Goal: Task Accomplishment & Management: Manage account settings

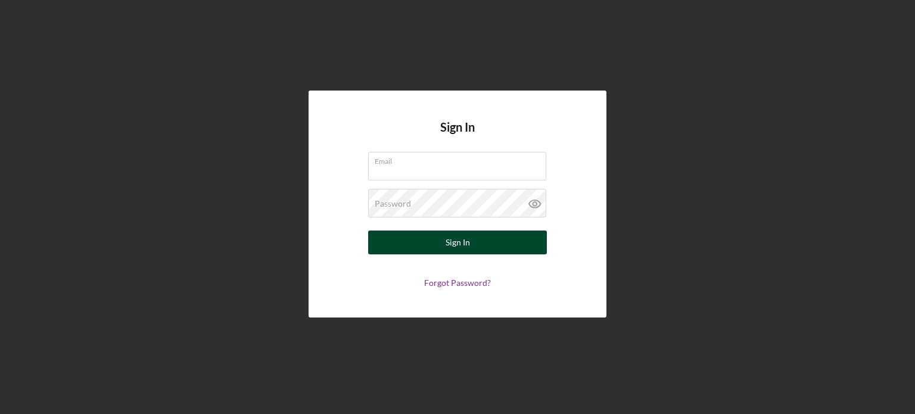
type input "[PERSON_NAME][EMAIL_ADDRESS][DOMAIN_NAME]"
click at [435, 247] on button "Sign In" at bounding box center [457, 243] width 179 height 24
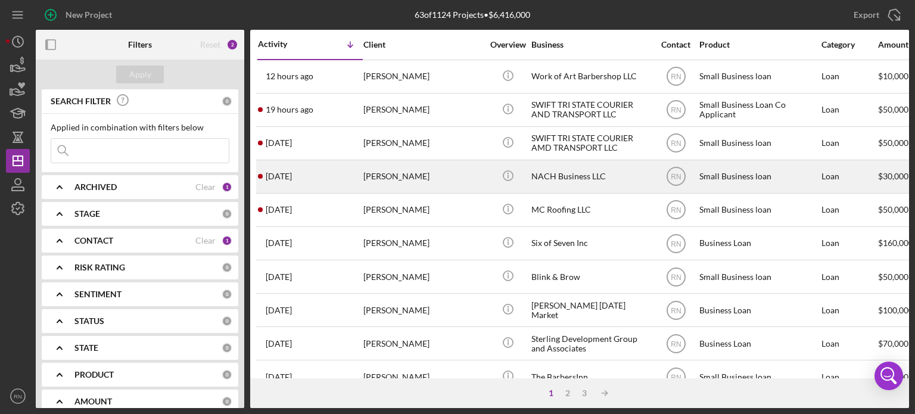
click at [398, 176] on div "[PERSON_NAME]" at bounding box center [422, 177] width 119 height 32
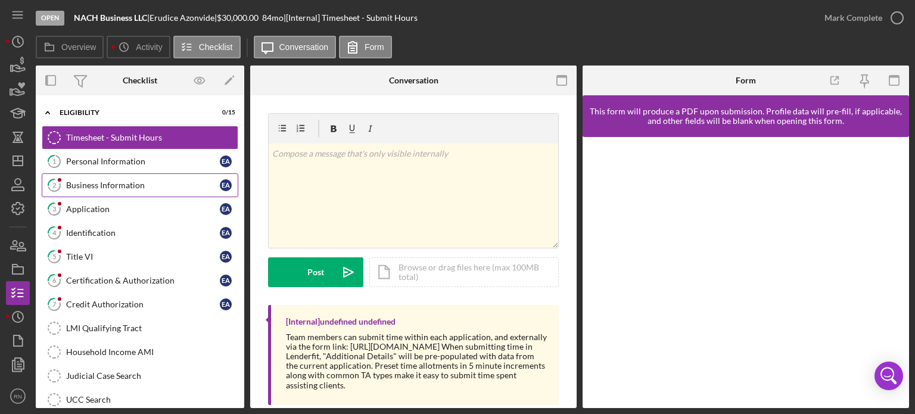
click at [122, 180] on div "Business Information" at bounding box center [143, 185] width 154 height 10
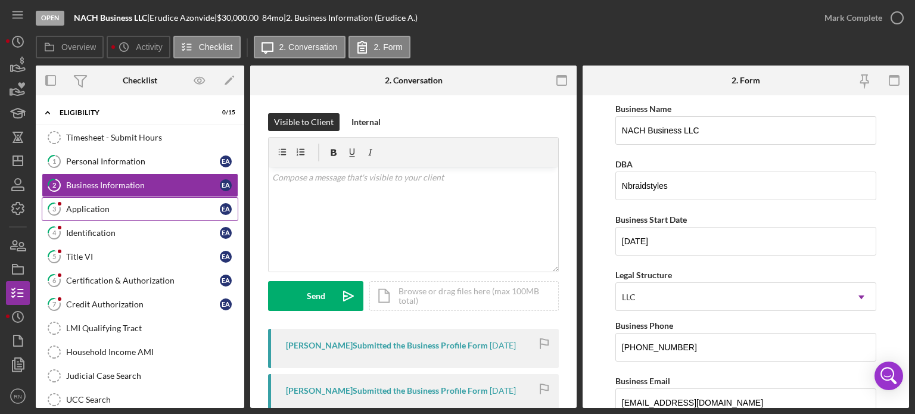
click at [101, 205] on div "Application" at bounding box center [143, 209] width 154 height 10
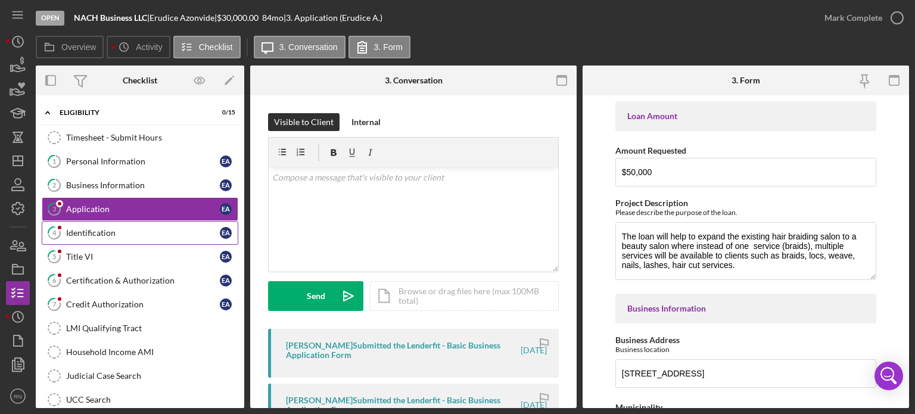
click at [96, 228] on div "Identification" at bounding box center [143, 233] width 154 height 10
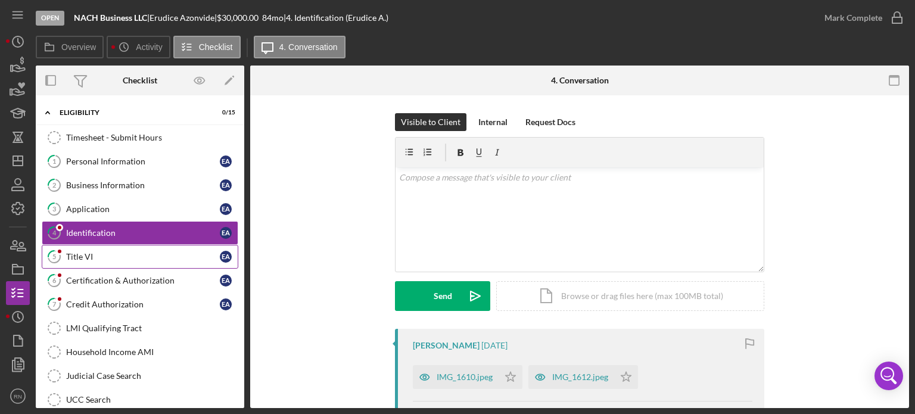
click at [81, 257] on div "Title VI" at bounding box center [143, 257] width 154 height 10
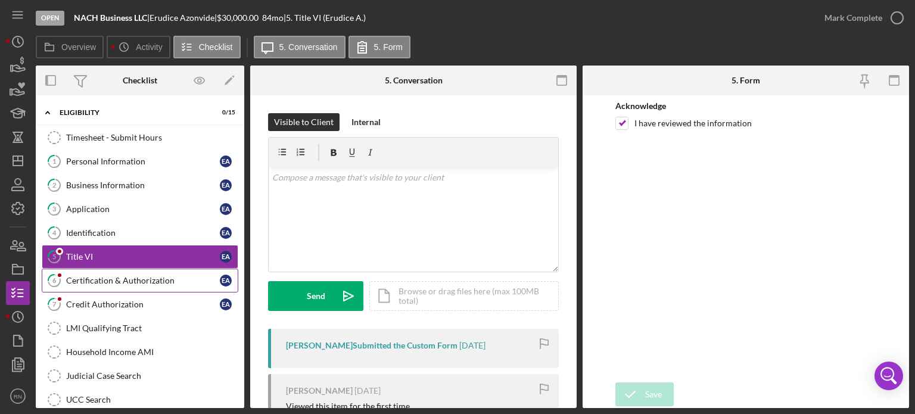
click at [110, 273] on link "6 Certification & Authorization E A" at bounding box center [140, 281] width 197 height 24
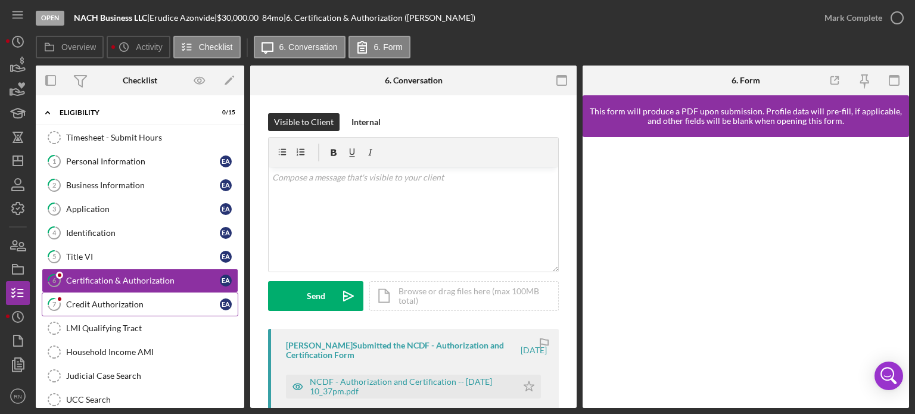
click at [110, 296] on link "7 Credit Authorization E A" at bounding box center [140, 304] width 197 height 24
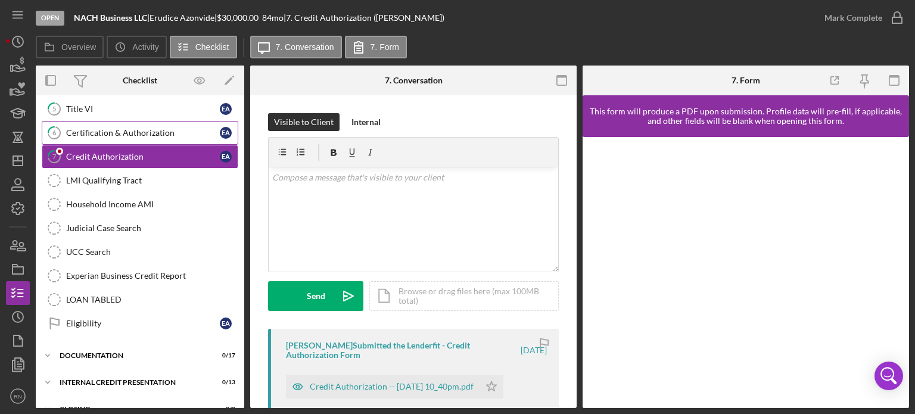
scroll to position [163, 0]
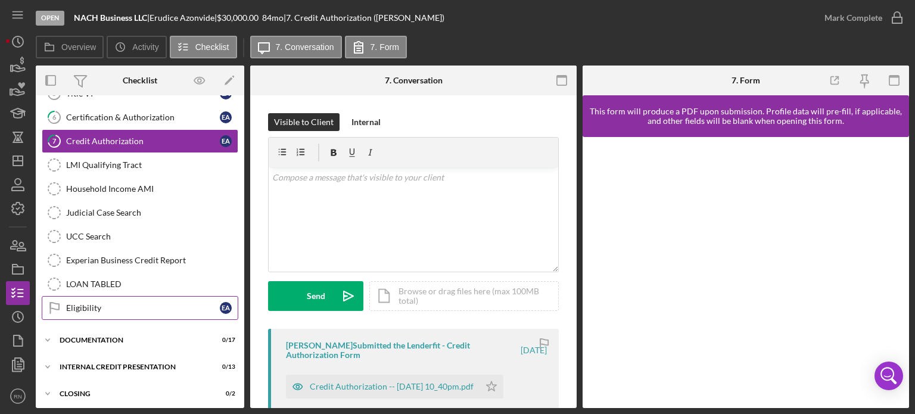
click at [132, 307] on link "Eligibility Eligibility E A" at bounding box center [140, 308] width 197 height 24
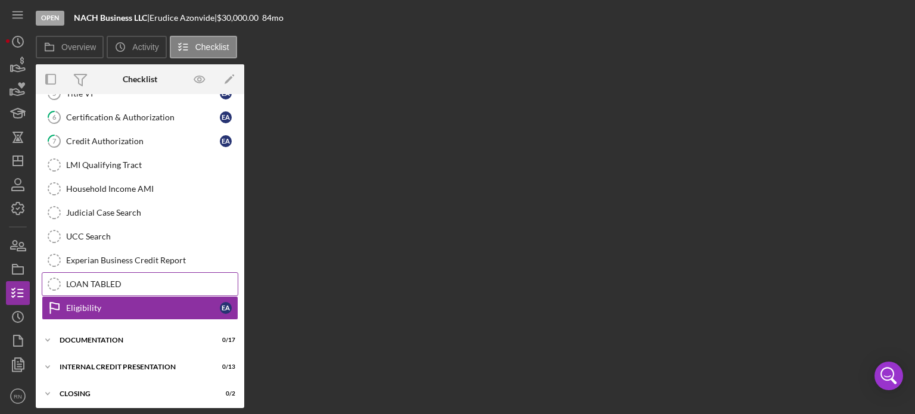
scroll to position [163, 0]
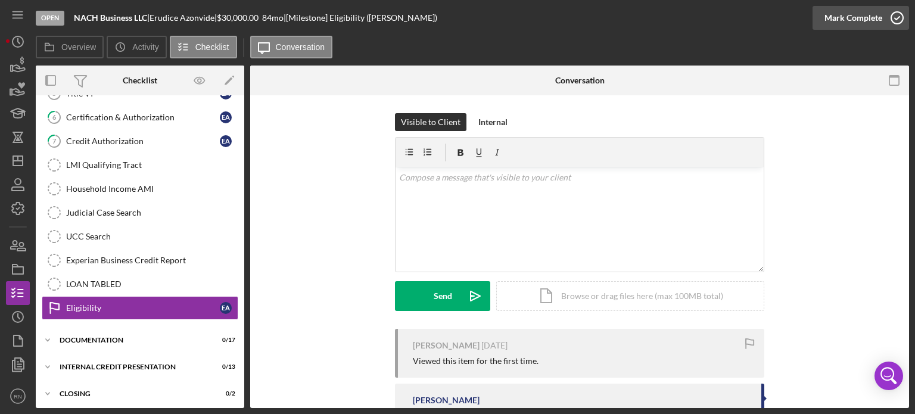
click at [896, 18] on icon "button" at bounding box center [897, 18] width 30 height 30
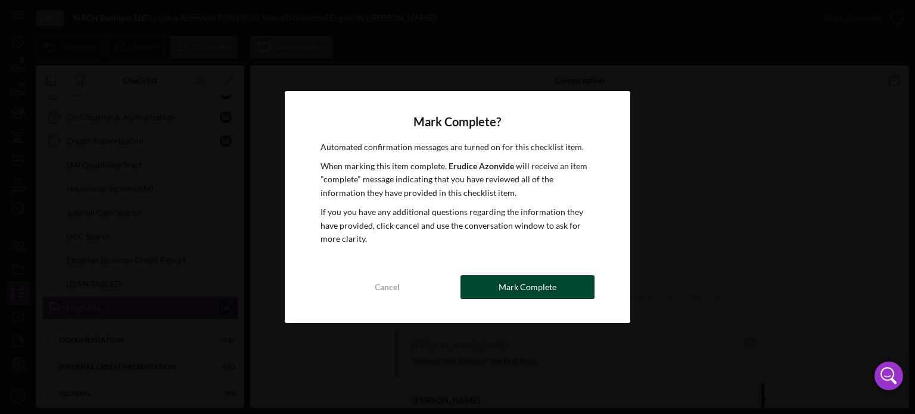
click at [531, 288] on div "Mark Complete" at bounding box center [528, 287] width 58 height 24
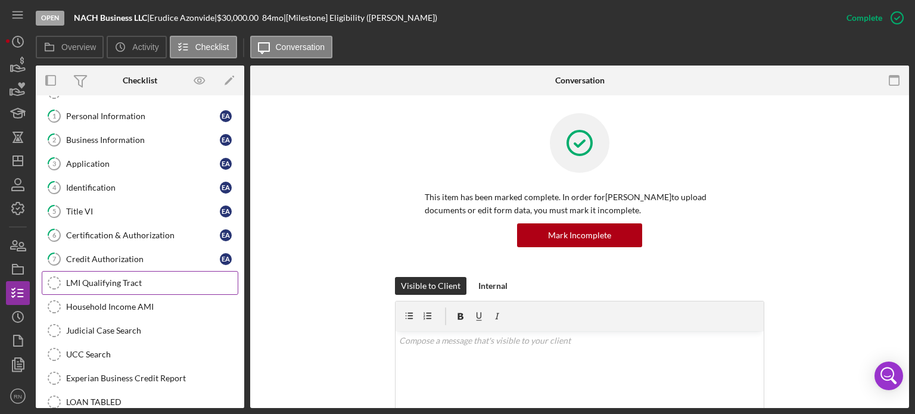
scroll to position [44, 0]
click at [158, 257] on div "Credit Authorization" at bounding box center [143, 261] width 154 height 10
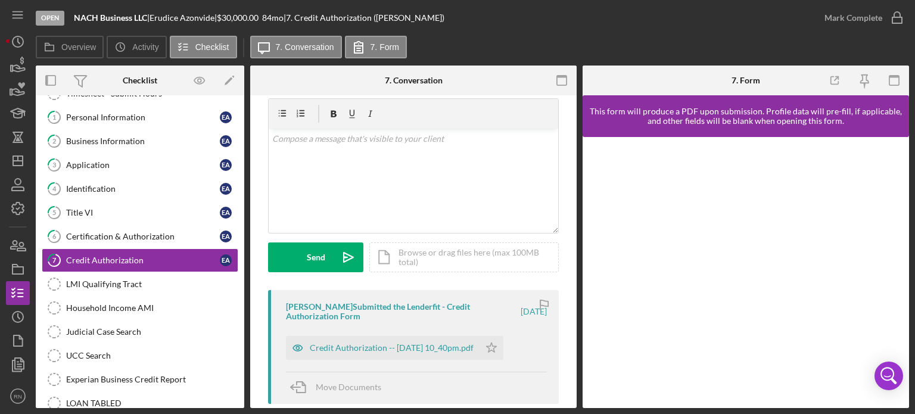
scroll to position [60, 0]
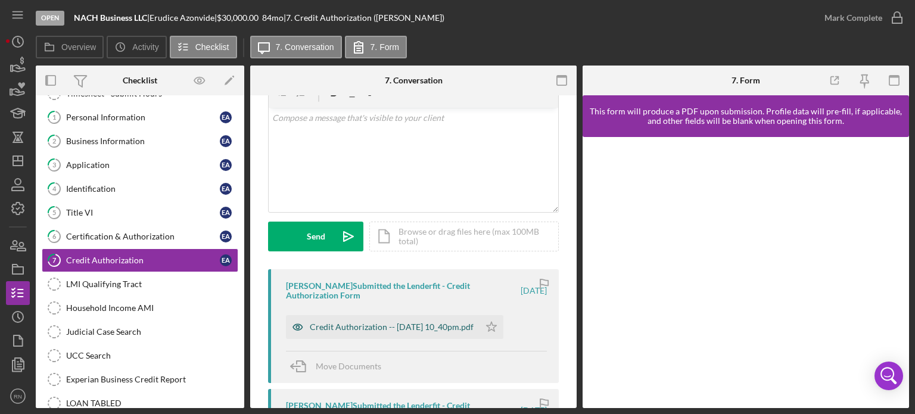
click at [401, 326] on div "Credit Authorization -- 2025-08-16 10_40pm.pdf" at bounding box center [392, 327] width 164 height 10
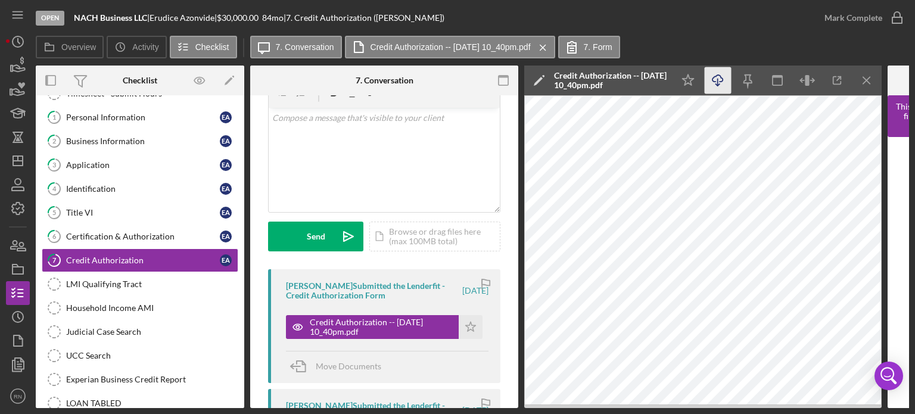
click at [720, 78] on icon "Icon/Download" at bounding box center [718, 80] width 27 height 27
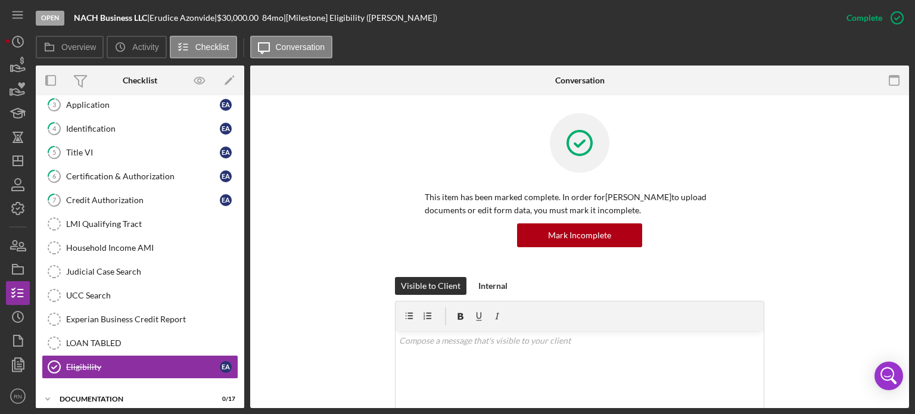
scroll to position [104, 0]
click at [27, 171] on icon "Icon/Dashboard" at bounding box center [18, 161] width 30 height 30
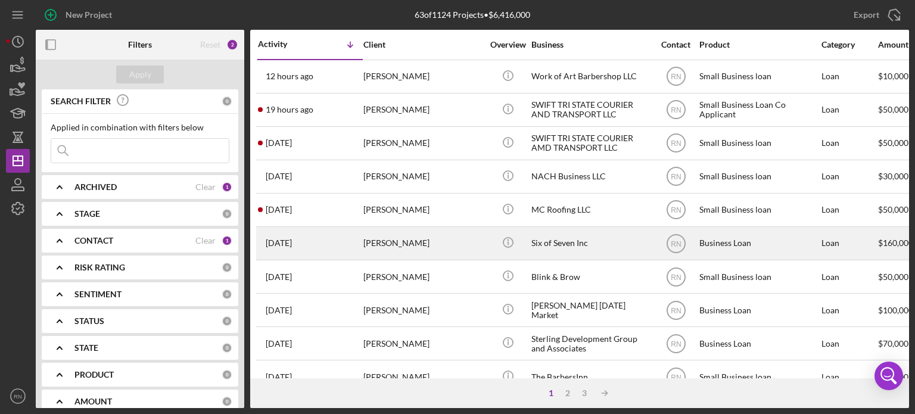
click at [451, 242] on div "[PERSON_NAME]" at bounding box center [422, 244] width 119 height 32
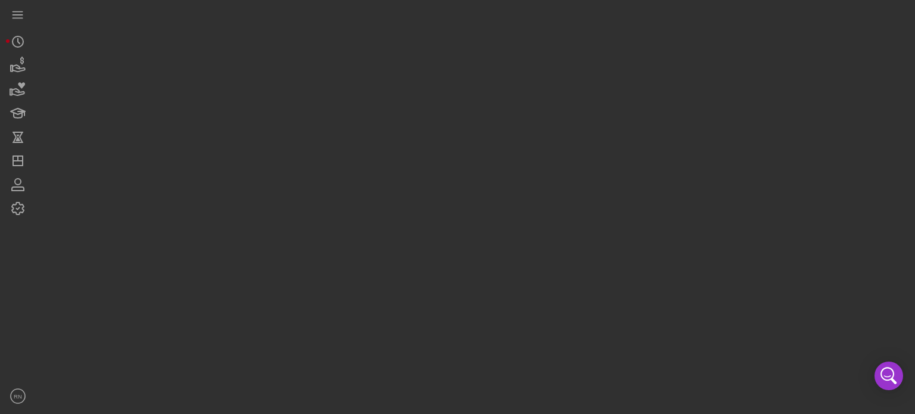
click at [451, 242] on div at bounding box center [472, 204] width 873 height 408
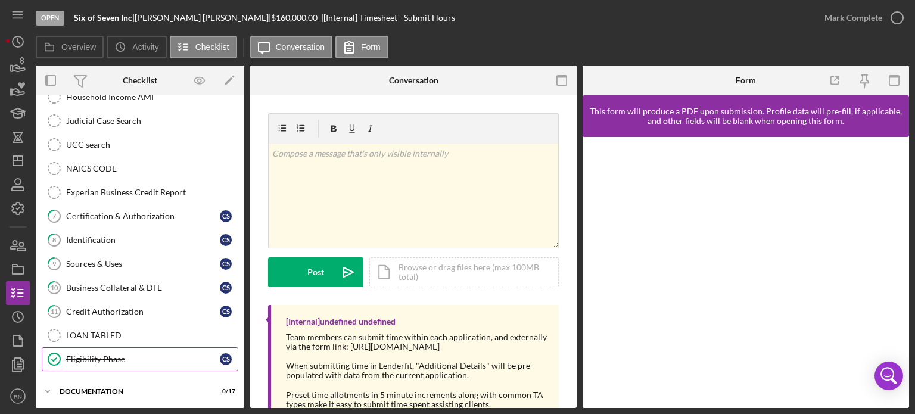
scroll to position [254, 0]
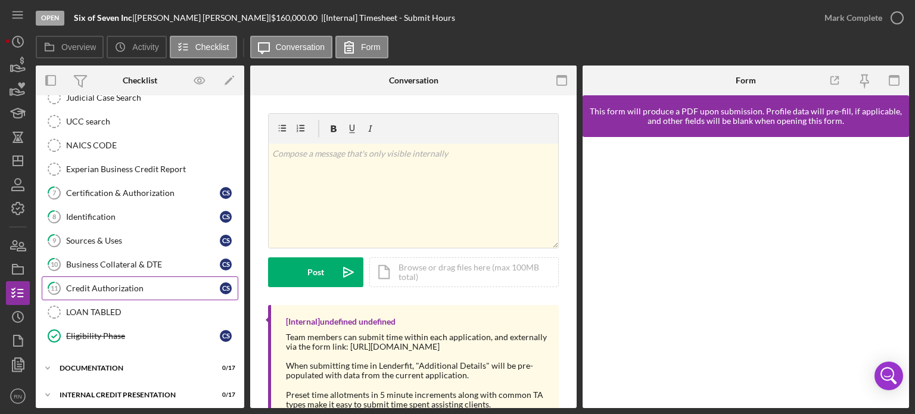
click at [149, 285] on div "Credit Authorization" at bounding box center [143, 289] width 154 height 10
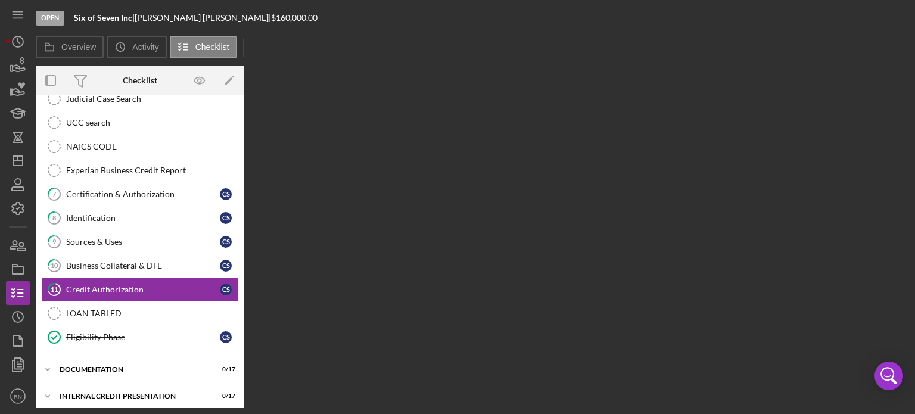
click at [149, 285] on div "Credit Authorization" at bounding box center [143, 290] width 154 height 10
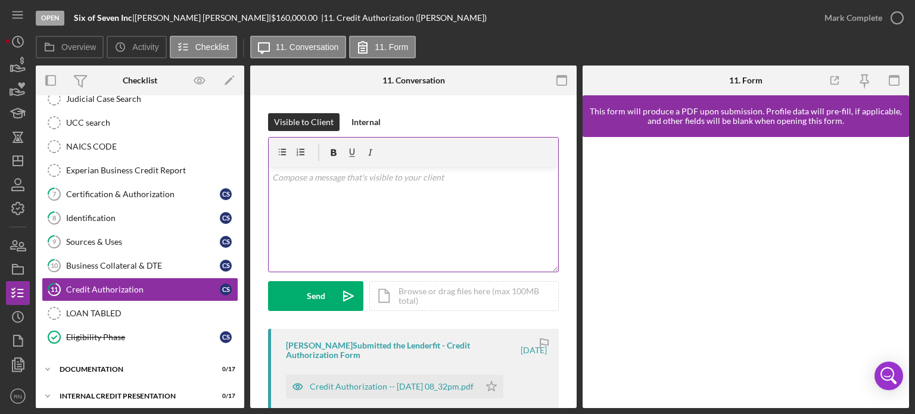
scroll to position [254, 0]
click at [541, 209] on div "v Color teal Color pink Remove color Add row above Add row below Add column bef…" at bounding box center [413, 219] width 289 height 104
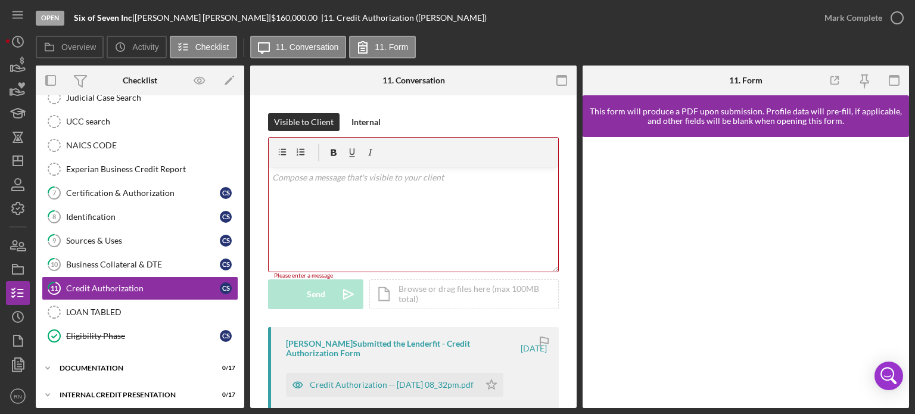
scroll to position [60, 0]
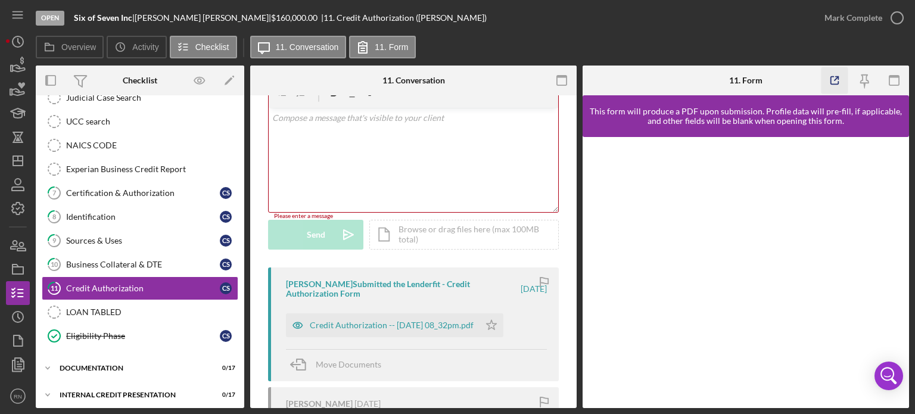
click at [836, 77] on polyline "button" at bounding box center [837, 78] width 3 height 3
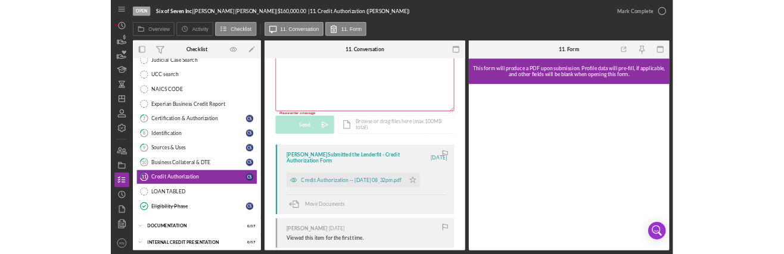
scroll to position [119, 0]
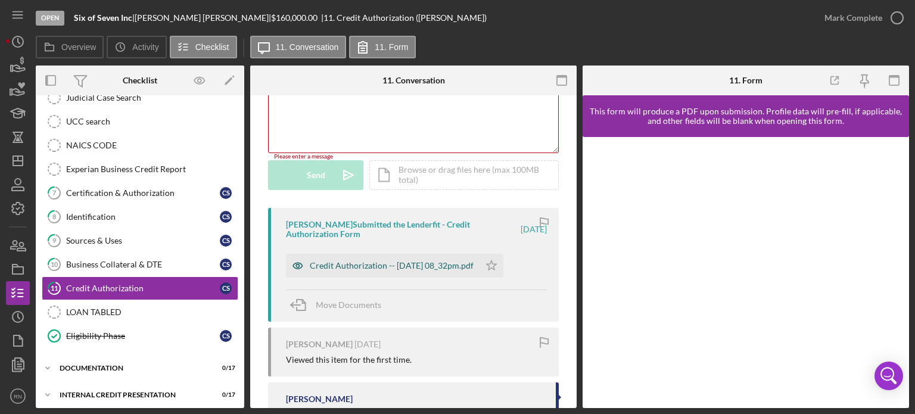
click at [375, 267] on div "Credit Authorization -- [DATE] 08_32pm.pdf" at bounding box center [392, 266] width 164 height 10
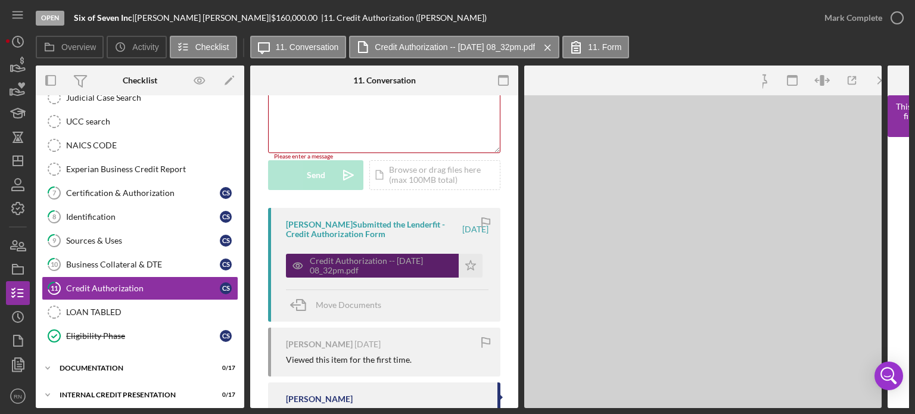
click at [375, 267] on div "Credit Authorization -- [DATE] 08_32pm.pdf" at bounding box center [381, 265] width 143 height 19
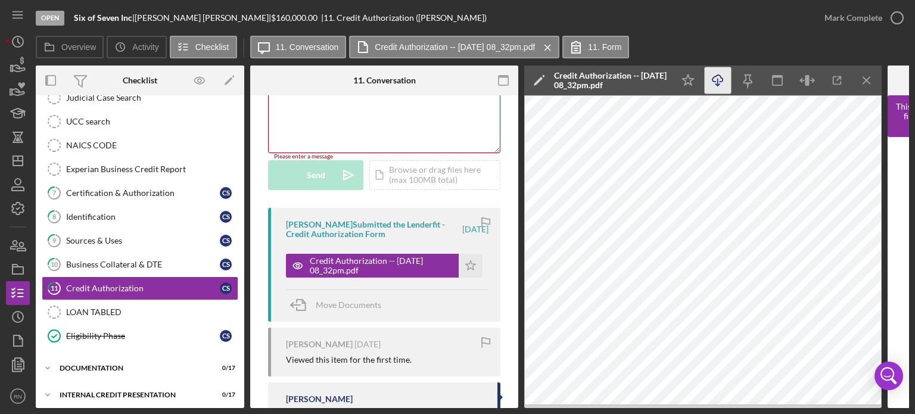
click at [721, 78] on icon "button" at bounding box center [717, 78] width 10 height 7
click at [18, 157] on line "button" at bounding box center [18, 158] width 0 height 5
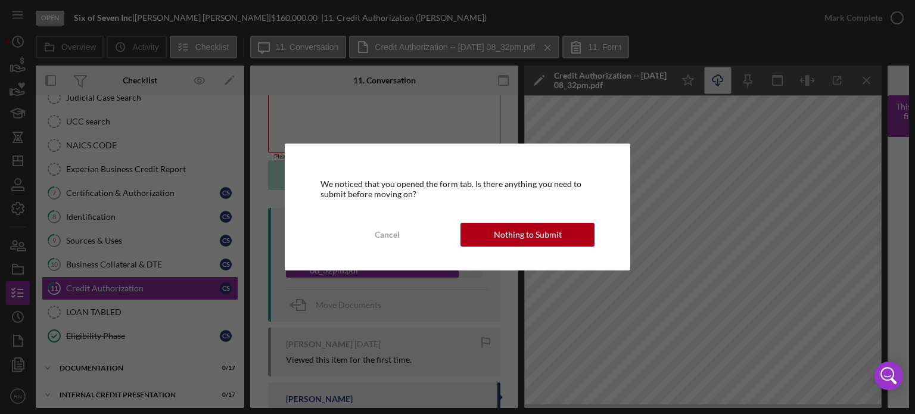
click at [540, 279] on div "We noticed that you opened the form tab. Is there anything you need to submit b…" at bounding box center [457, 207] width 915 height 414
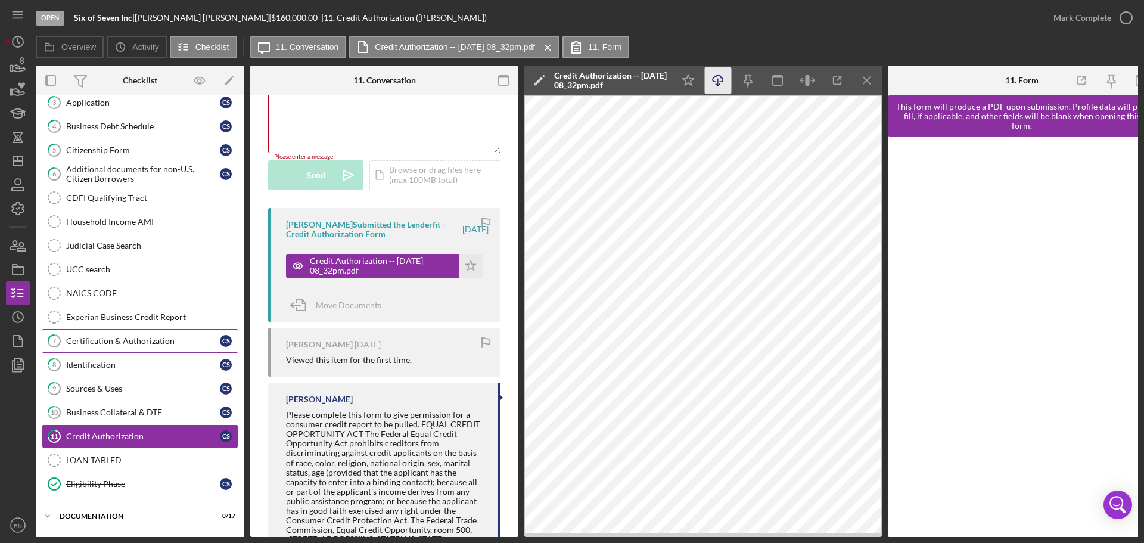
scroll to position [135, 0]
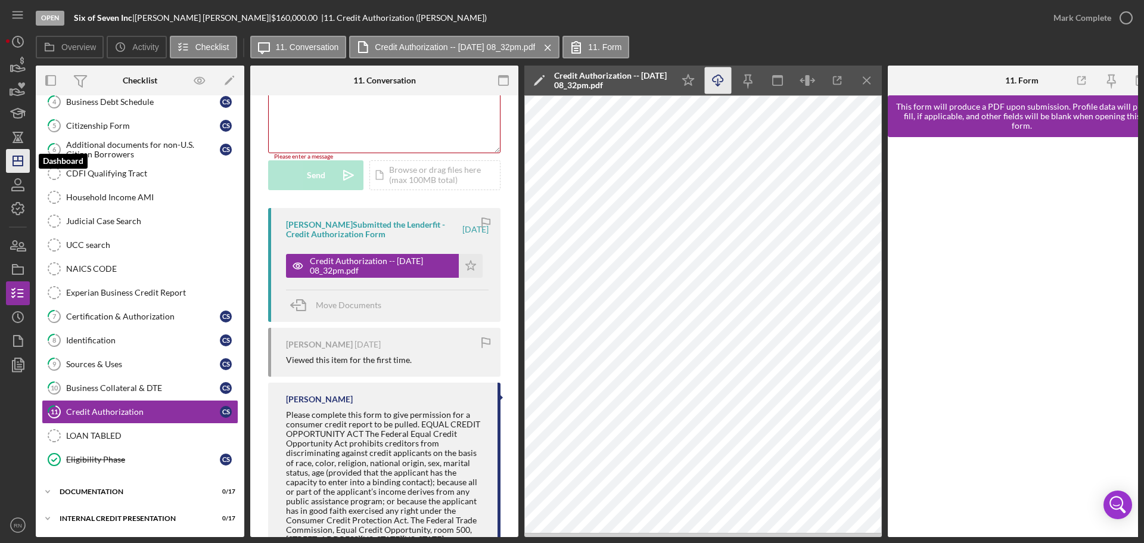
click at [8, 166] on icon "Icon/Dashboard" at bounding box center [18, 161] width 30 height 30
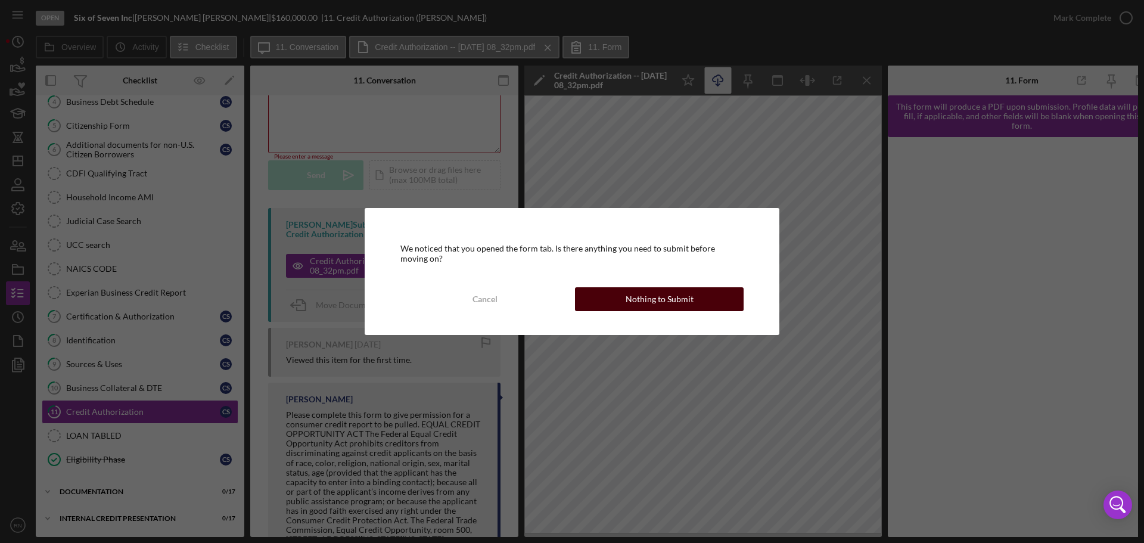
click at [637, 307] on div "Nothing to Submit" at bounding box center [659, 299] width 68 height 24
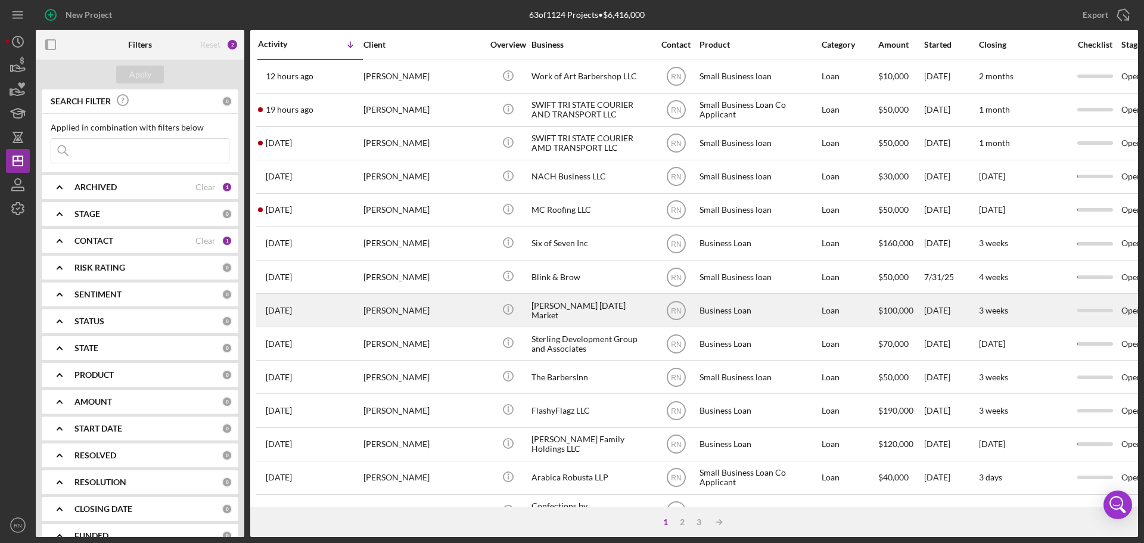
scroll to position [60, 0]
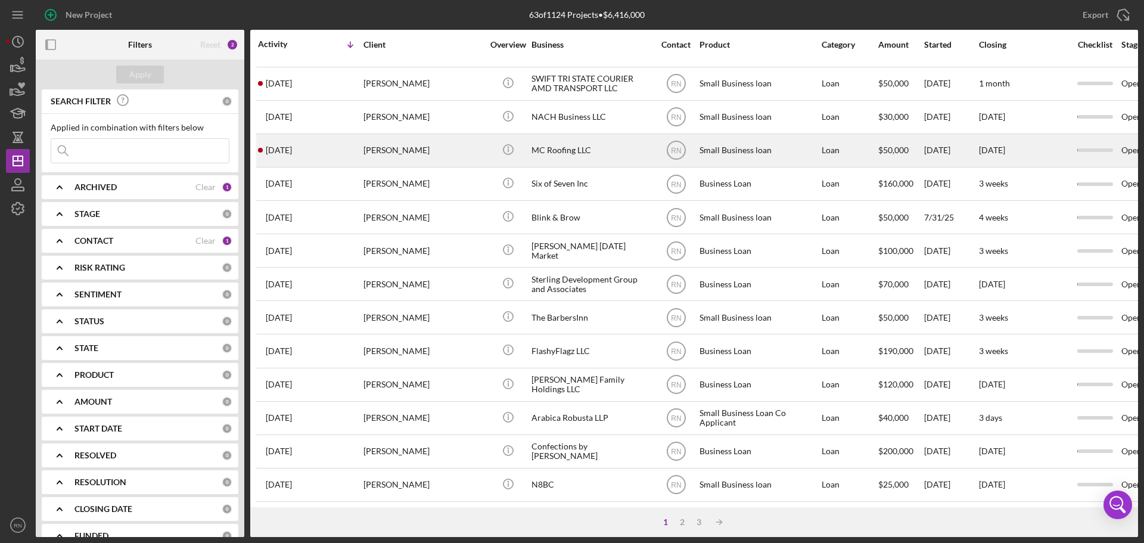
click at [422, 154] on div "[PERSON_NAME]" at bounding box center [422, 151] width 119 height 32
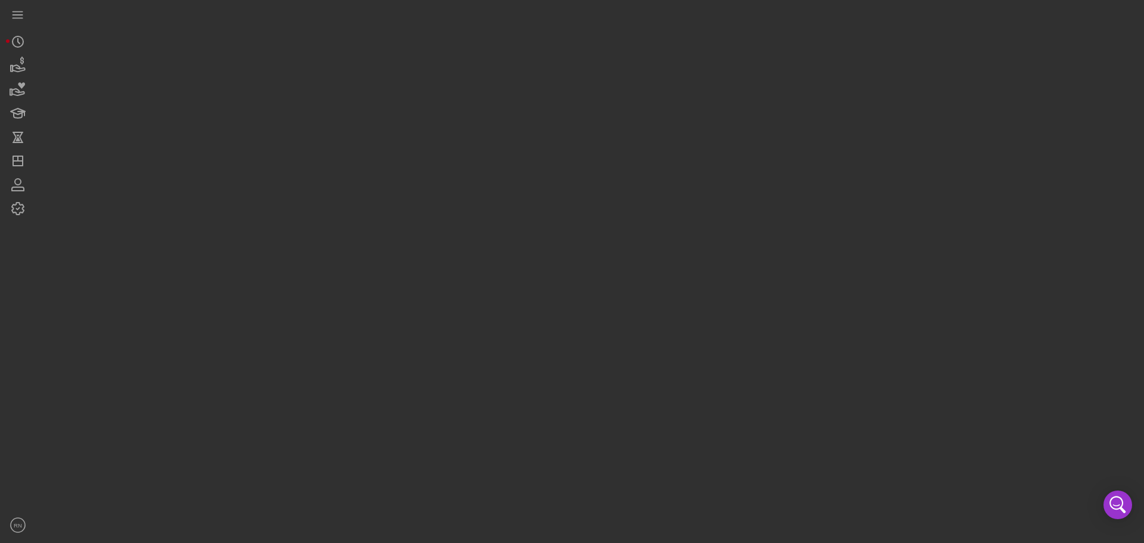
click at [422, 154] on div at bounding box center [587, 268] width 1102 height 537
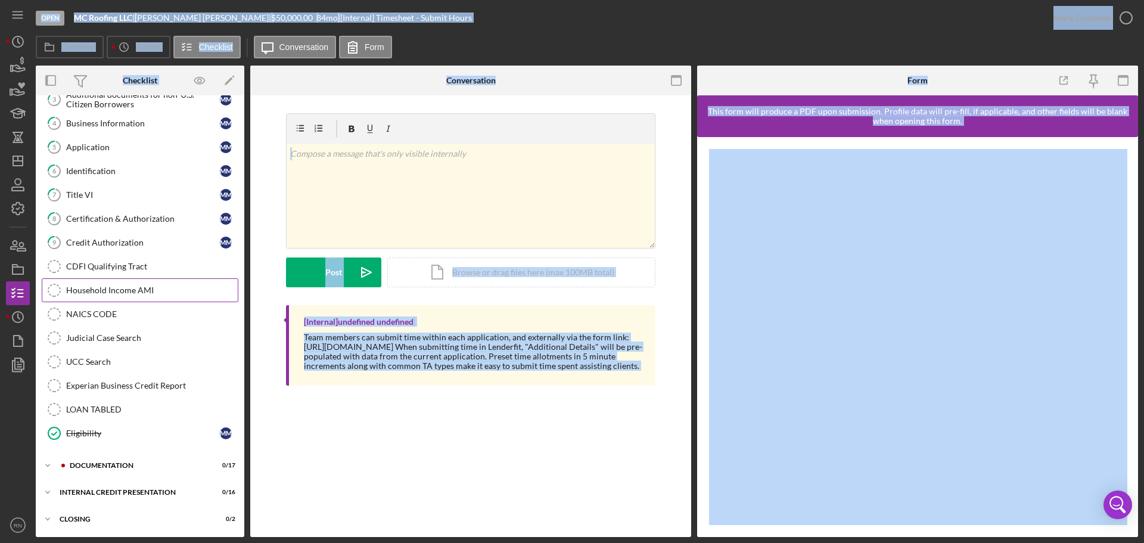
scroll to position [110, 0]
click at [114, 413] on div "Documentation" at bounding box center [150, 464] width 160 height 7
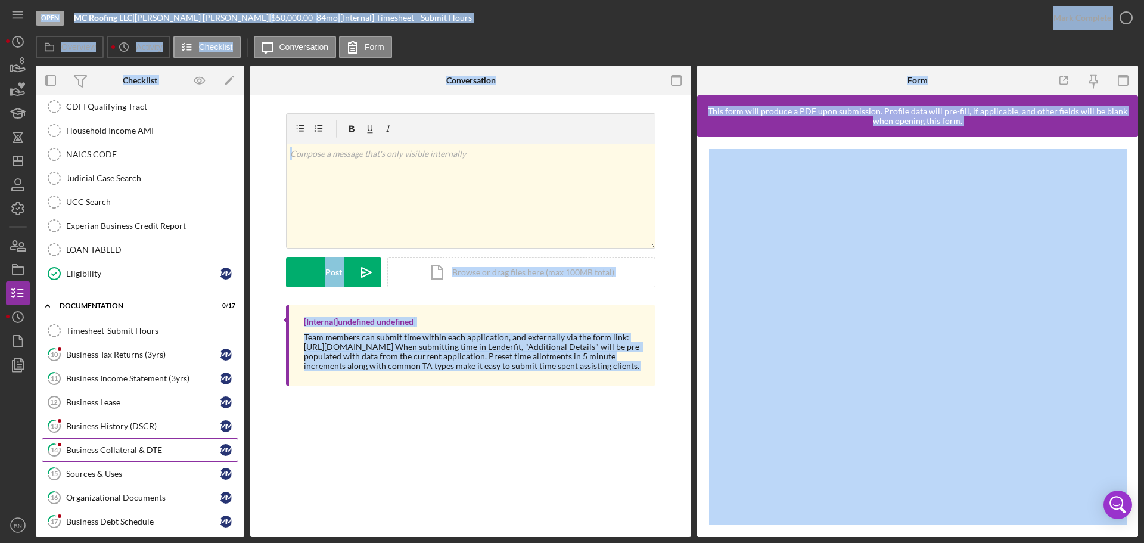
scroll to position [289, 0]
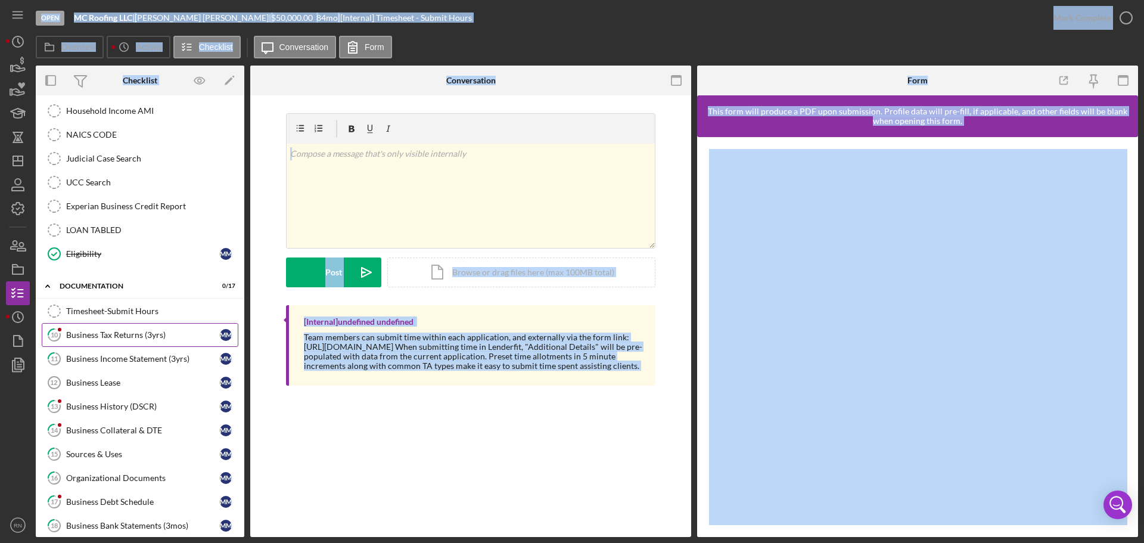
click at [152, 335] on div "Business Tax Returns (3yrs)" at bounding box center [143, 335] width 154 height 10
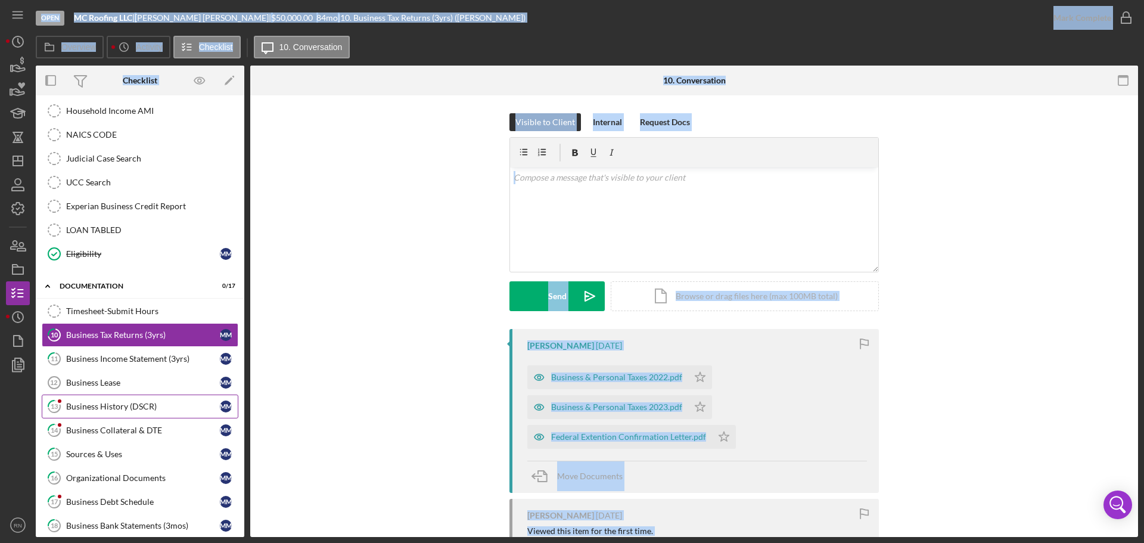
click at [132, 409] on div "Business History (DSCR)" at bounding box center [143, 406] width 154 height 10
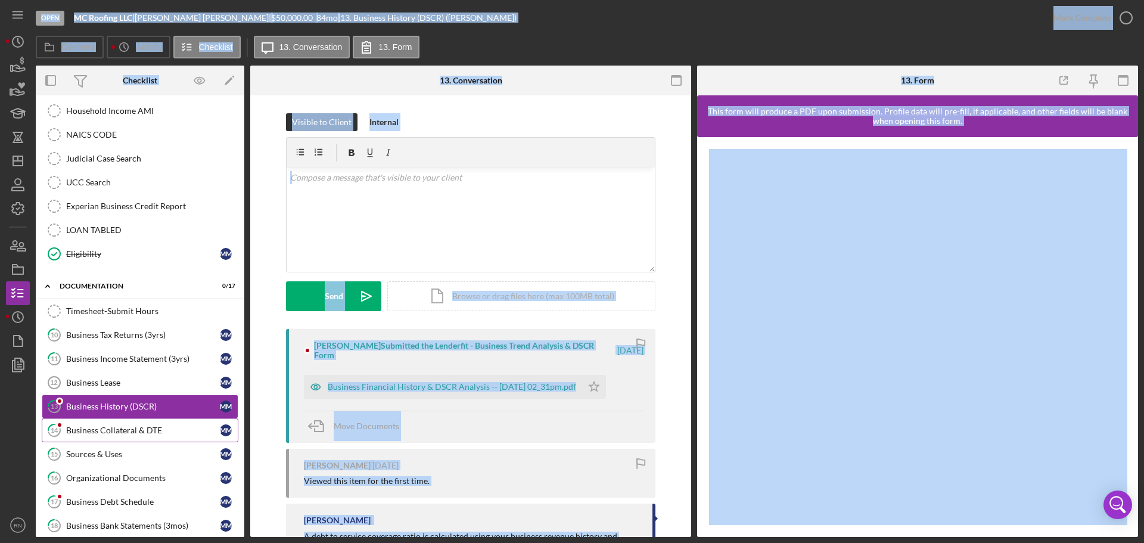
click at [126, 413] on div "Business Collateral & DTE" at bounding box center [143, 430] width 154 height 10
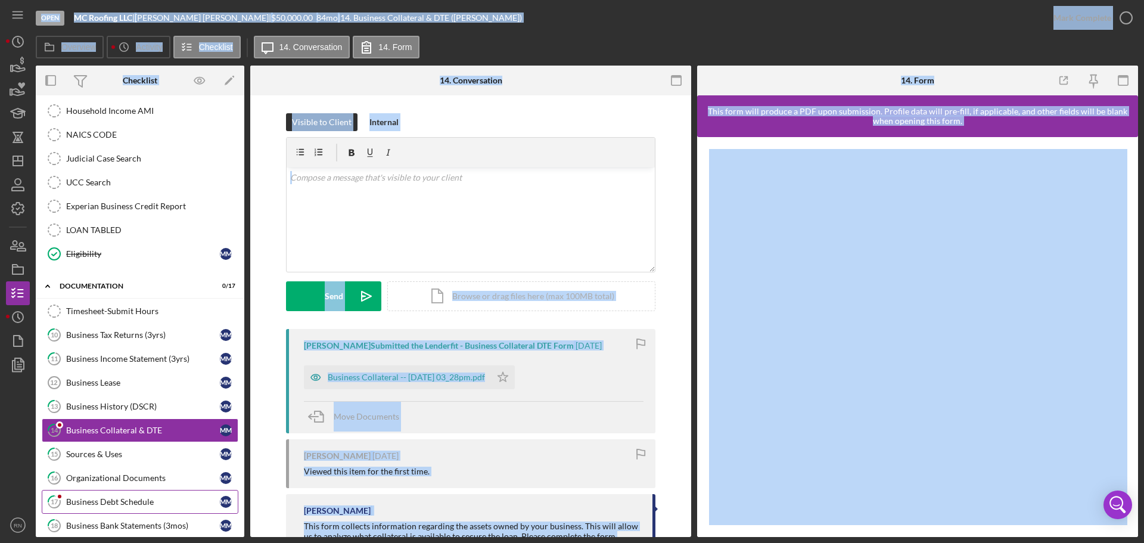
click at [102, 413] on div "Business Debt Schedule" at bounding box center [143, 502] width 154 height 10
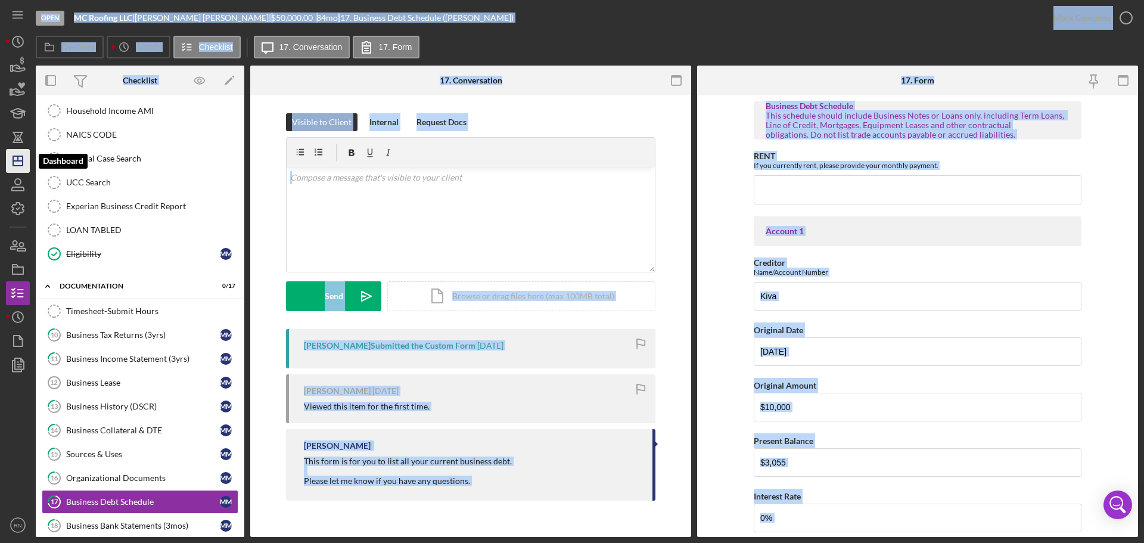
click at [23, 157] on polygon "button" at bounding box center [18, 161] width 10 height 10
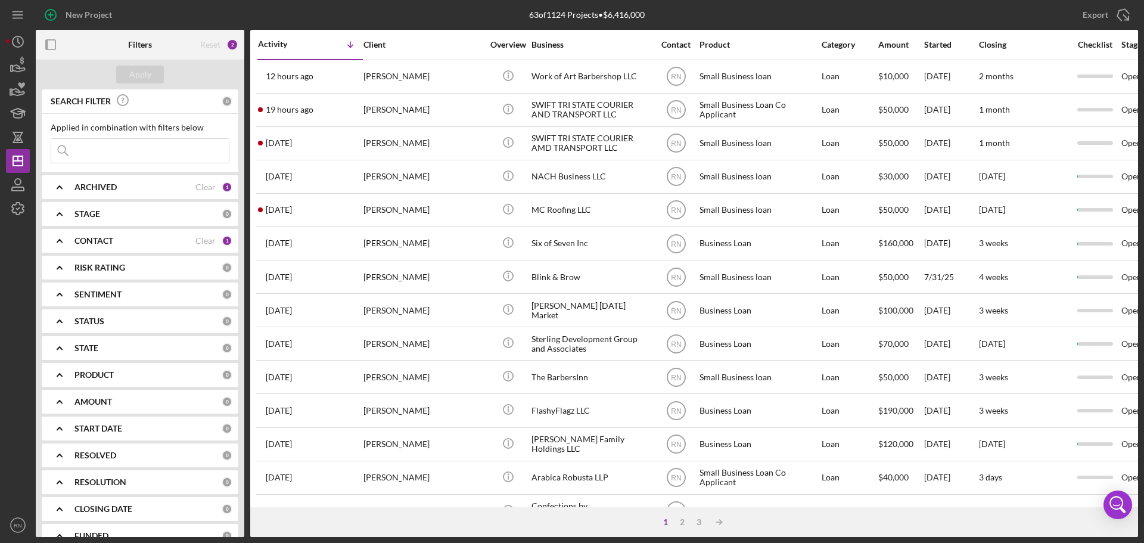
click at [1, 368] on div "New Project 63 of 1124 Projects • $6,416,000 Export Icon/Export Filters Reset 2…" at bounding box center [572, 271] width 1144 height 543
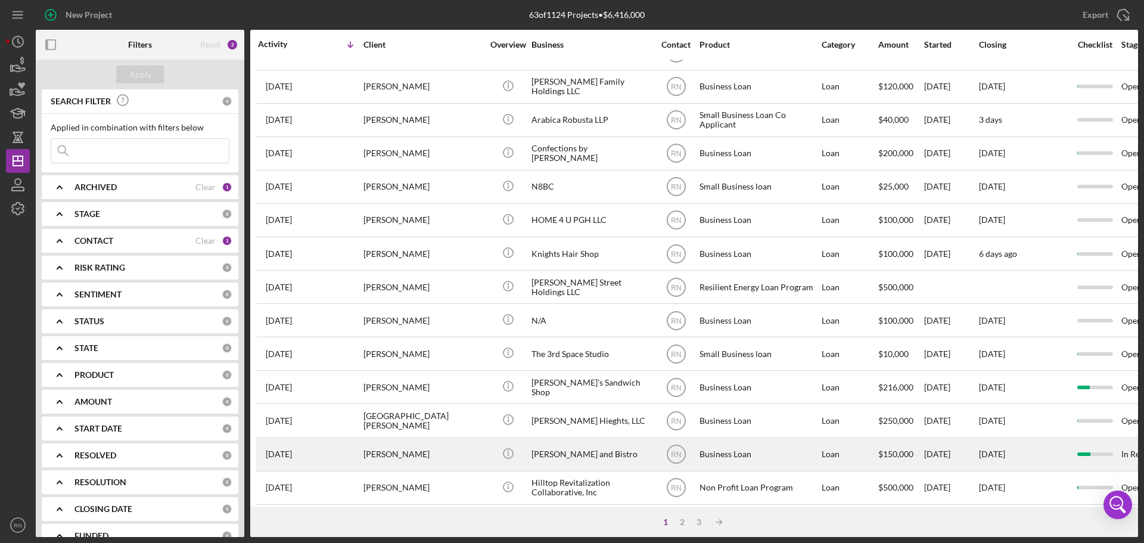
scroll to position [403, 0]
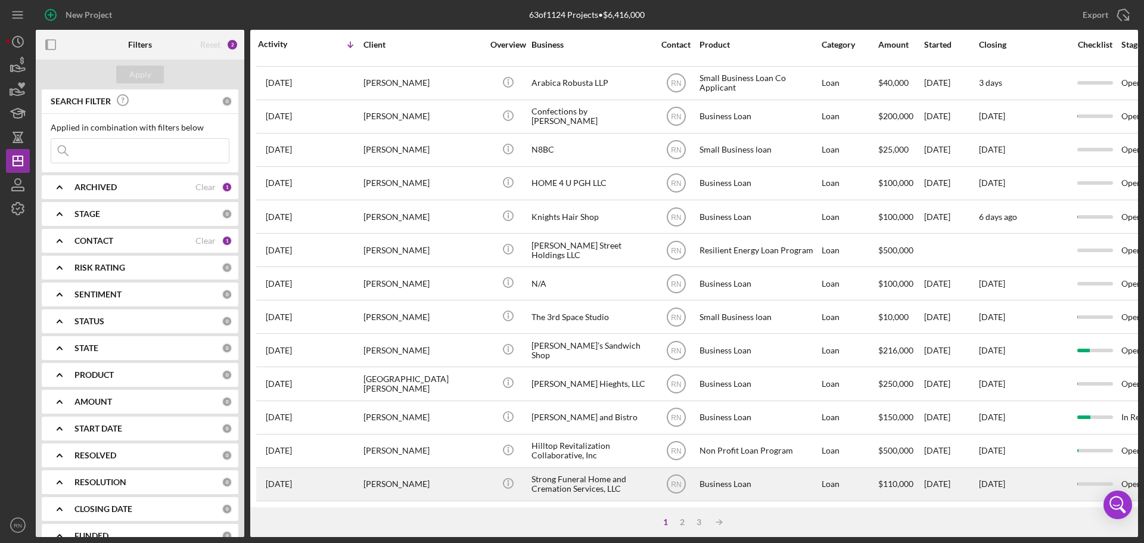
click at [582, 413] on div "Strong Funeral Home and Cremation Services, LLC" at bounding box center [590, 484] width 119 height 32
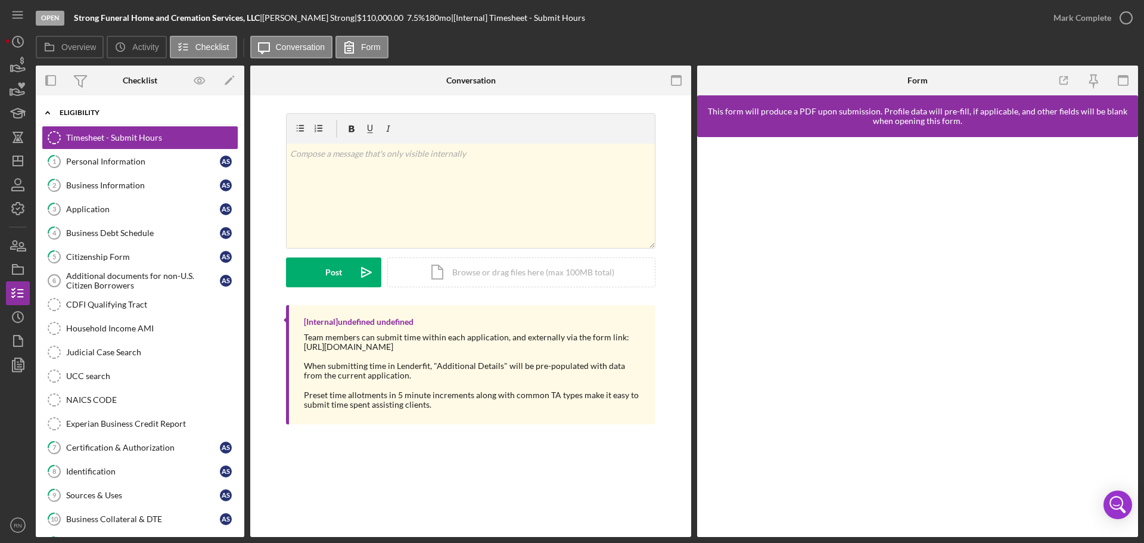
click at [47, 110] on icon "Icon/Expander" at bounding box center [48, 113] width 24 height 24
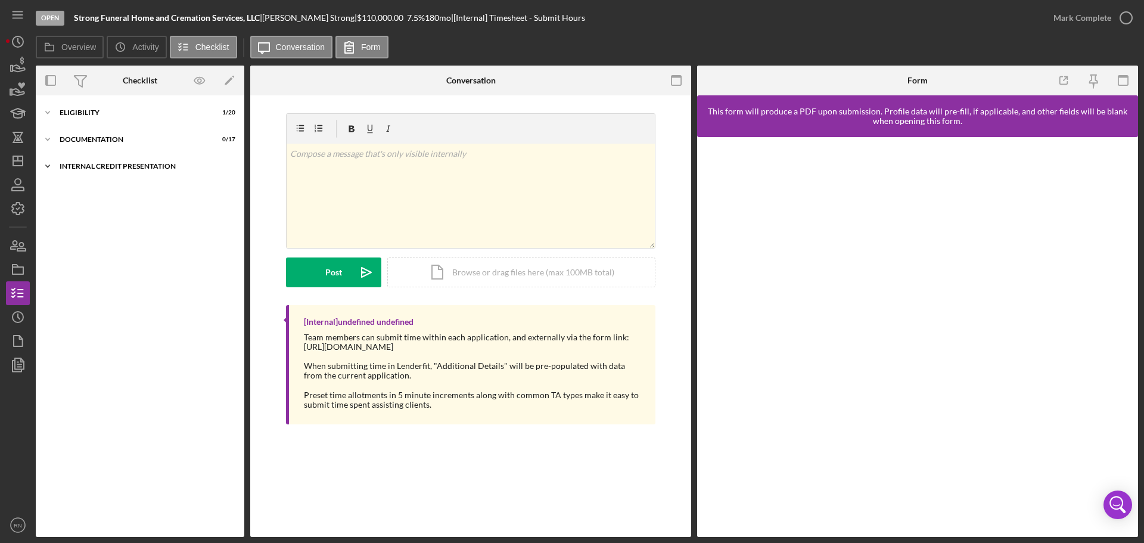
click at [89, 166] on div "Internal Credit Presentation" at bounding box center [145, 166] width 170 height 7
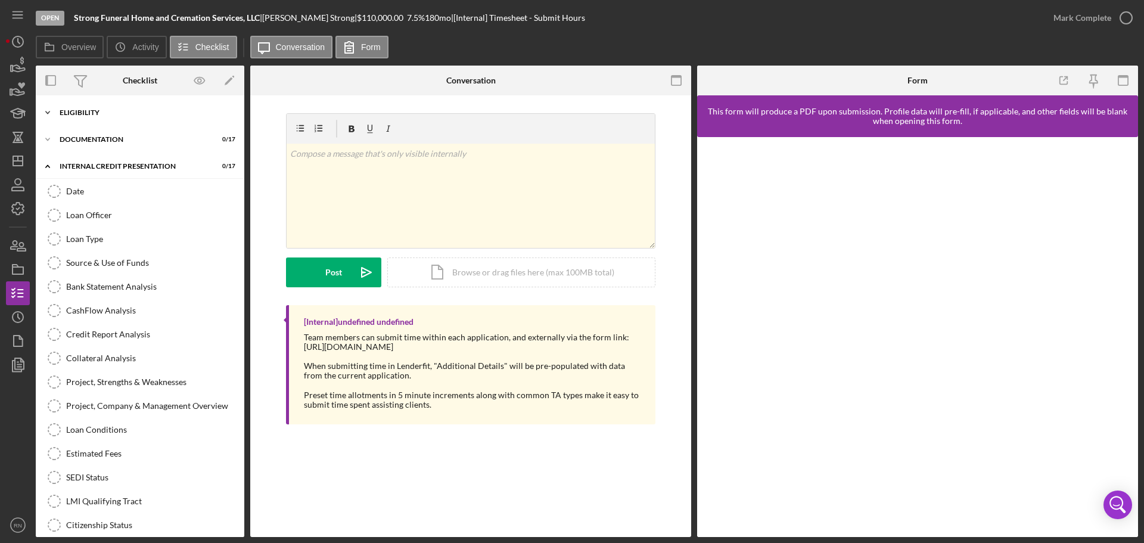
click at [82, 113] on div "Eligibility" at bounding box center [145, 112] width 170 height 7
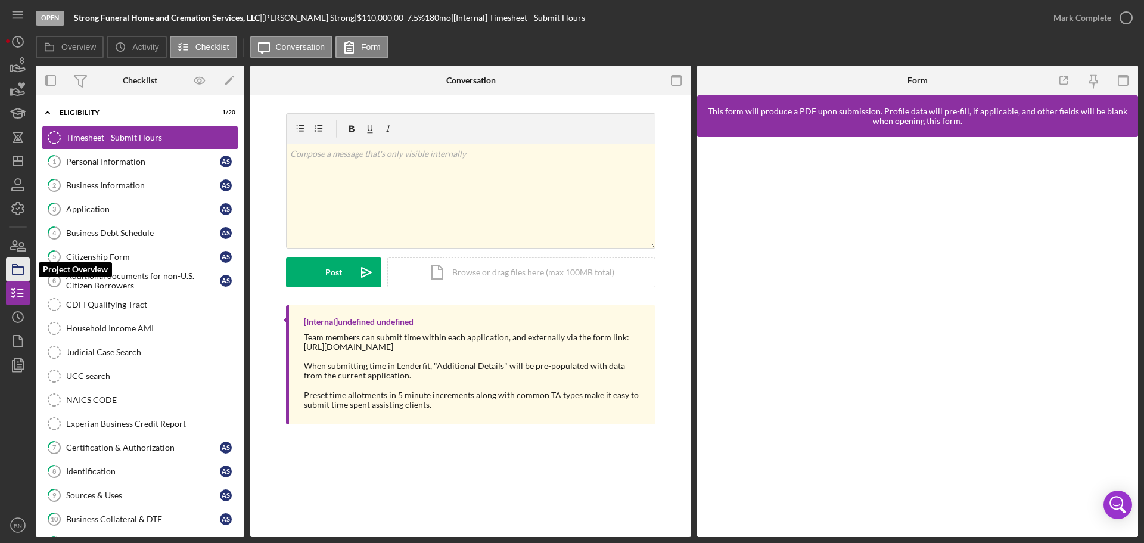
click at [20, 267] on rect "button" at bounding box center [18, 270] width 11 height 7
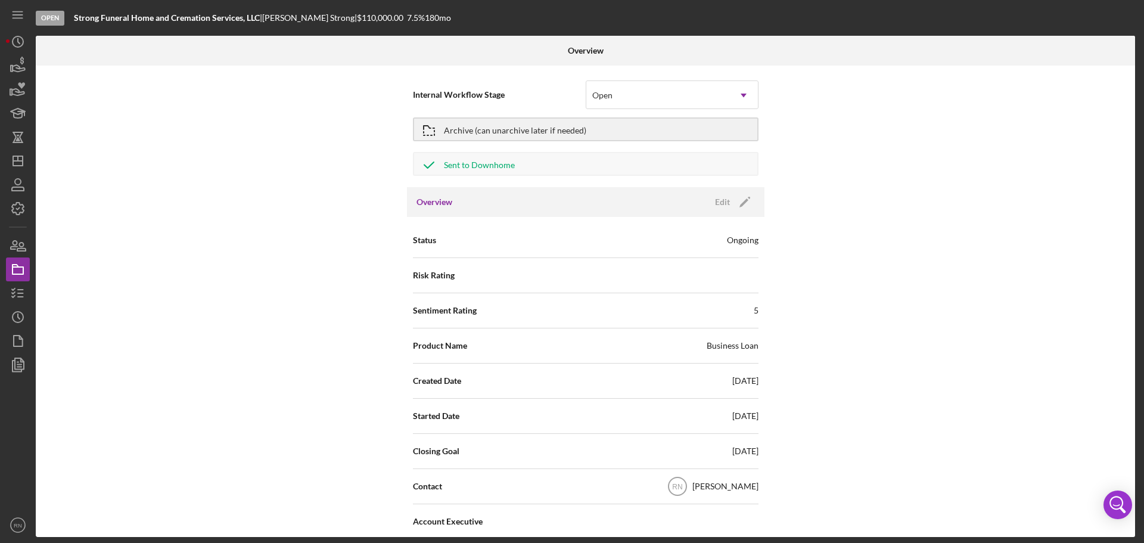
click at [251, 315] on div "Internal Workflow Stage Open Icon/Dropdown Arrow Archive (can unarchive later i…" at bounding box center [585, 301] width 1099 height 471
click at [907, 332] on div "Internal Workflow Stage Open Icon/Dropdown Arrow Archive (can unarchive later i…" at bounding box center [585, 301] width 1099 height 471
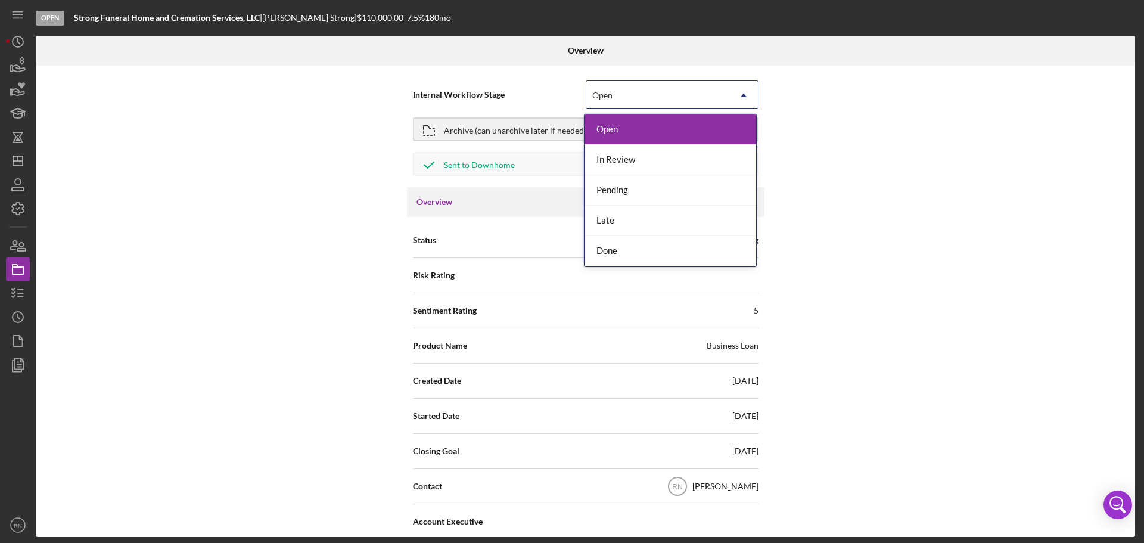
click at [742, 91] on icon "Icon/Dropdown Arrow" at bounding box center [743, 95] width 29 height 29
click at [620, 251] on div "Done" at bounding box center [670, 251] width 172 height 30
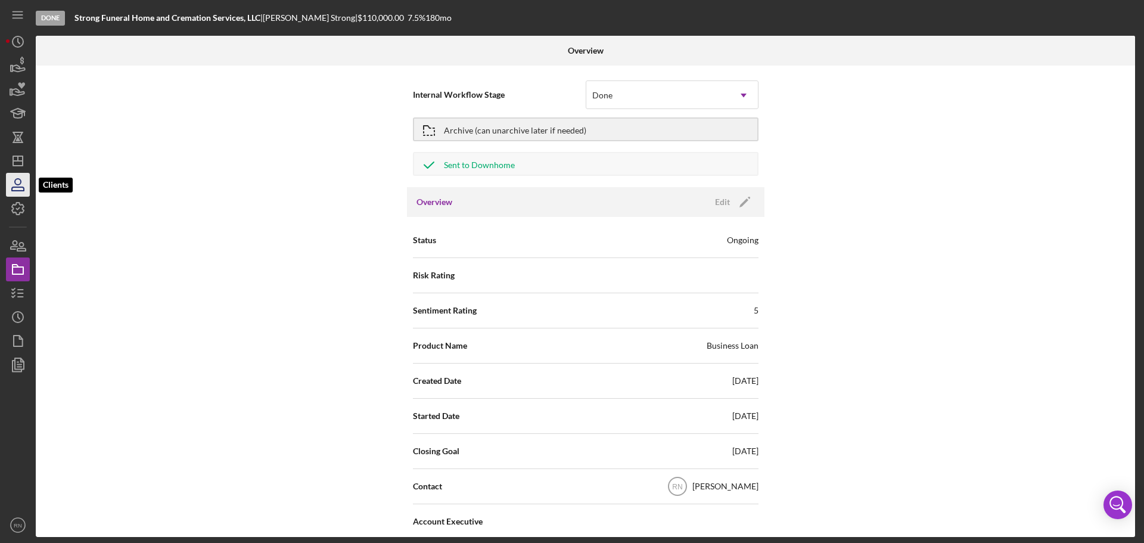
click at [14, 189] on icon "button" at bounding box center [18, 185] width 30 height 30
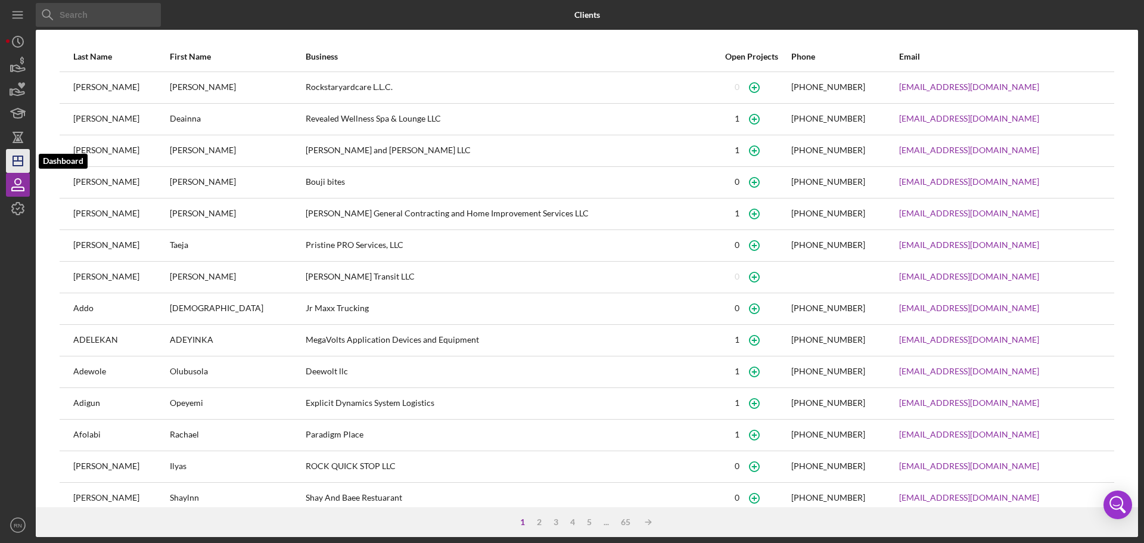
click at [14, 161] on line "button" at bounding box center [18, 161] width 10 height 0
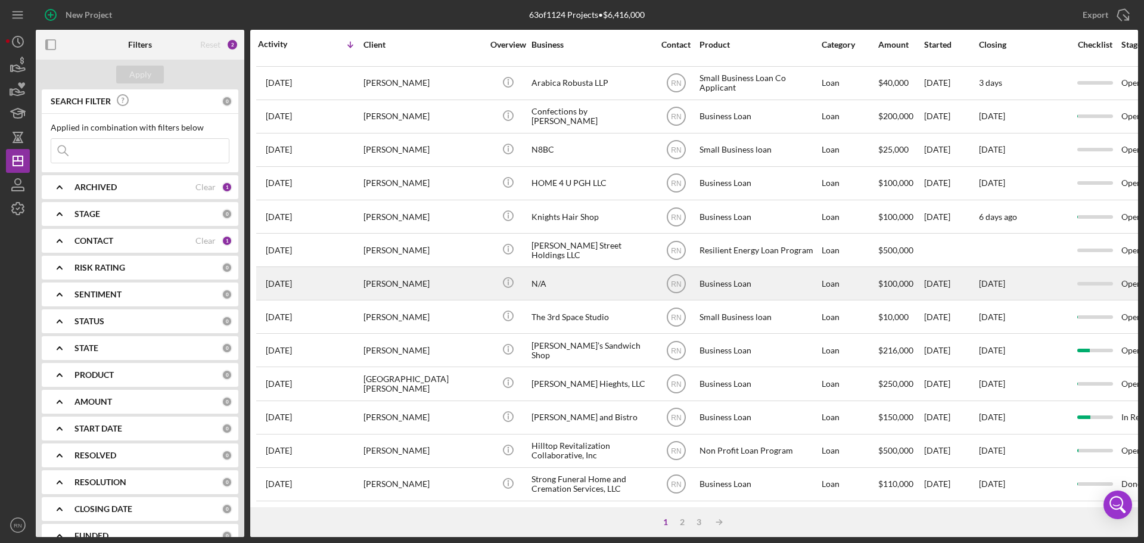
scroll to position [403, 0]
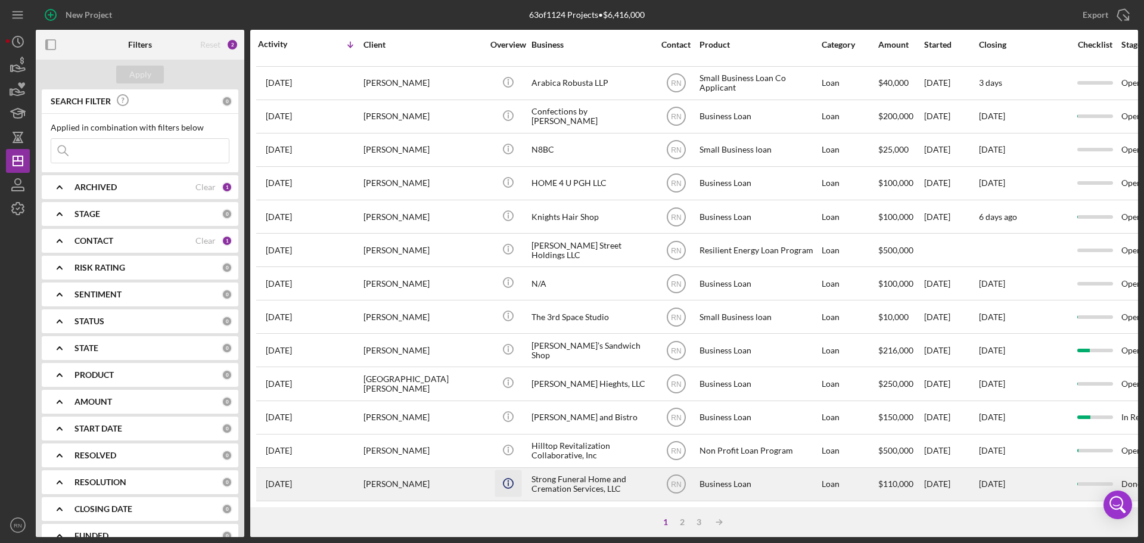
click at [514, 413] on icon "Icon/Info" at bounding box center [507, 482] width 27 height 27
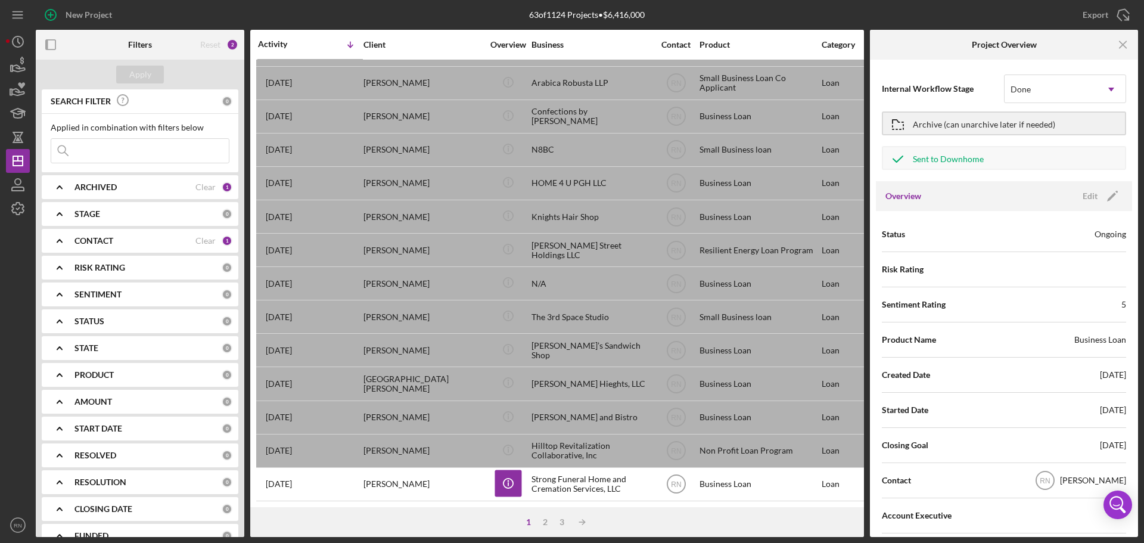
click at [0, 291] on div "New Project 63 of 1124 Projects • $6,416,000 Export Icon/Export Filters Reset 2…" at bounding box center [572, 271] width 1144 height 543
click at [23, 252] on div at bounding box center [18, 366] width 24 height 292
drag, startPoint x: 16, startPoint y: 207, endPoint x: 20, endPoint y: 197, distance: 10.7
click at [17, 206] on icon "button" at bounding box center [18, 209] width 30 height 30
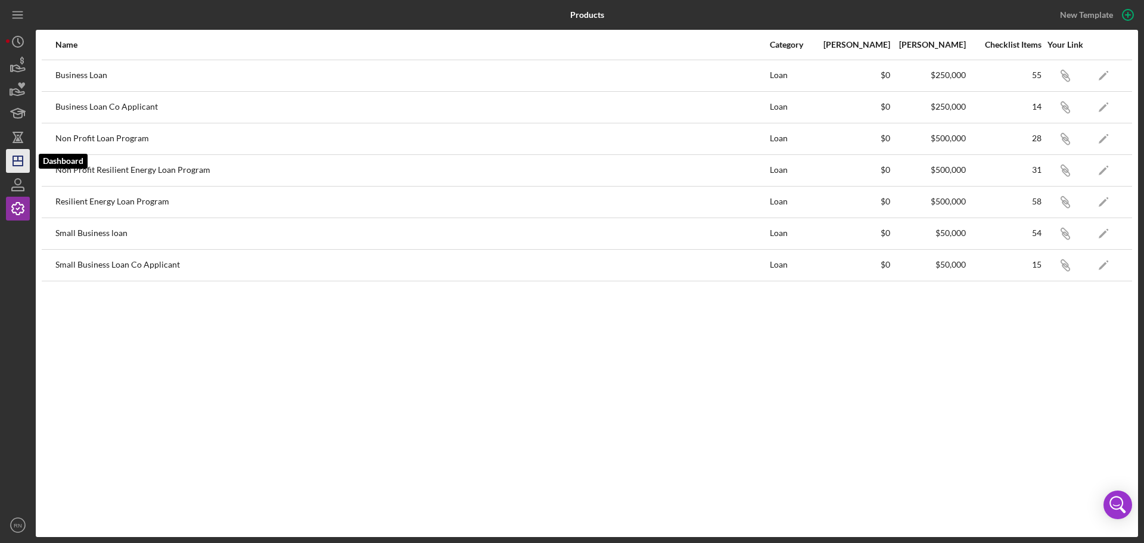
click at [29, 163] on icon "Icon/Dashboard" at bounding box center [18, 161] width 30 height 30
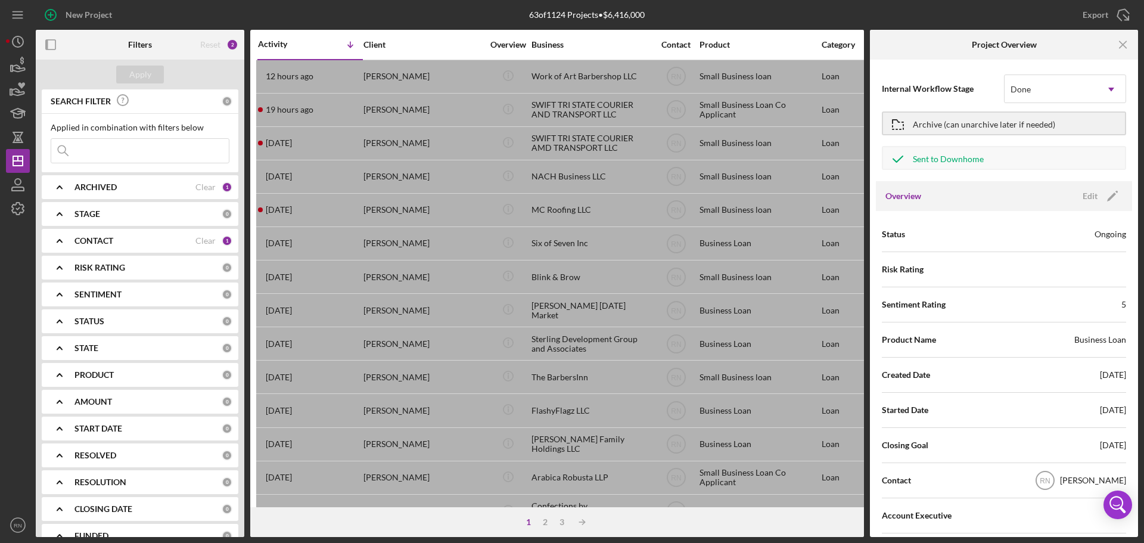
click at [176, 194] on div "ARCHIVED Clear 1" at bounding box center [153, 187] width 158 height 24
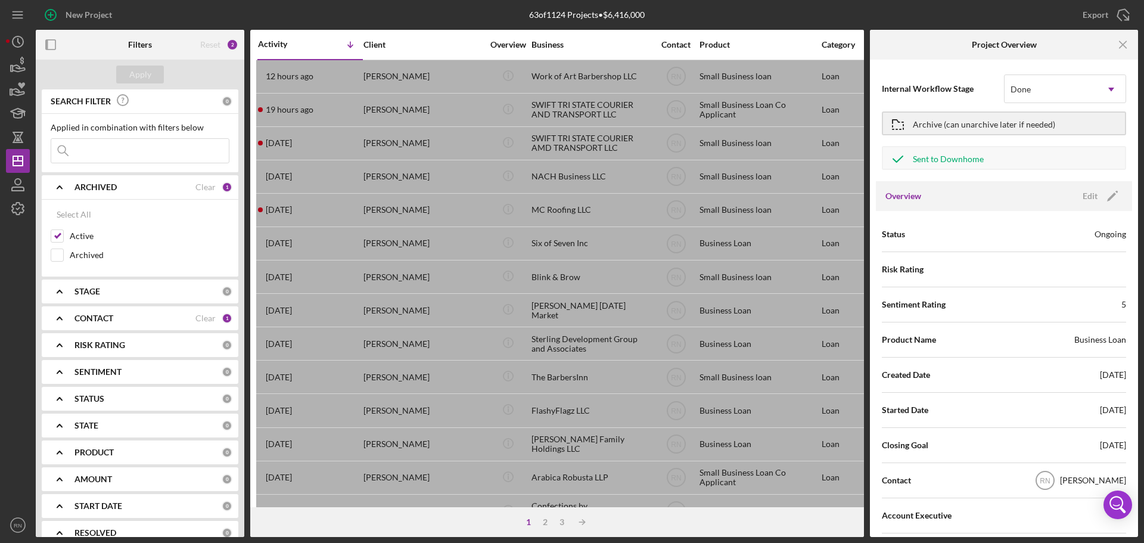
click at [8, 297] on div at bounding box center [18, 366] width 24 height 292
click at [26, 336] on div at bounding box center [18, 366] width 24 height 292
click at [11, 234] on div at bounding box center [18, 366] width 24 height 292
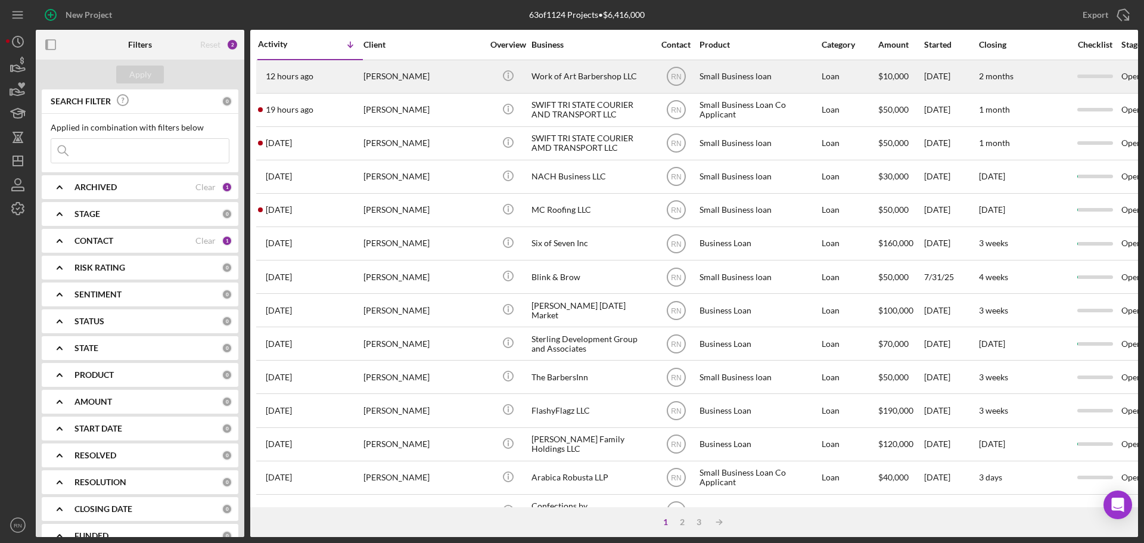
click at [381, 77] on div "[PERSON_NAME]" at bounding box center [422, 77] width 119 height 32
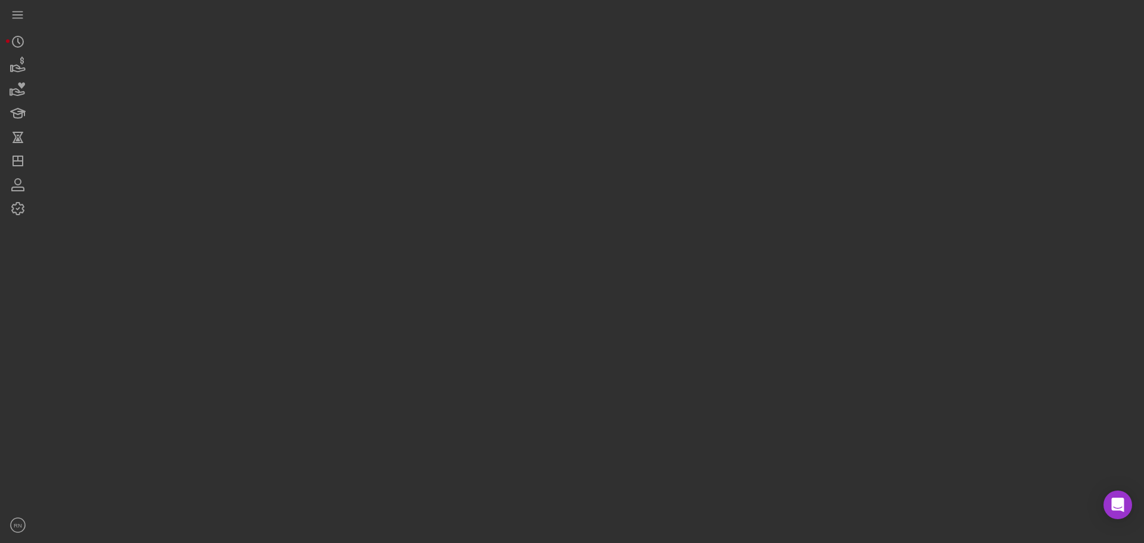
click at [381, 77] on div at bounding box center [587, 268] width 1102 height 537
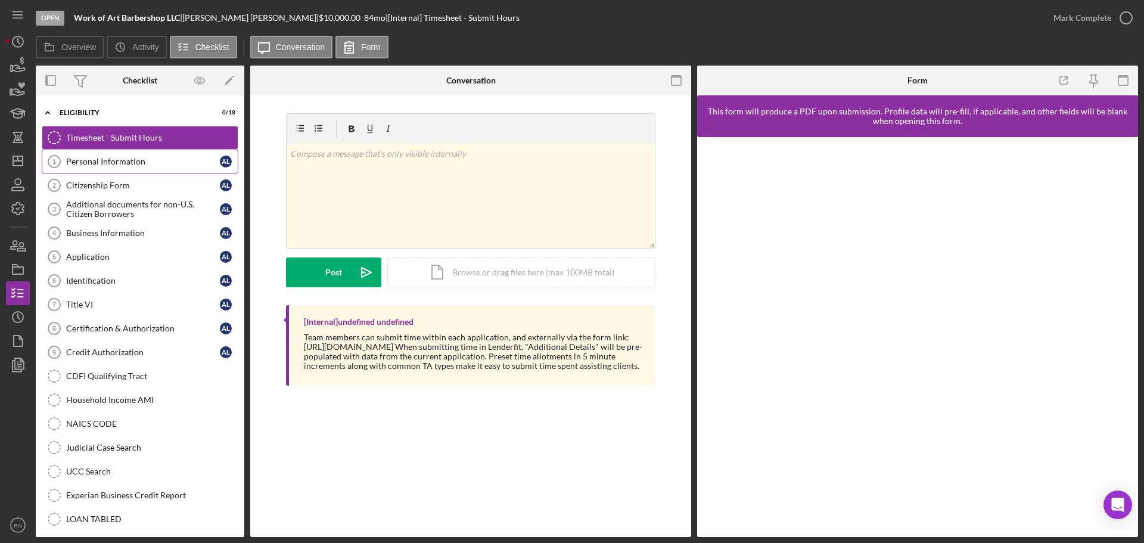
drag, startPoint x: 149, startPoint y: 160, endPoint x: 145, endPoint y: 166, distance: 7.3
click at [150, 159] on div "Personal Information" at bounding box center [143, 162] width 154 height 10
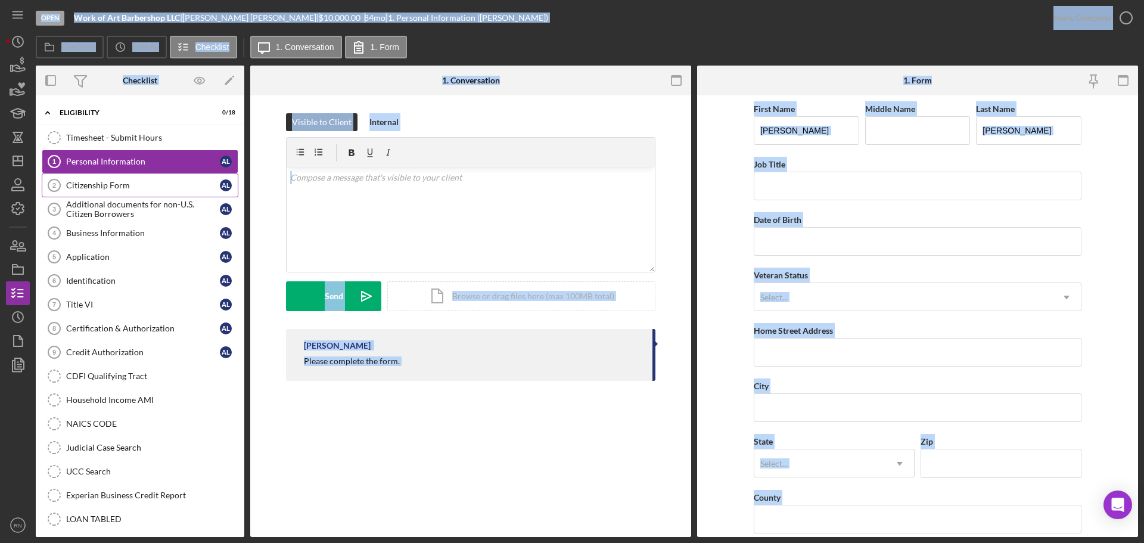
click at [132, 183] on div "Citizenship Form" at bounding box center [143, 185] width 154 height 10
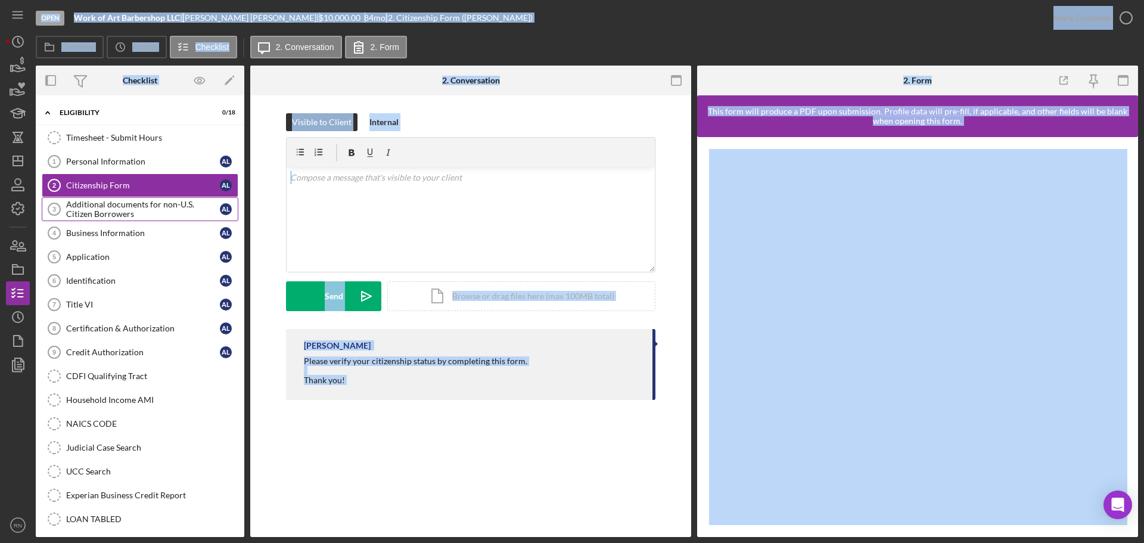
click at [121, 208] on div "Additional documents for non-U.S. Citizen Borrowers" at bounding box center [143, 209] width 154 height 19
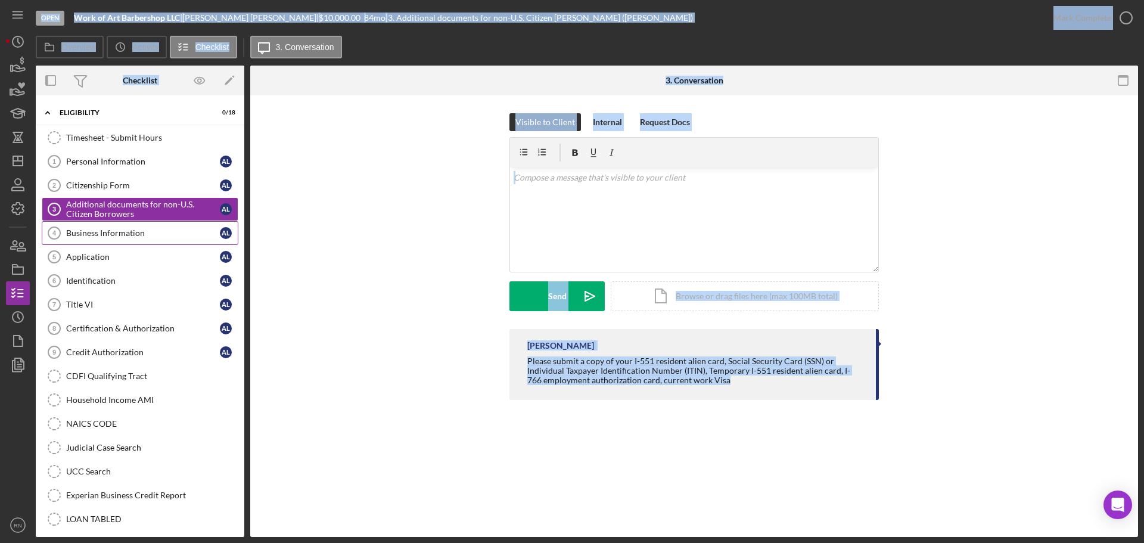
click at [104, 231] on div "Business Information" at bounding box center [143, 233] width 154 height 10
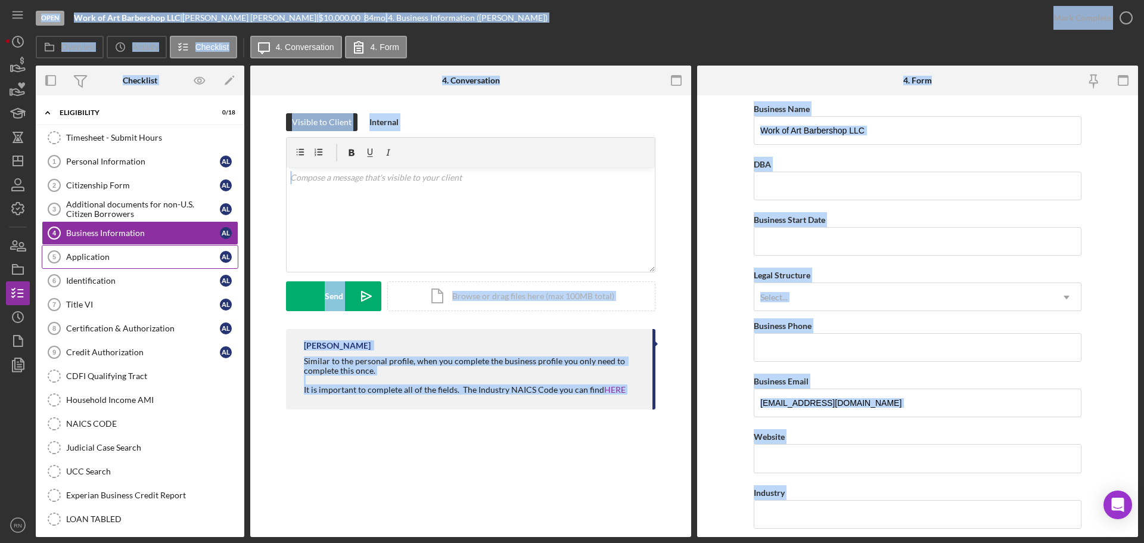
click at [95, 253] on div "Application" at bounding box center [143, 257] width 154 height 10
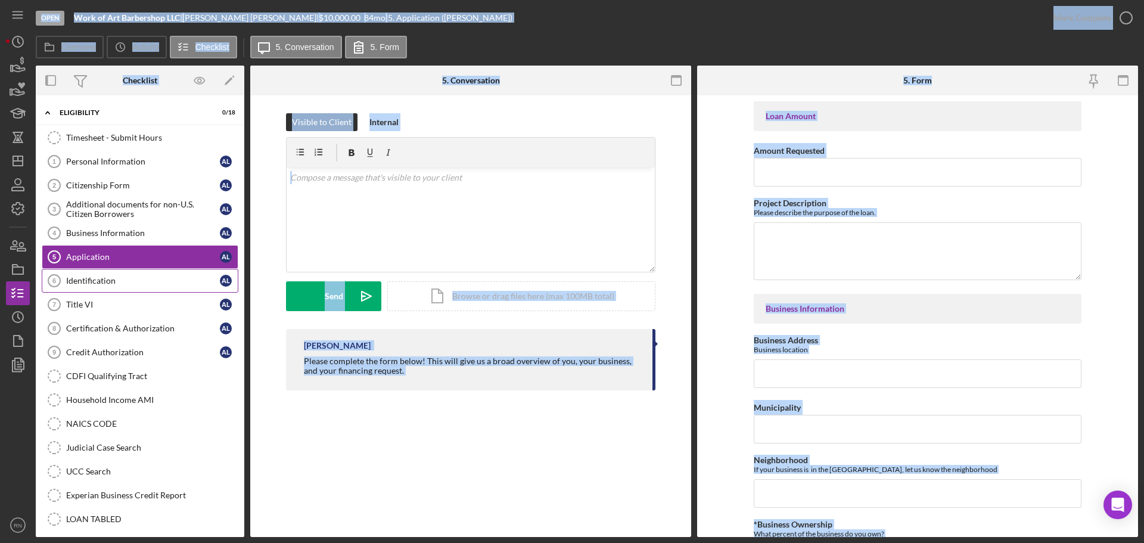
click at [86, 278] on div "Identification" at bounding box center [143, 281] width 154 height 10
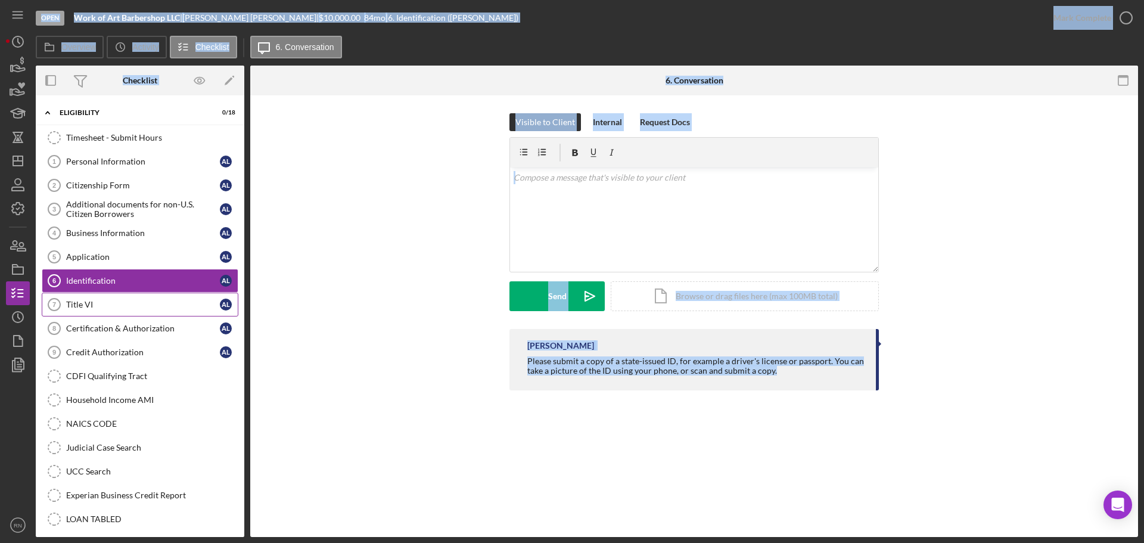
click at [92, 303] on div "Title VI" at bounding box center [143, 305] width 154 height 10
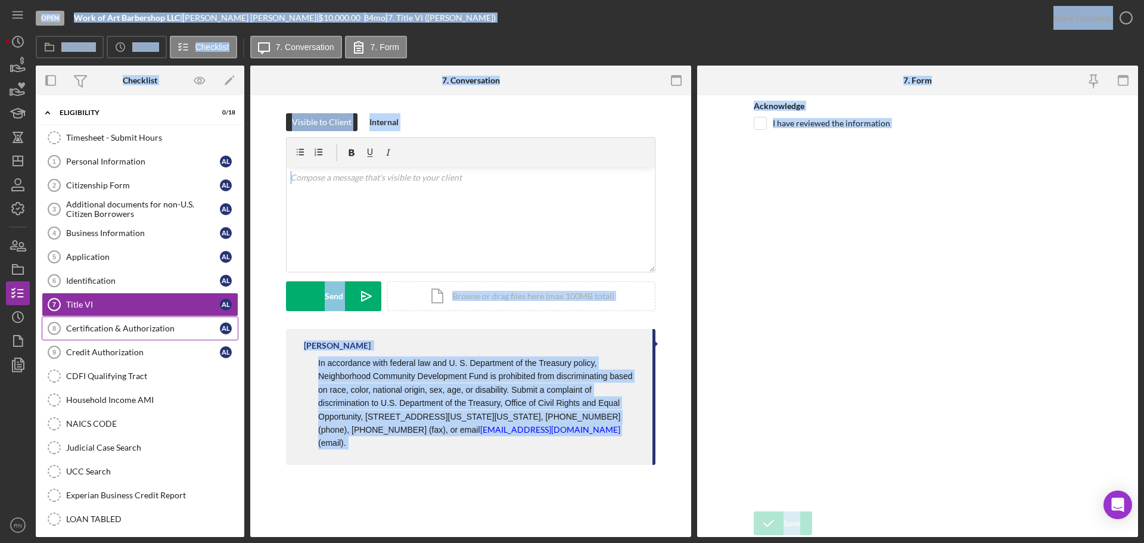
click at [110, 331] on div "Certification & Authorization" at bounding box center [143, 328] width 154 height 10
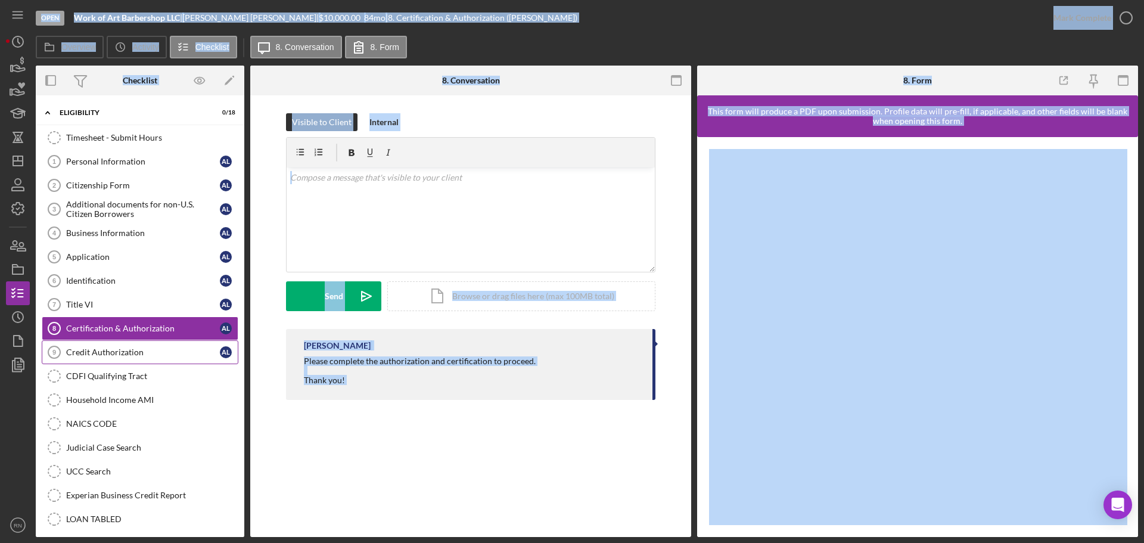
click at [101, 345] on link "Credit Authorization 9 Credit Authorization A L" at bounding box center [140, 352] width 197 height 24
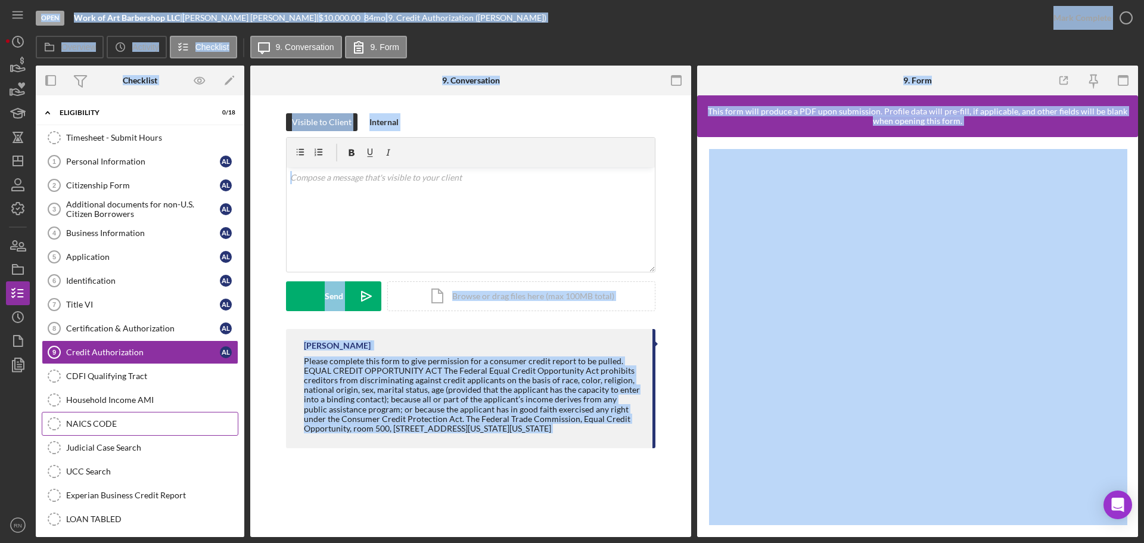
click at [182, 415] on link "NAICS CODE NAICS CODE" at bounding box center [140, 424] width 197 height 24
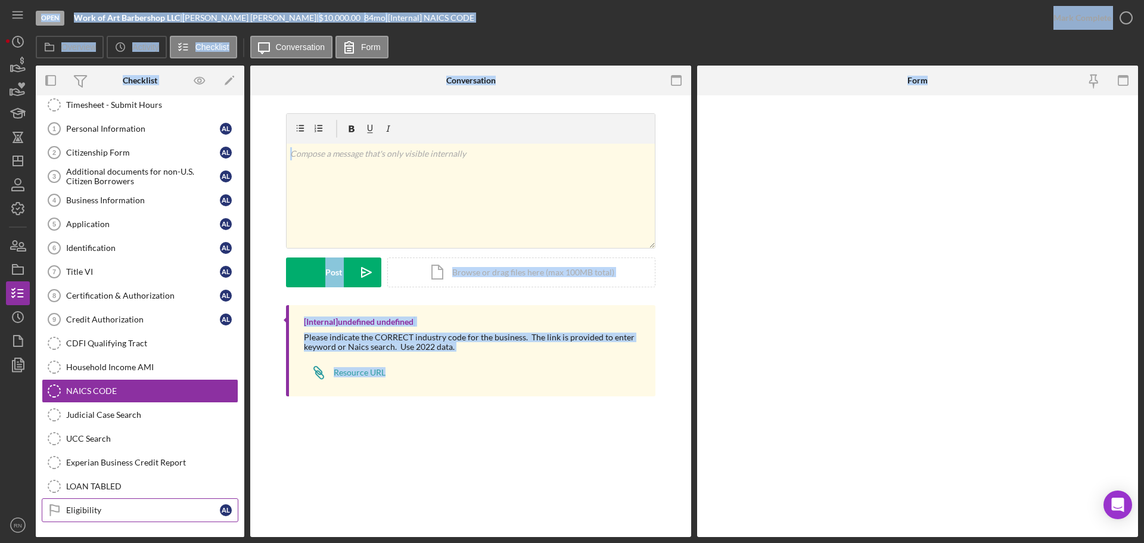
scroll to position [110, 0]
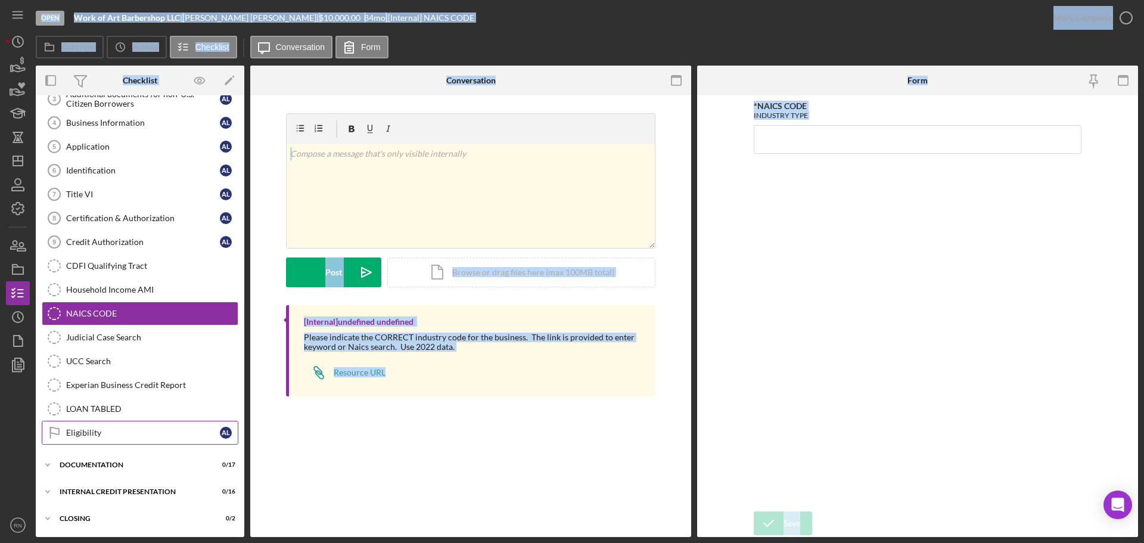
click at [171, 432] on div "Eligibility" at bounding box center [143, 433] width 154 height 10
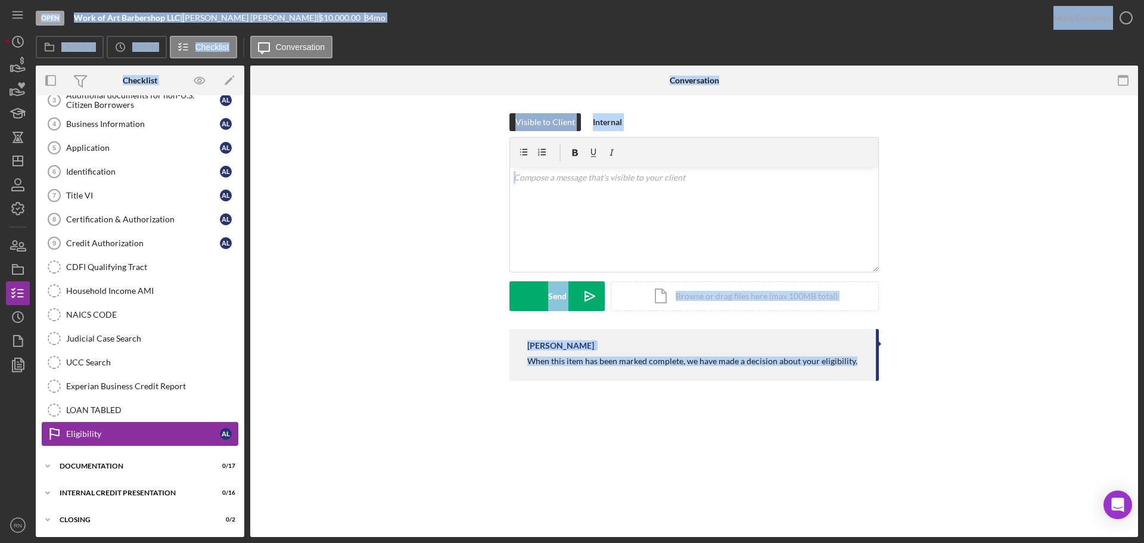
scroll to position [110, 0]
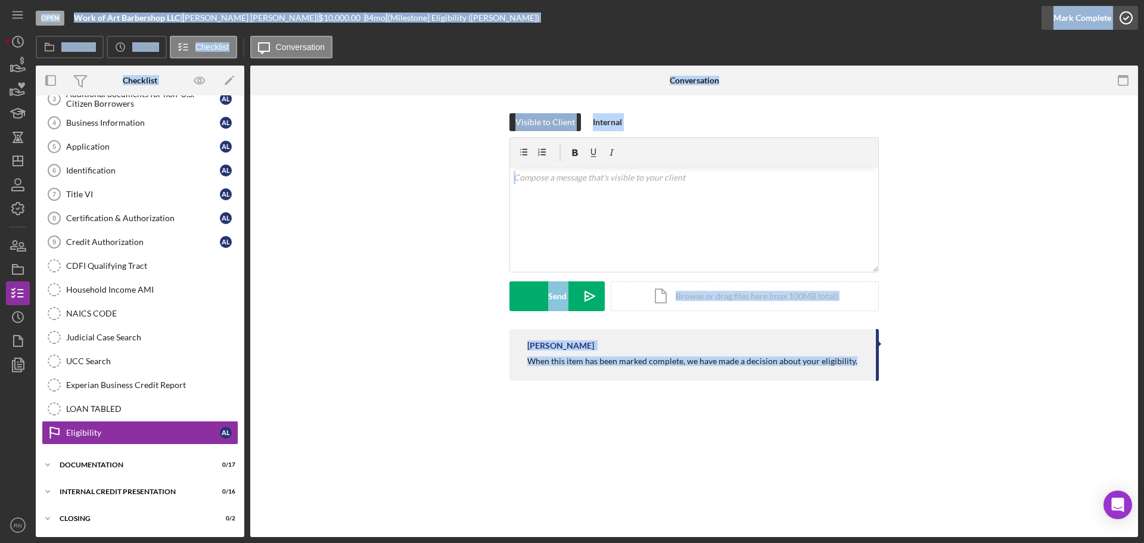
click at [1126, 17] on icon "button" at bounding box center [1126, 18] width 30 height 30
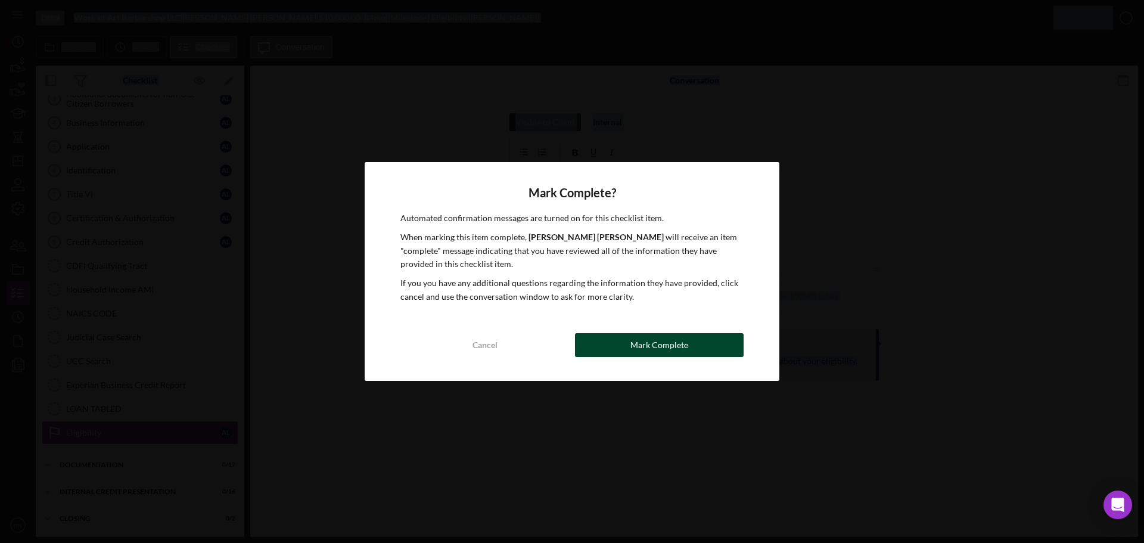
click at [635, 352] on div "Mark Complete" at bounding box center [659, 345] width 58 height 24
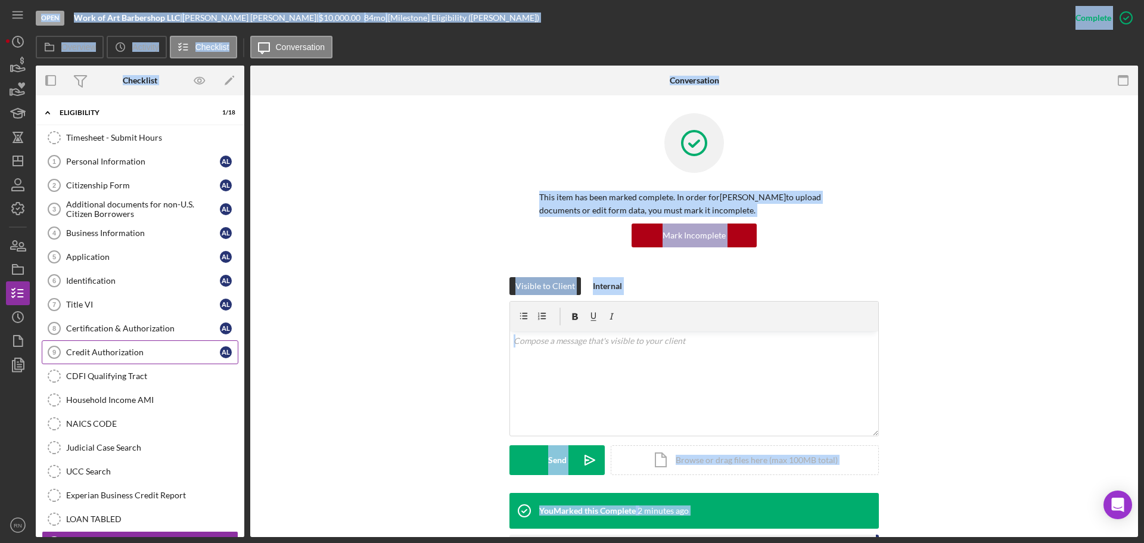
click at [138, 354] on div "Credit Authorization" at bounding box center [143, 352] width 154 height 10
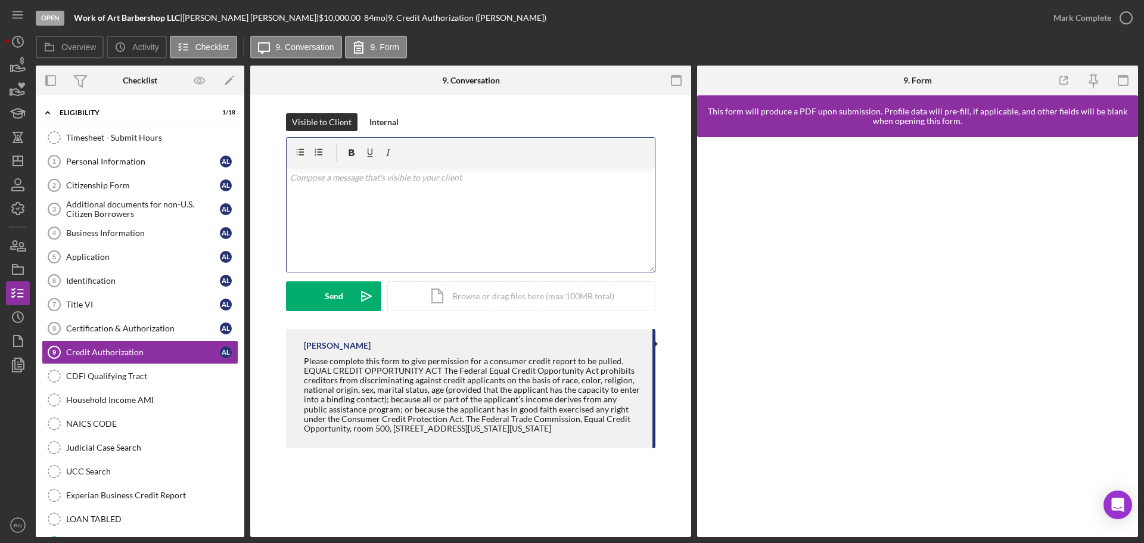
click at [447, 228] on div "v Color teal Color pink Remove color Add row above Add row below Add column bef…" at bounding box center [470, 219] width 368 height 104
click at [19, 164] on icon "Icon/Dashboard" at bounding box center [18, 161] width 30 height 30
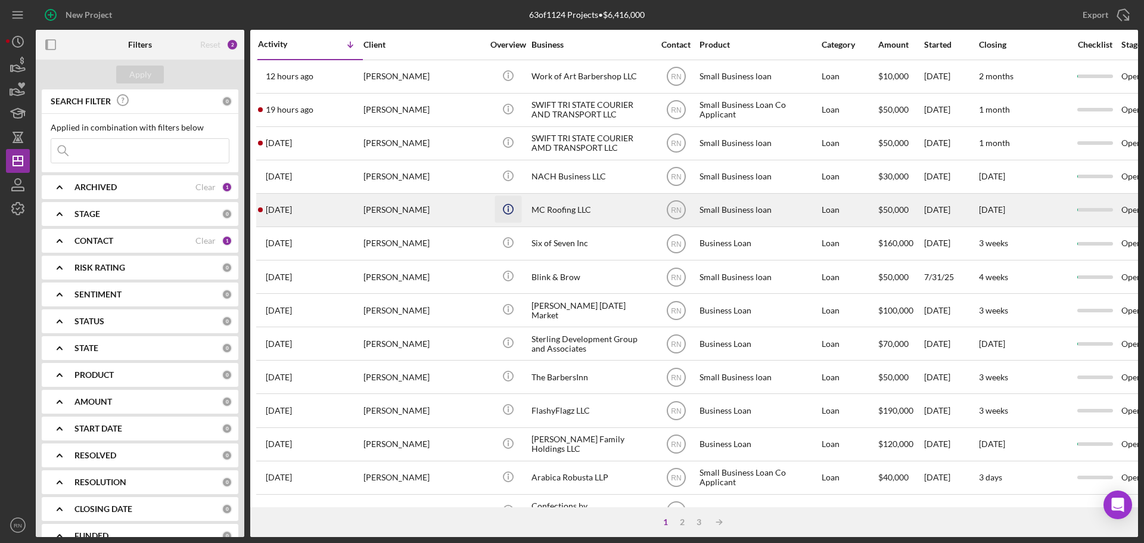
click at [509, 208] on icon "Icon/Info" at bounding box center [507, 208] width 27 height 27
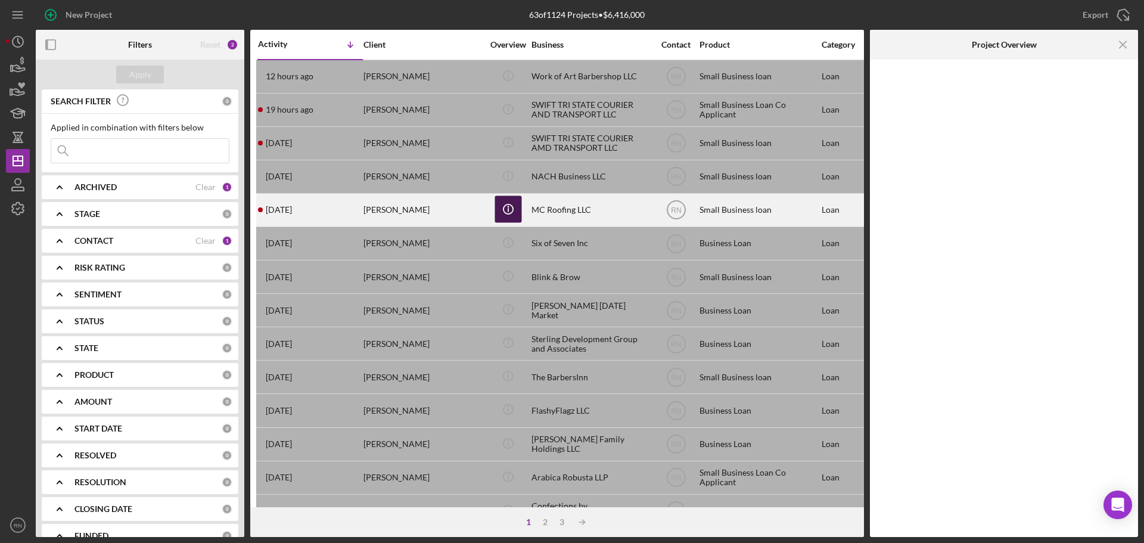
click at [509, 208] on icon "Icon/Info" at bounding box center [507, 208] width 27 height 27
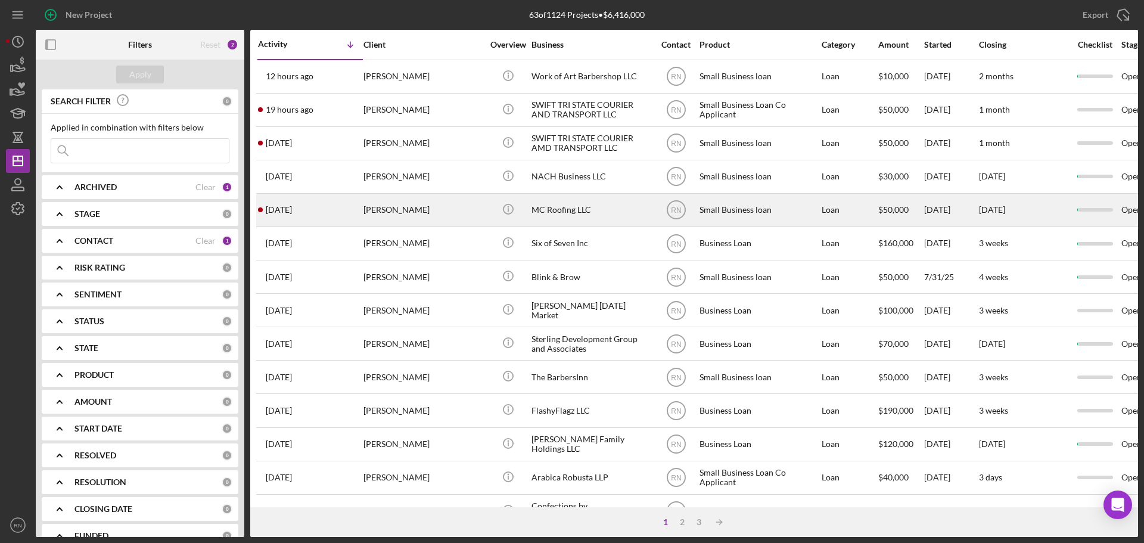
click at [444, 215] on div "[PERSON_NAME]" at bounding box center [422, 210] width 119 height 32
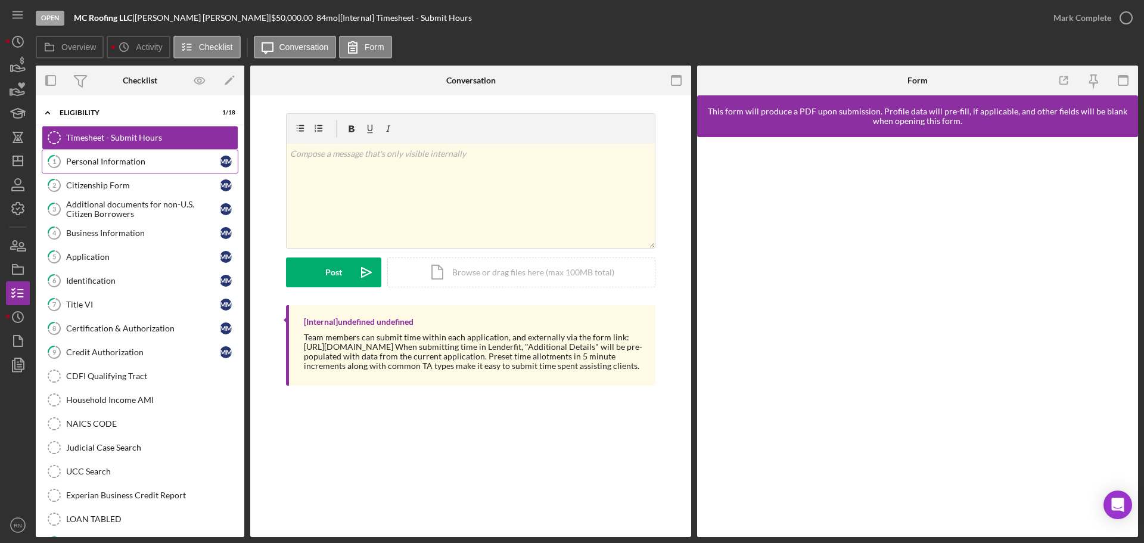
click at [117, 157] on div "Personal Information" at bounding box center [143, 162] width 154 height 10
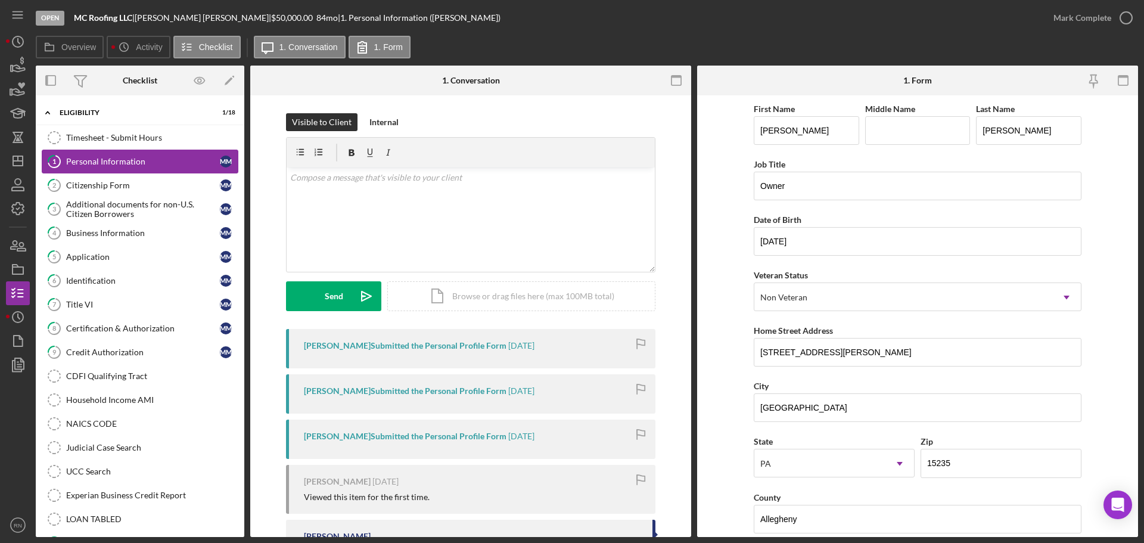
click at [109, 170] on link "1 Personal Information M M" at bounding box center [140, 162] width 197 height 24
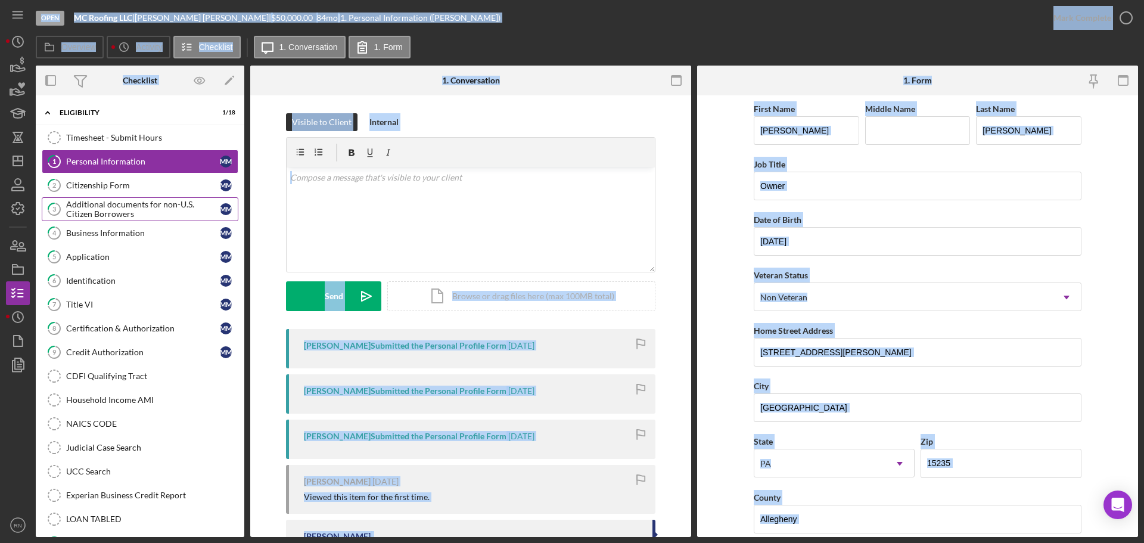
click at [99, 208] on div "Additional documents for non-U.S. Citizen Borrowers" at bounding box center [143, 209] width 154 height 19
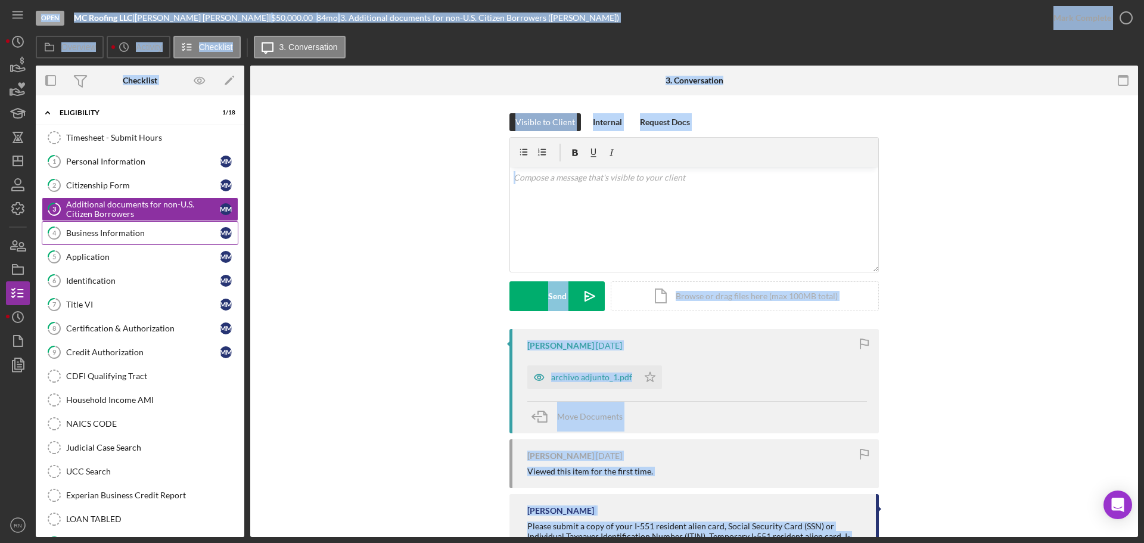
click at [88, 238] on div "Business Information" at bounding box center [143, 233] width 154 height 10
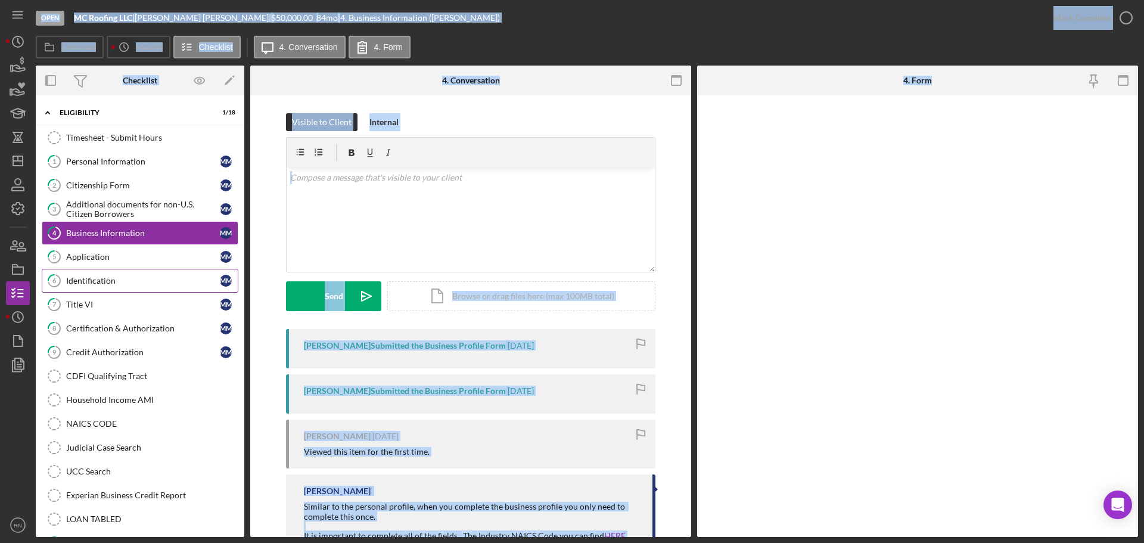
drag, startPoint x: 83, startPoint y: 261, endPoint x: 82, endPoint y: 272, distance: 10.9
click at [83, 261] on div "Application" at bounding box center [143, 257] width 154 height 10
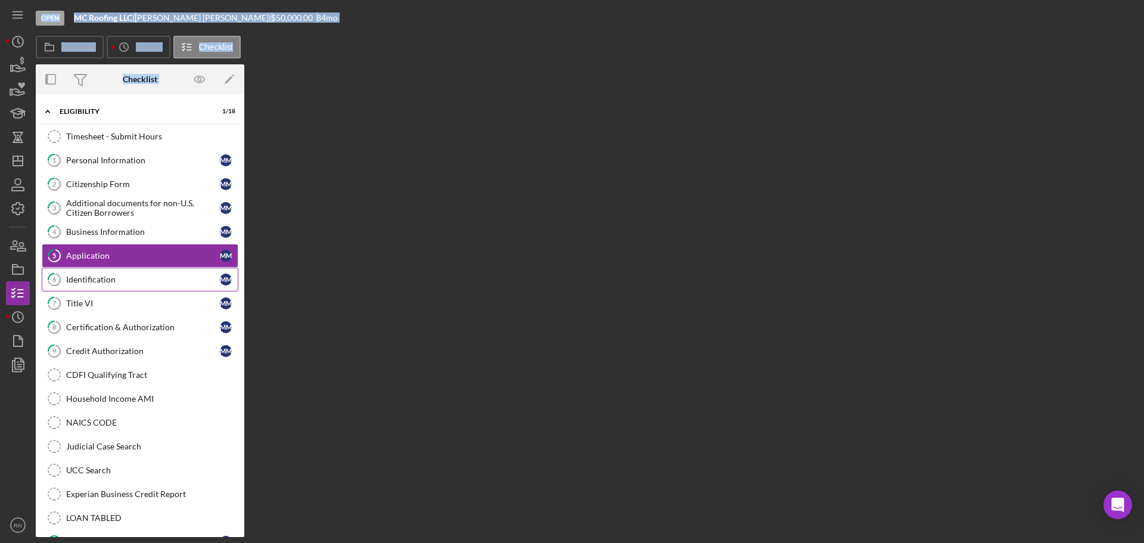
click at [82, 276] on div "Identification" at bounding box center [143, 280] width 154 height 10
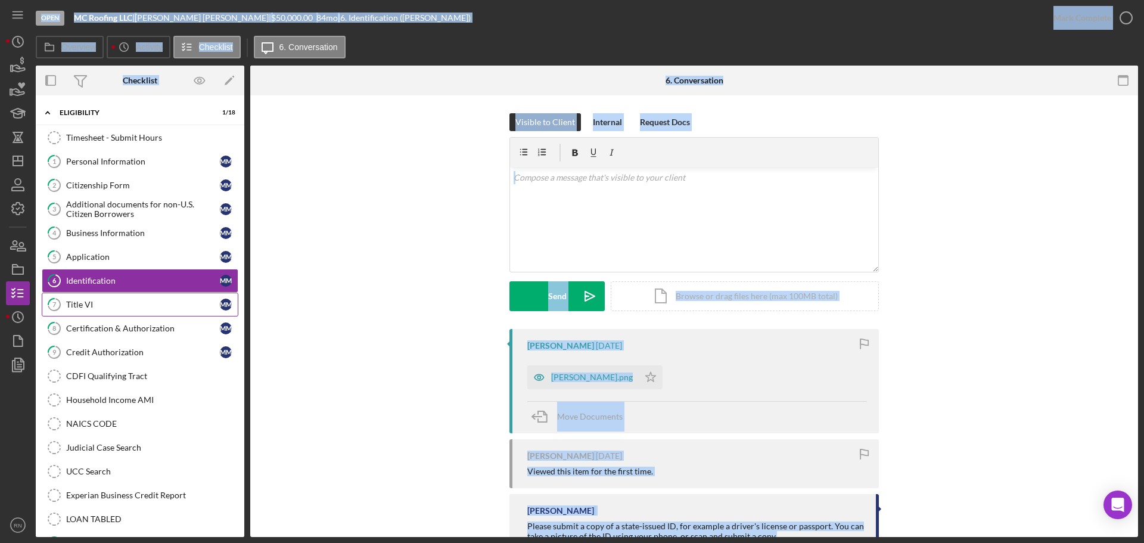
click at [74, 300] on div "Title VI" at bounding box center [143, 305] width 154 height 10
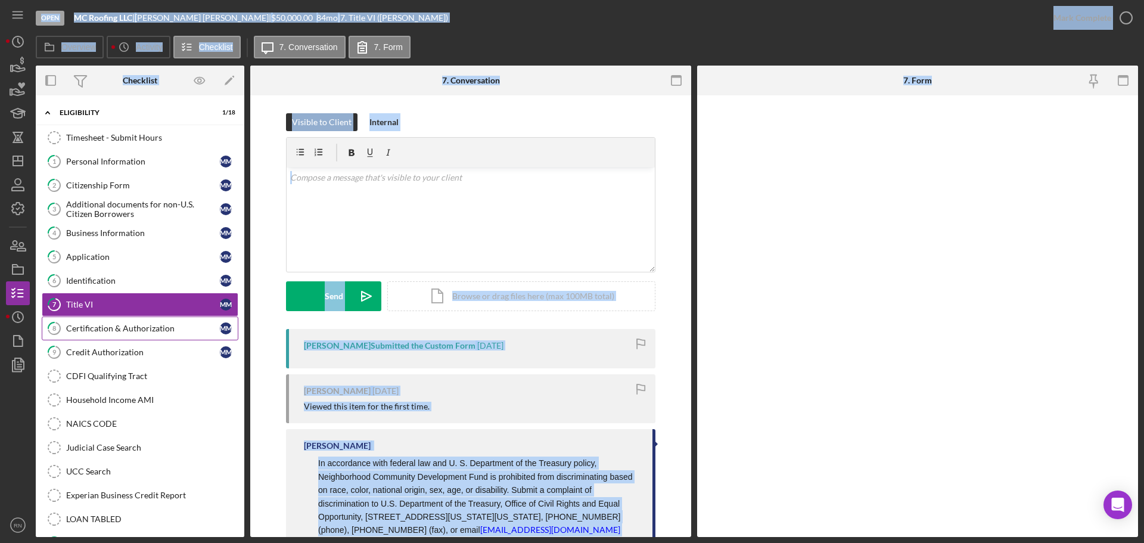
click at [75, 329] on div "Certification & Authorization" at bounding box center [143, 328] width 154 height 10
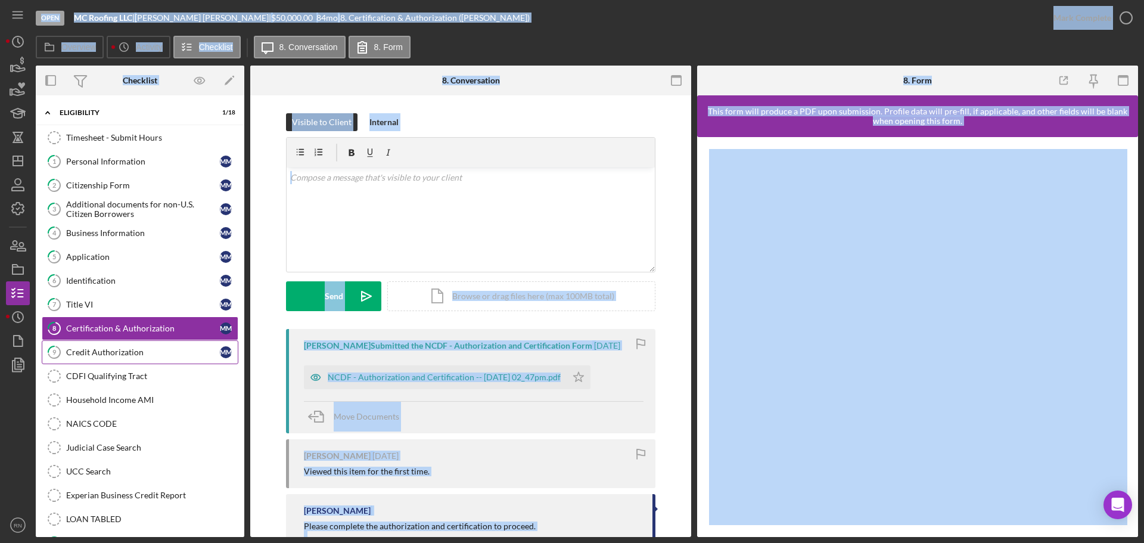
click at [87, 359] on link "9 Credit Authorization M M" at bounding box center [140, 352] width 197 height 24
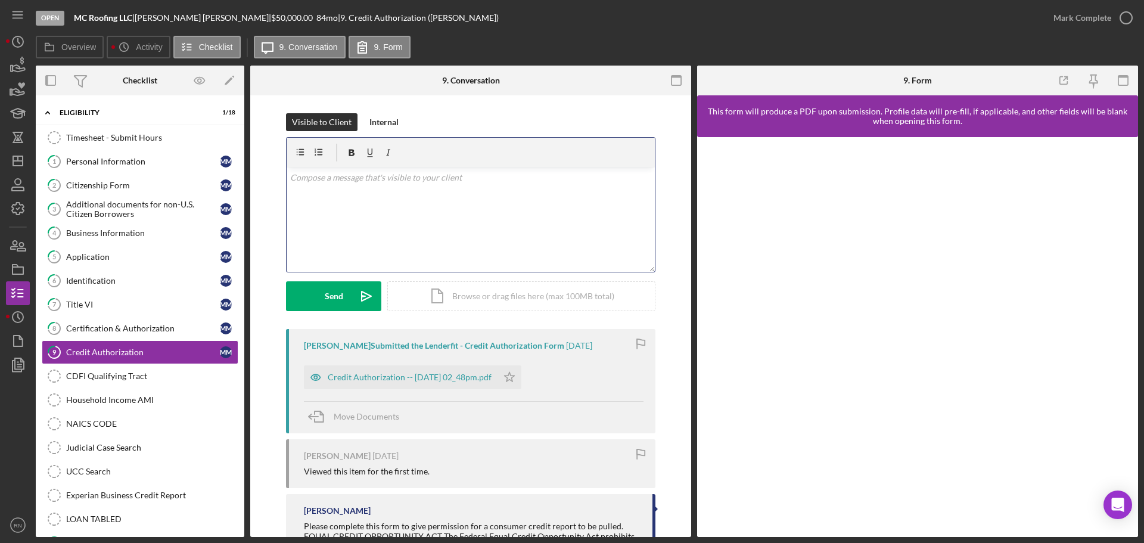
click at [460, 243] on div "v Color teal Color pink Remove color Add row above Add row below Add column bef…" at bounding box center [470, 219] width 368 height 104
click at [16, 164] on icon "Icon/Dashboard" at bounding box center [18, 161] width 30 height 30
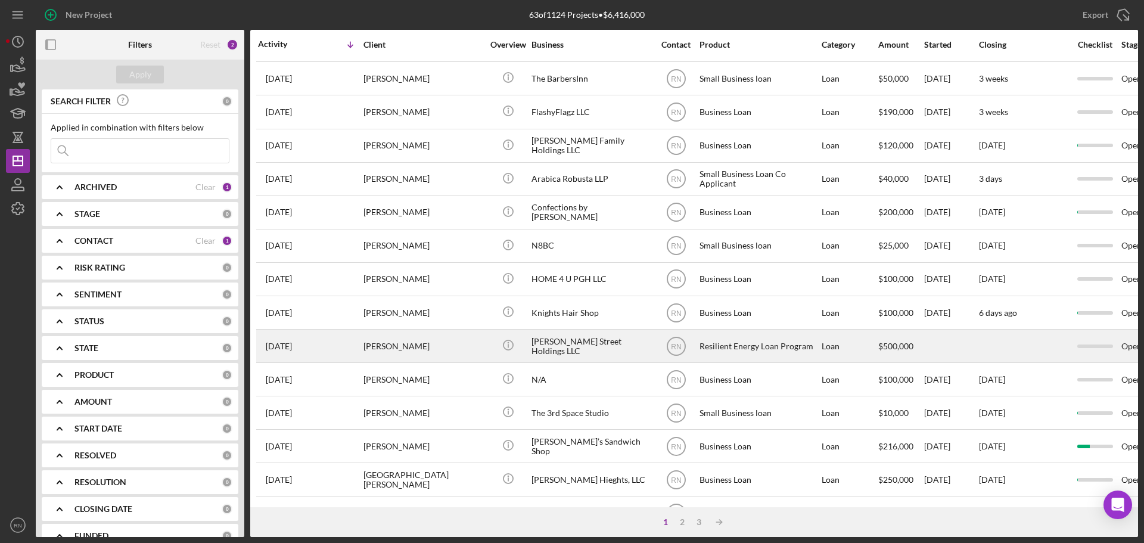
scroll to position [403, 0]
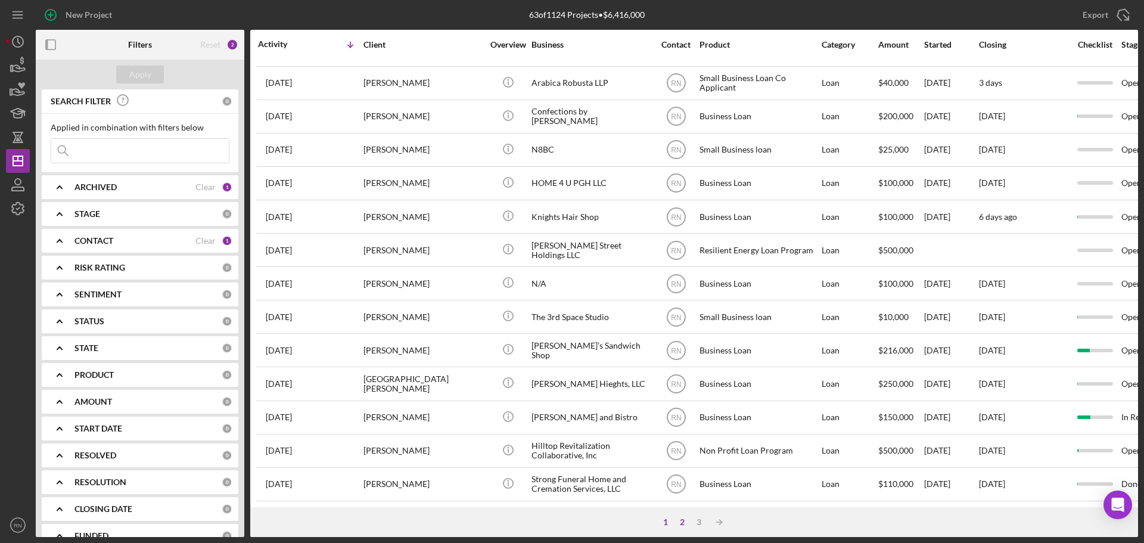
click at [677, 524] on div "2" at bounding box center [682, 522] width 17 height 10
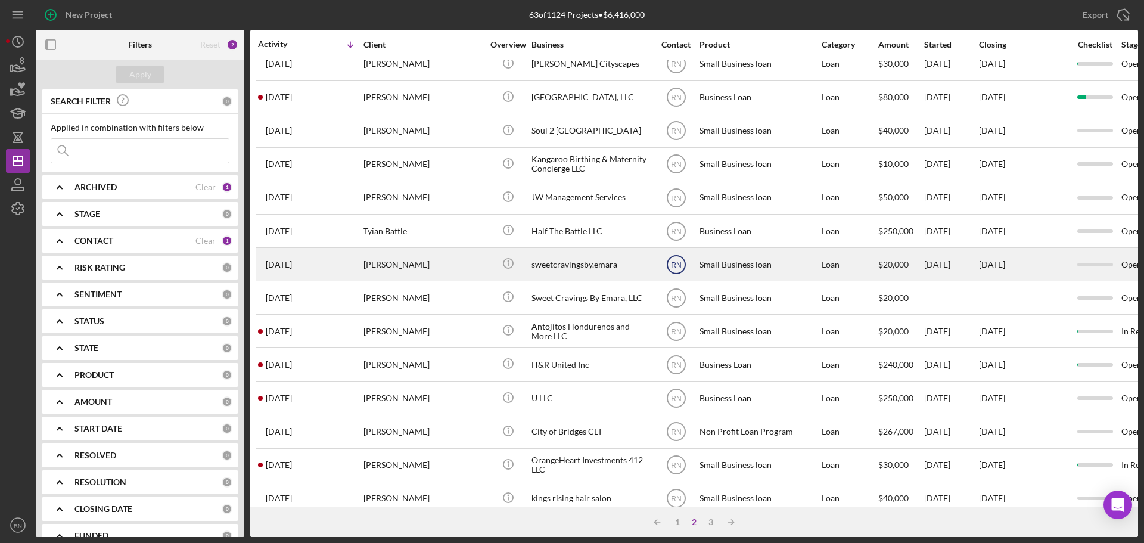
scroll to position [0, 0]
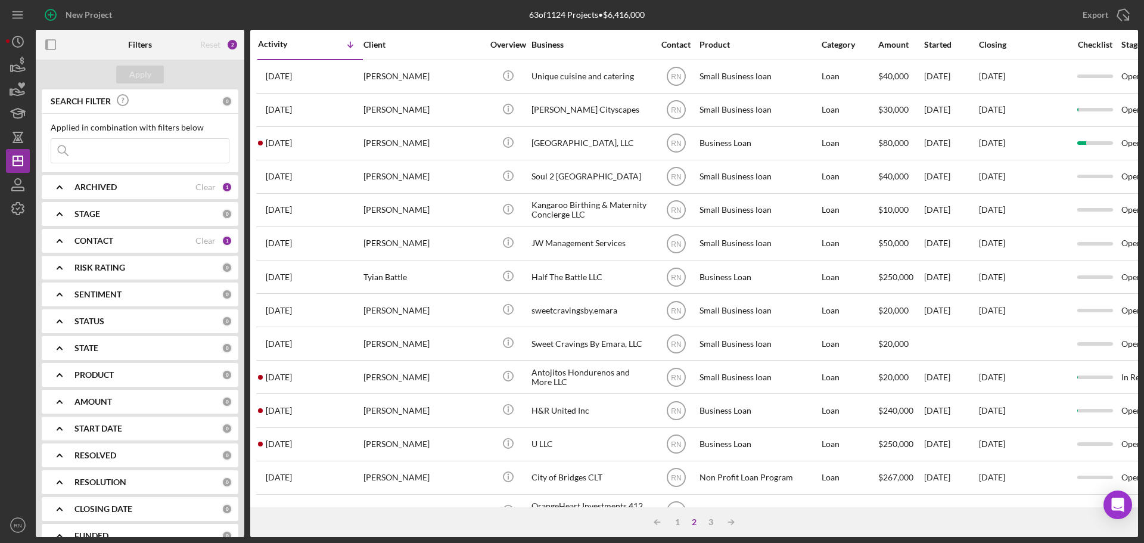
click at [142, 252] on div "CONTACT Clear 1" at bounding box center [153, 241] width 158 height 24
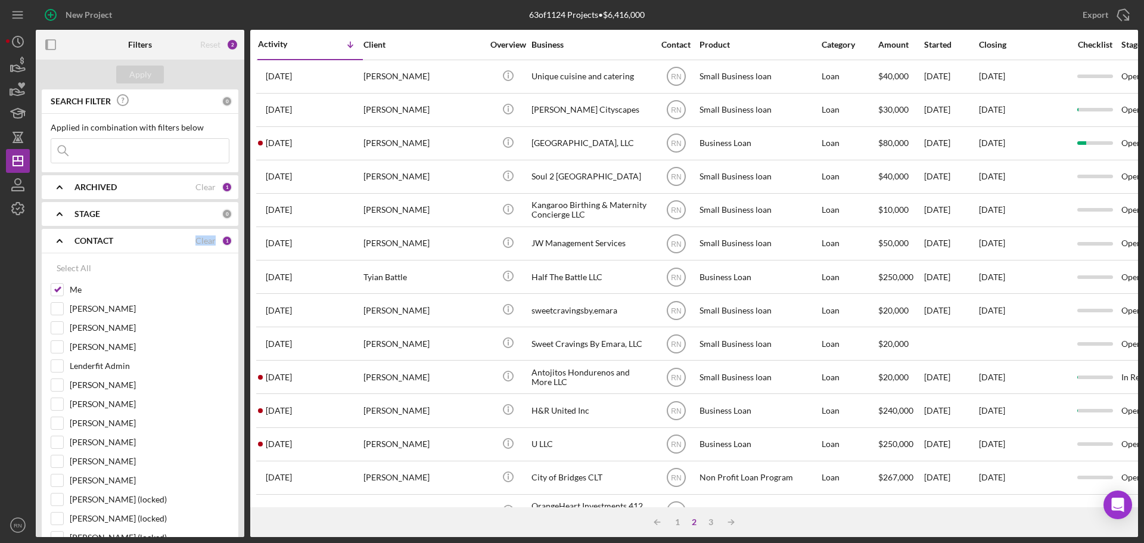
click at [142, 251] on div "CONTACT Clear 1" at bounding box center [153, 241] width 158 height 24
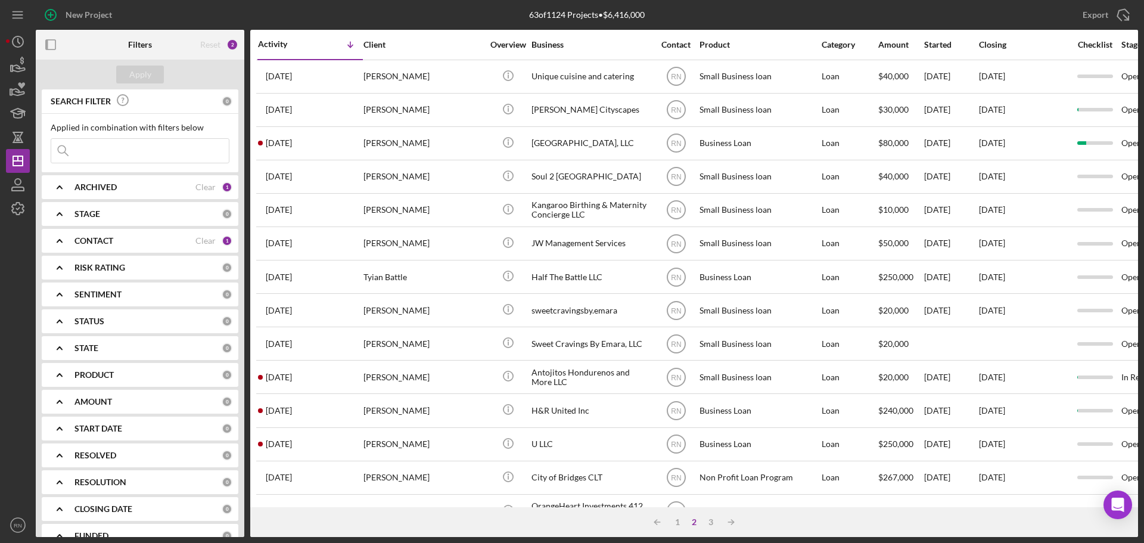
click at [138, 240] on div "CONTACT" at bounding box center [134, 241] width 121 height 10
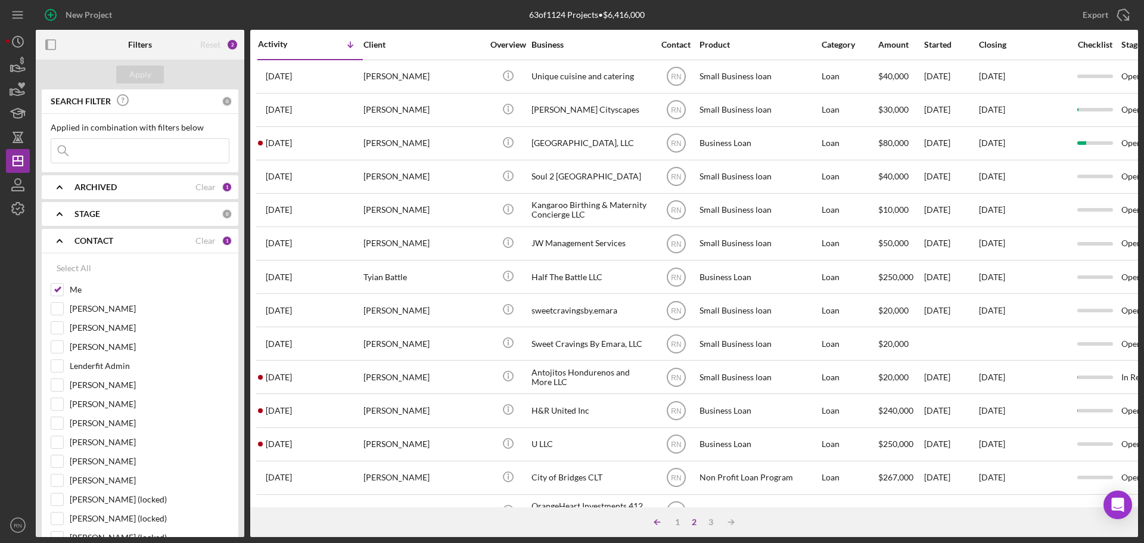
click at [653, 521] on icon "Icon/Table Sort Arrow" at bounding box center [657, 522] width 24 height 24
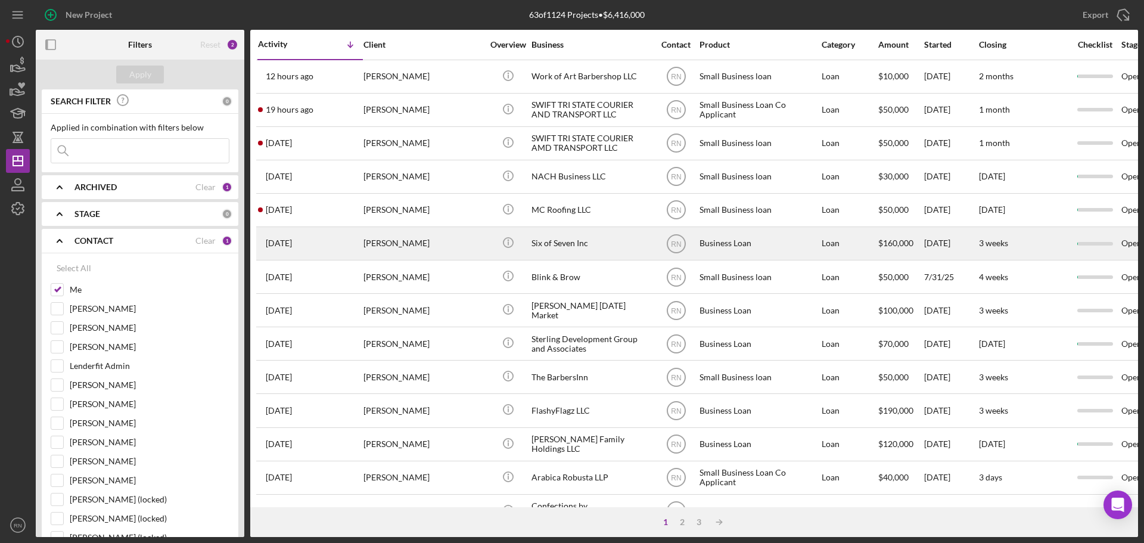
click at [406, 247] on div "[PERSON_NAME]" at bounding box center [422, 244] width 119 height 32
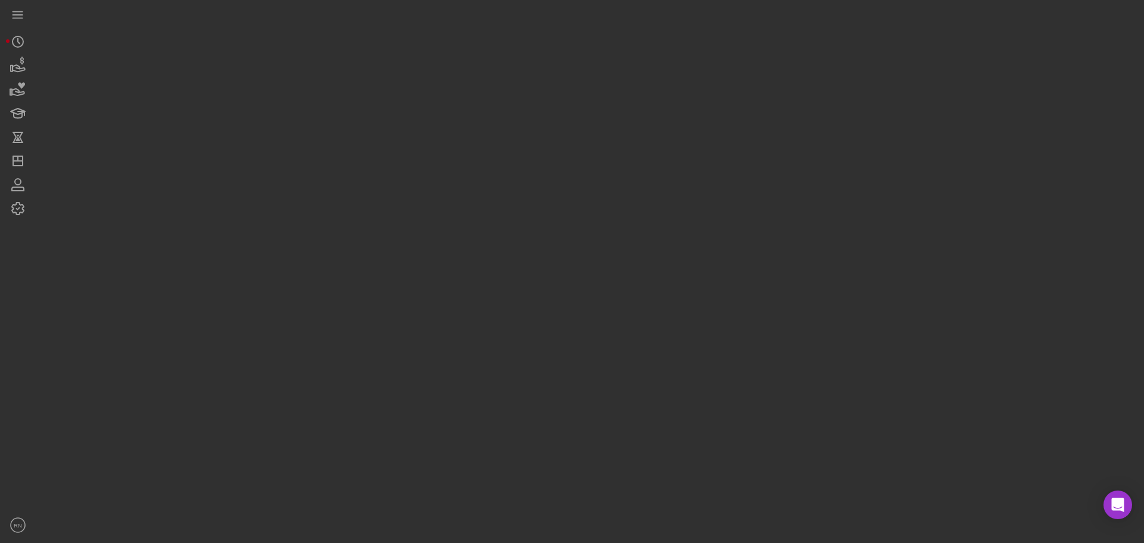
click at [405, 246] on div at bounding box center [587, 268] width 1102 height 537
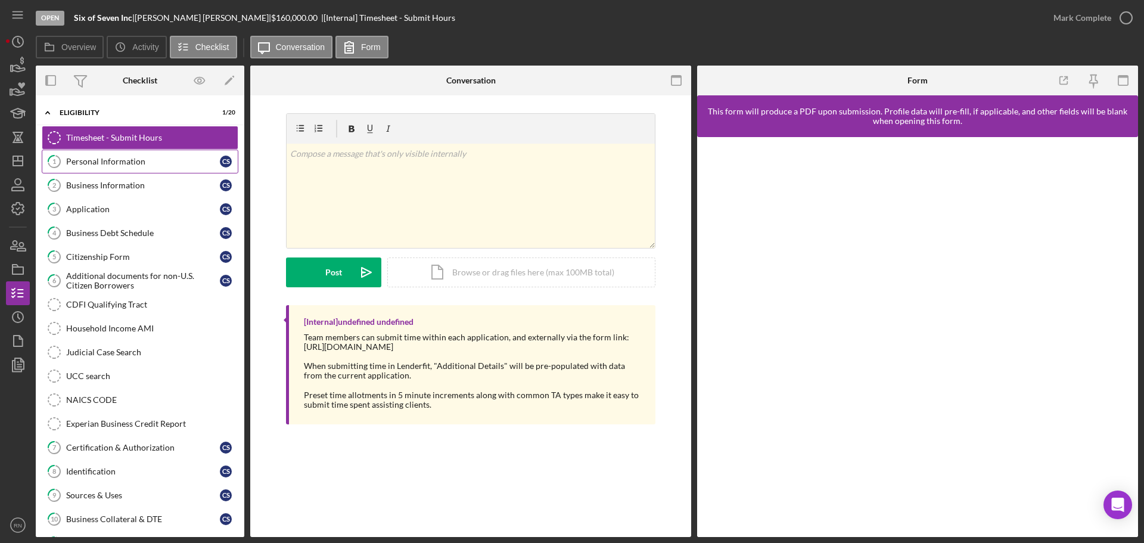
click at [137, 166] on div "Personal Information" at bounding box center [143, 162] width 154 height 10
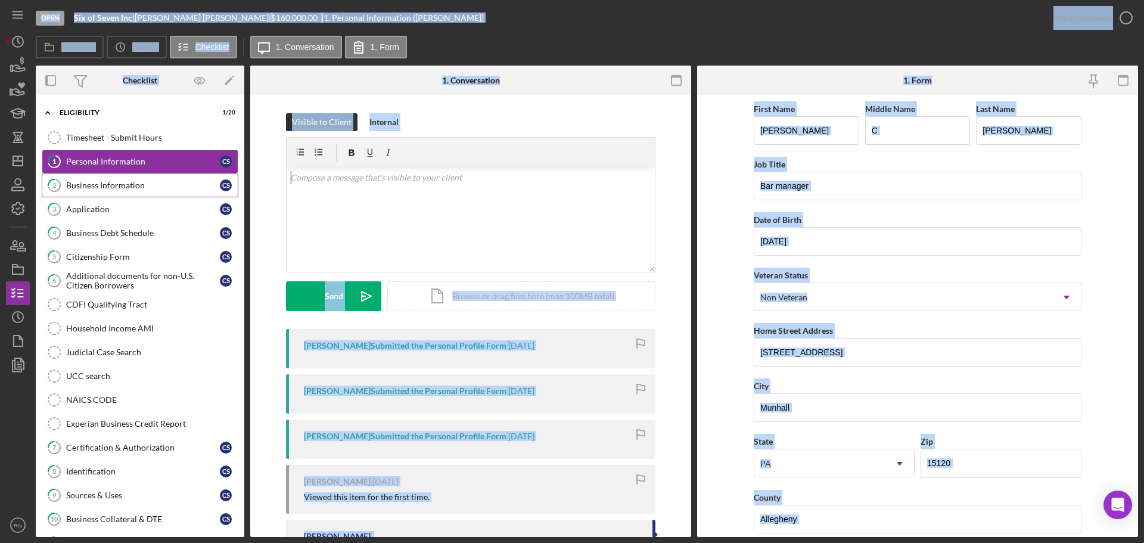
click at [132, 183] on div "Business Information" at bounding box center [143, 185] width 154 height 10
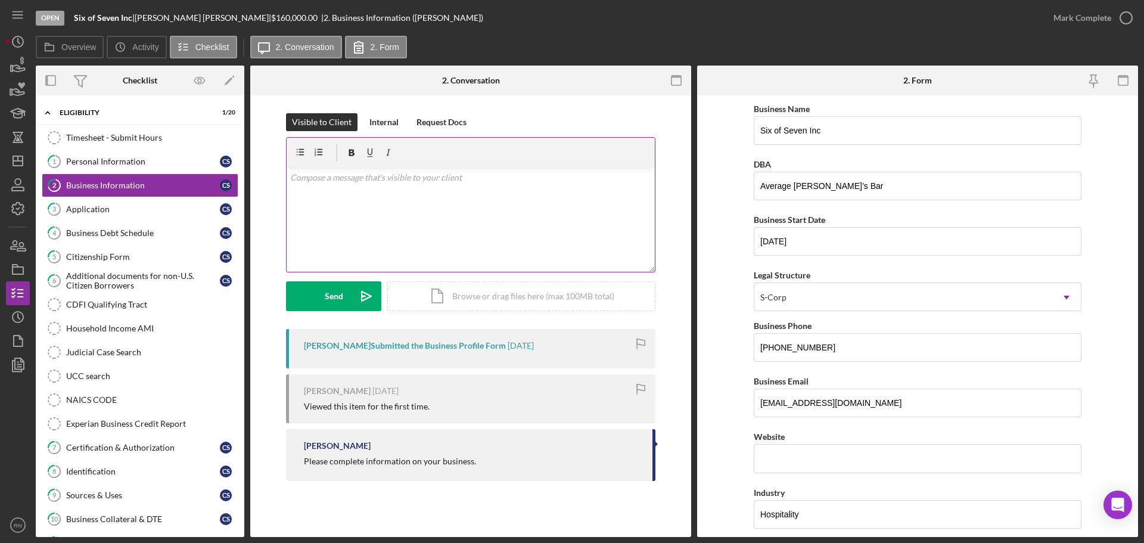
click at [583, 223] on div "v Color teal Color pink Remove color Add row above Add row below Add column bef…" at bounding box center [470, 219] width 368 height 104
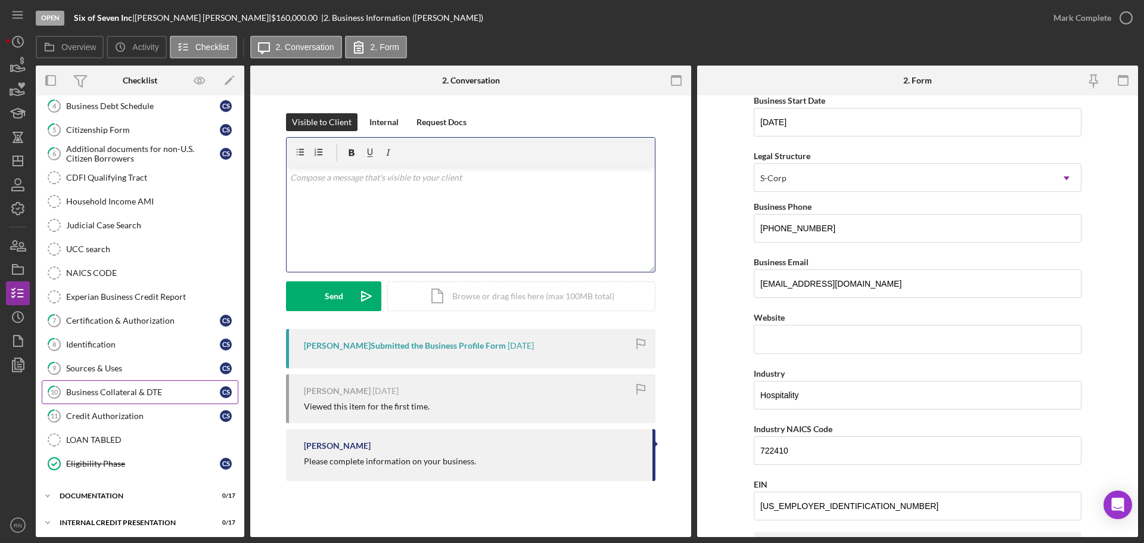
scroll to position [131, 0]
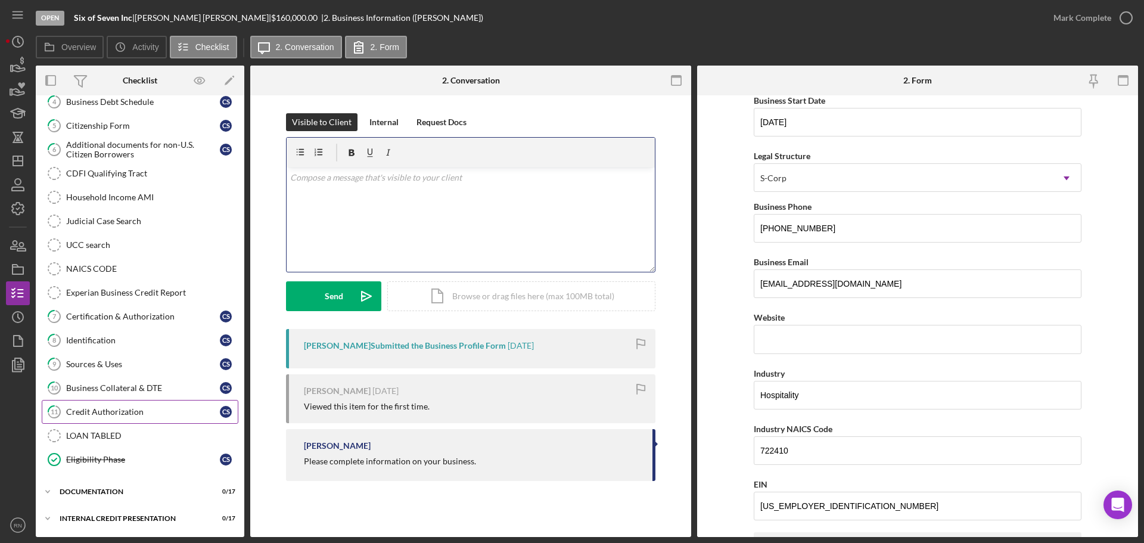
click at [126, 415] on div "Credit Authorization" at bounding box center [143, 412] width 154 height 10
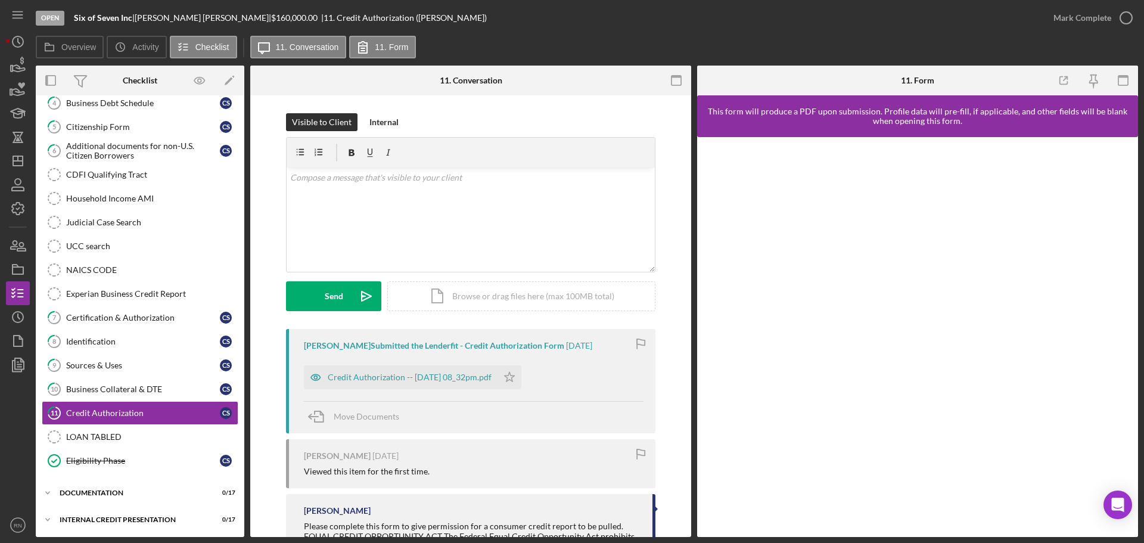
scroll to position [131, 0]
click at [384, 375] on div "Credit Authorization -- [DATE] 08_32pm.pdf" at bounding box center [410, 377] width 164 height 10
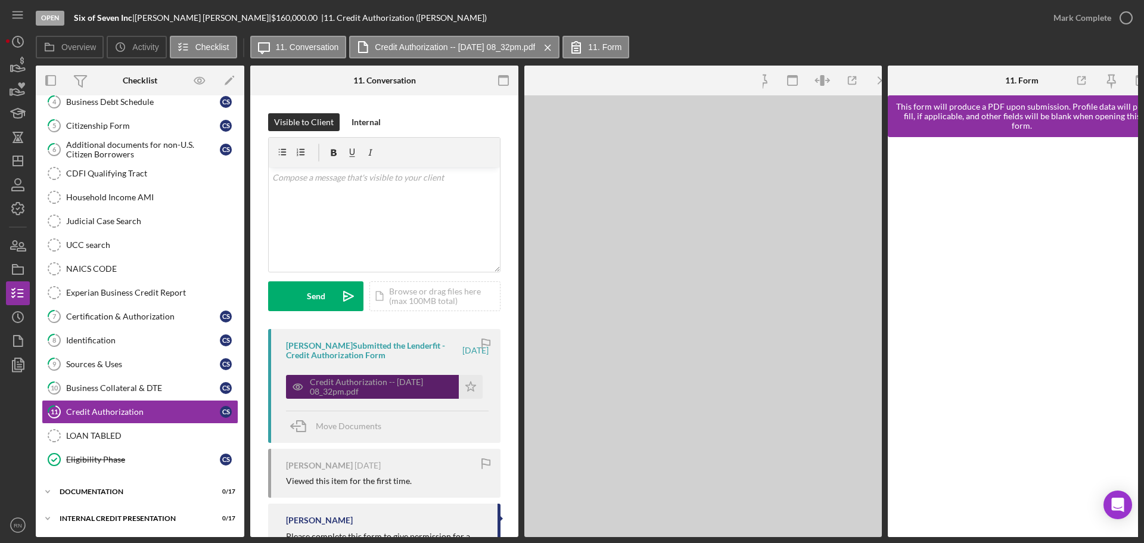
click at [384, 375] on div "Credit Authorization -- [DATE] 08_32pm.pdf" at bounding box center [372, 387] width 173 height 24
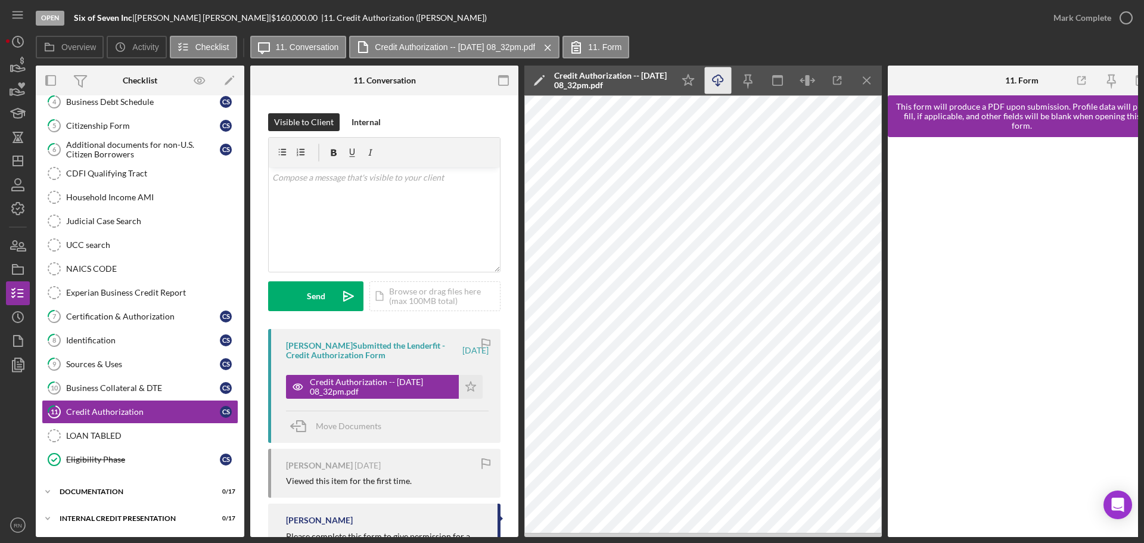
click at [721, 80] on icon "Icon/Download" at bounding box center [718, 80] width 27 height 27
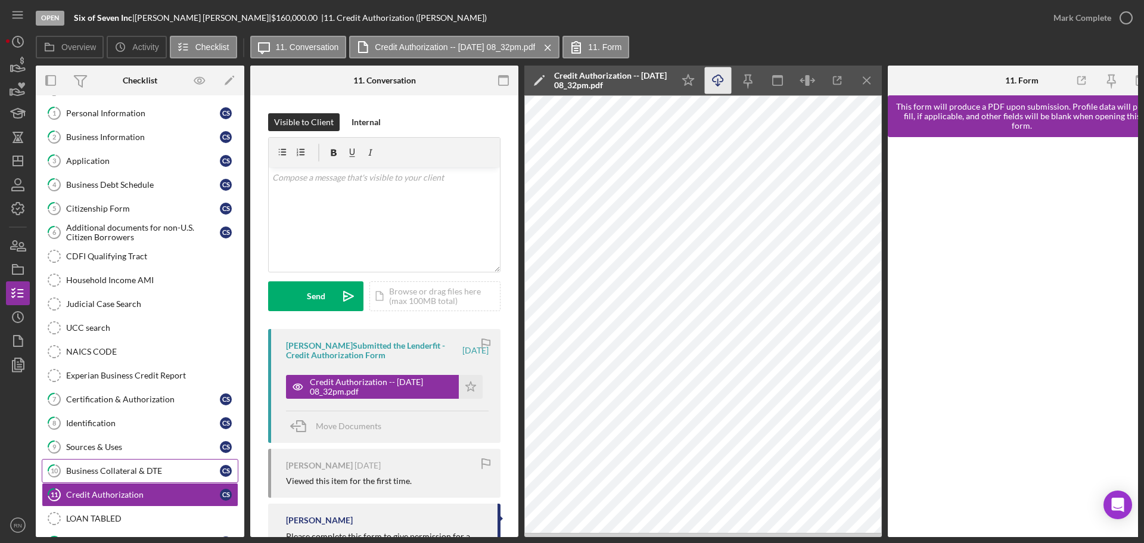
scroll to position [75, 0]
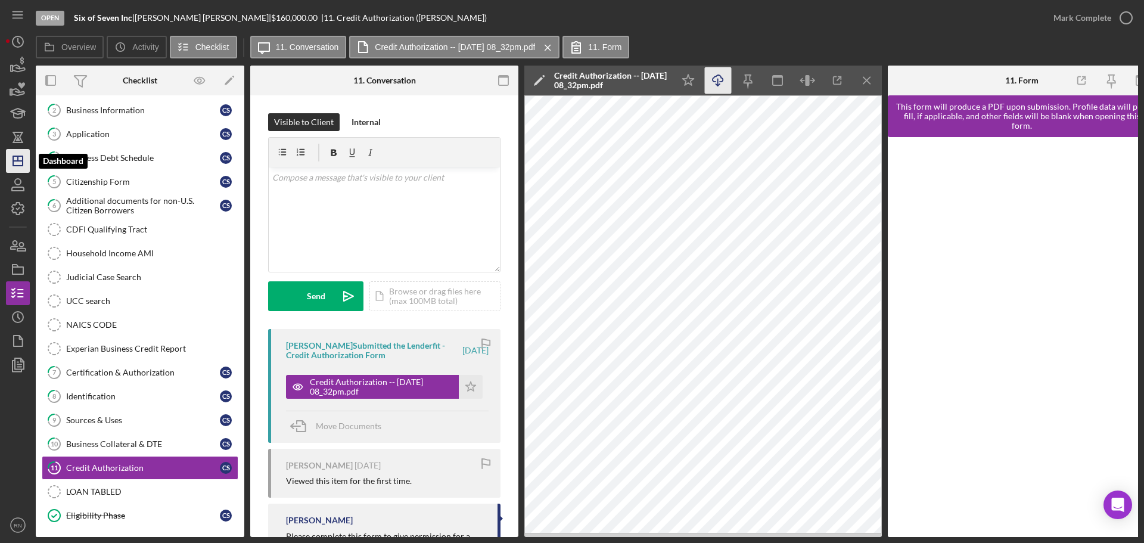
click at [21, 168] on icon "Icon/Dashboard" at bounding box center [18, 161] width 30 height 30
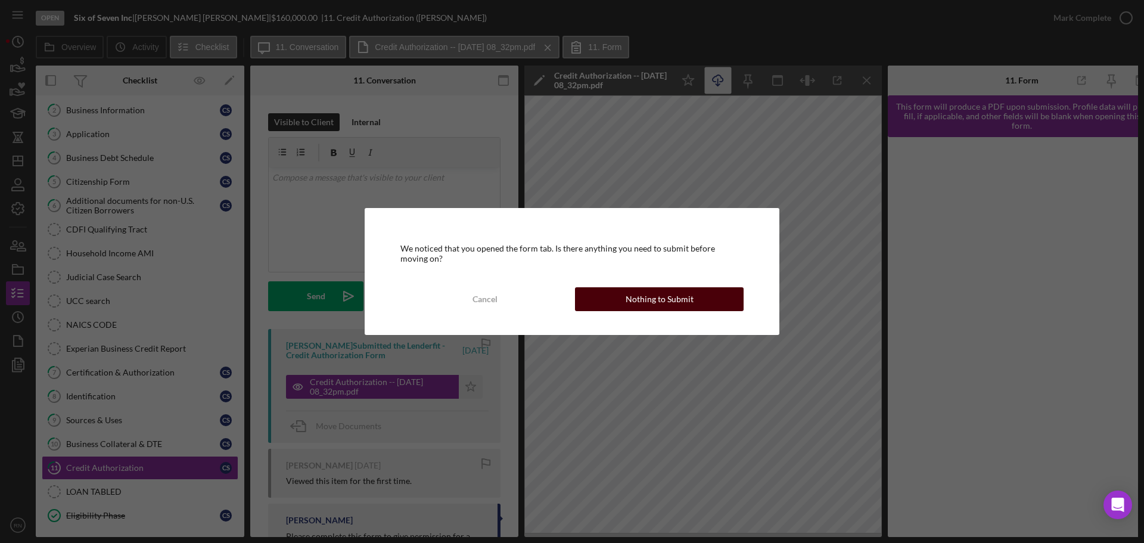
click at [644, 300] on div "Nothing to Submit" at bounding box center [659, 299] width 68 height 24
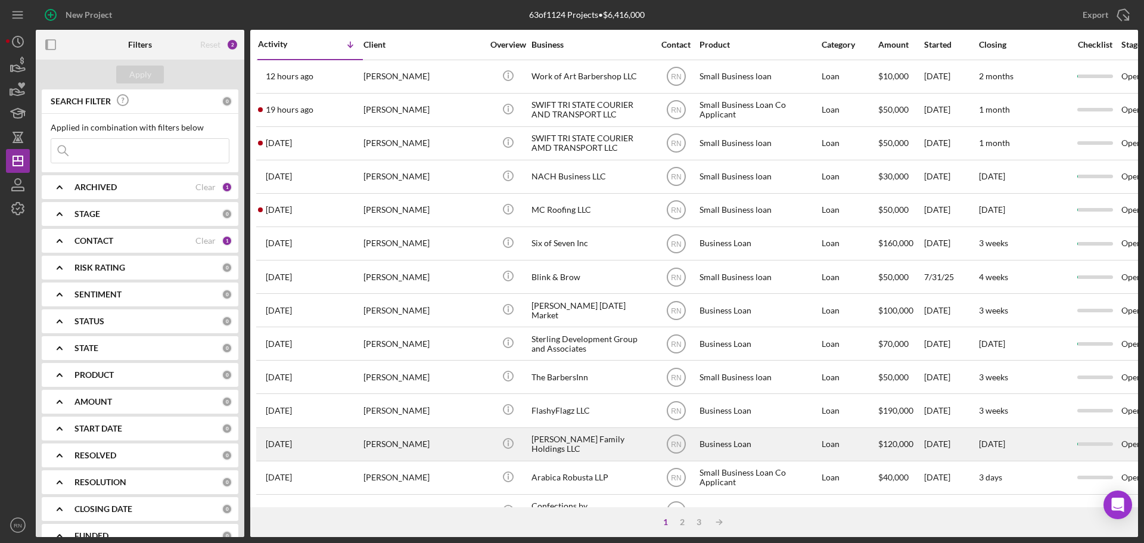
click at [574, 441] on div "[PERSON_NAME] Family Holdings LLC" at bounding box center [590, 444] width 119 height 32
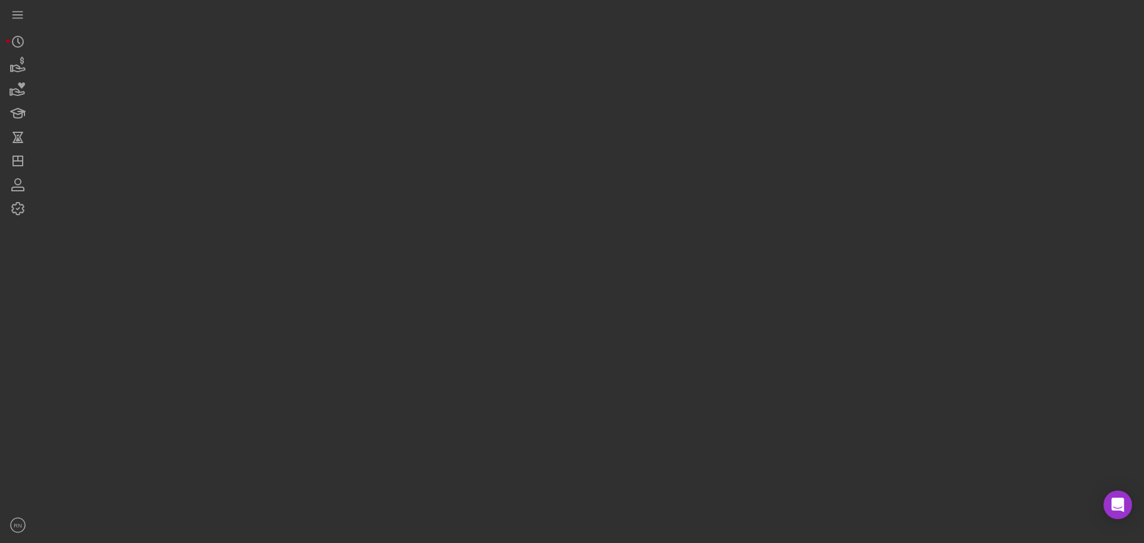
click at [574, 441] on div at bounding box center [587, 268] width 1102 height 537
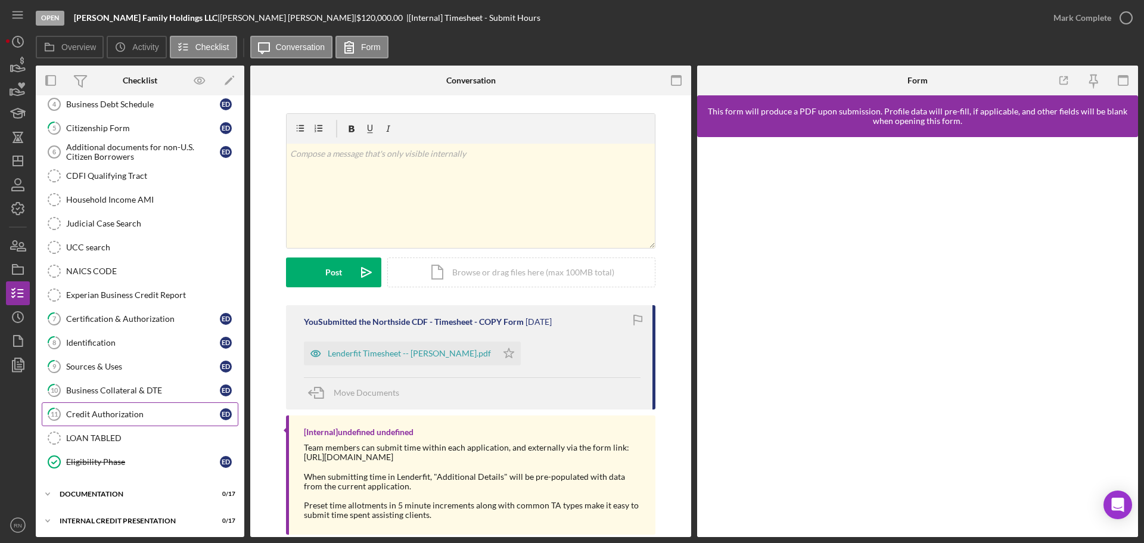
scroll to position [131, 0]
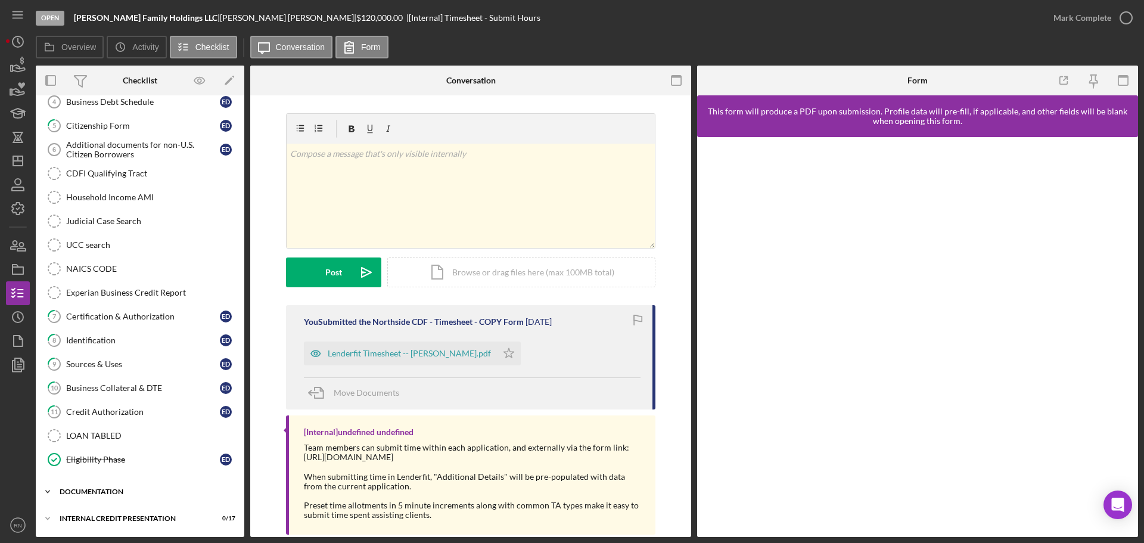
click at [118, 488] on div "documentation" at bounding box center [145, 491] width 170 height 7
click at [154, 416] on div "Credit Authorization" at bounding box center [143, 412] width 154 height 10
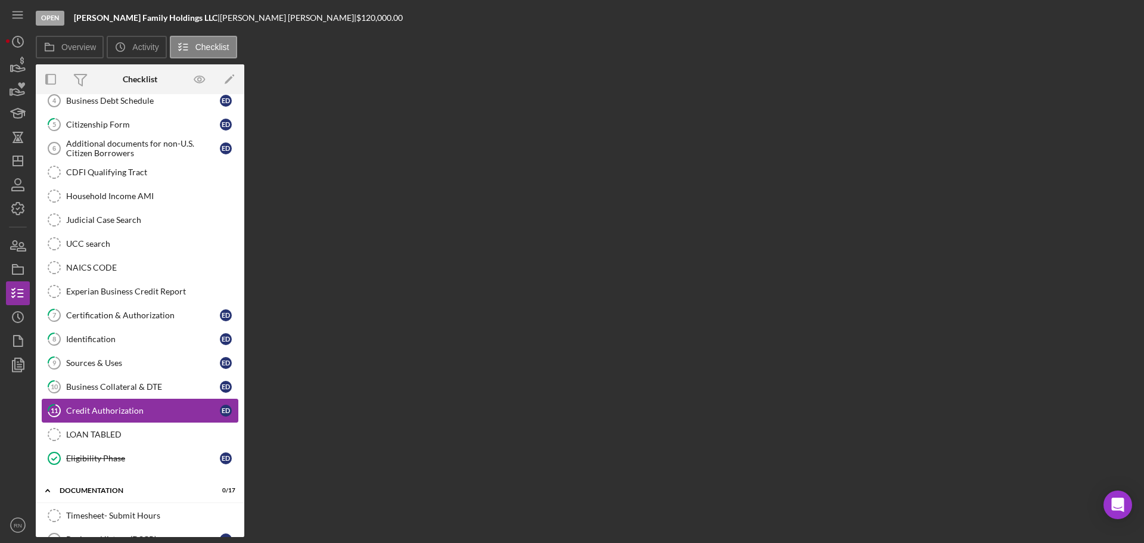
click at [154, 416] on link "11 Credit Authorization E D" at bounding box center [140, 410] width 197 height 24
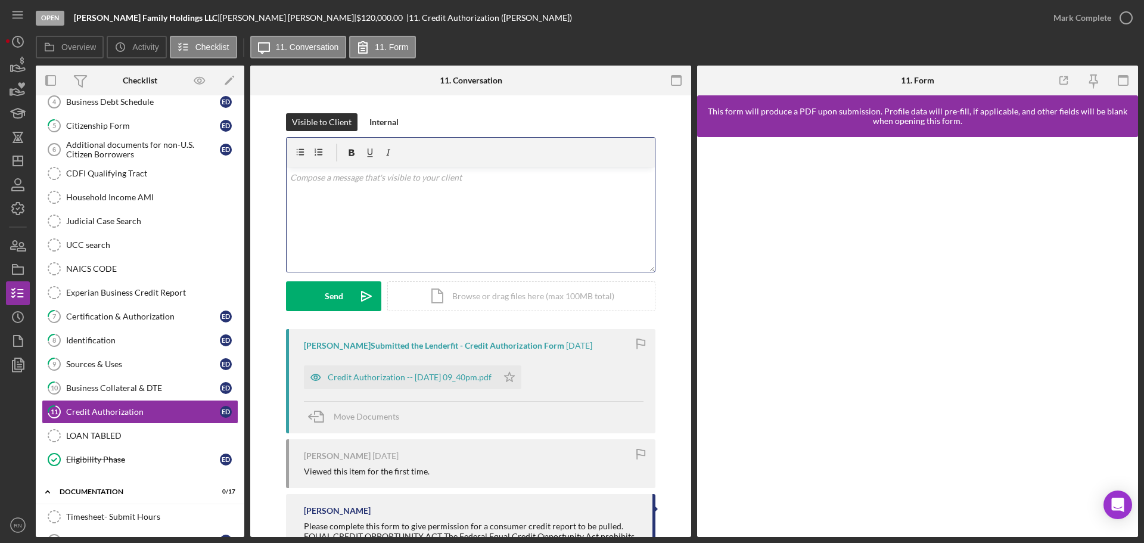
click at [510, 231] on div "v Color teal Color pink Remove color Add row above Add row below Add column bef…" at bounding box center [470, 219] width 368 height 104
click at [375, 375] on div "Credit Authorization -- [DATE] 09_40pm.pdf" at bounding box center [410, 375] width 164 height 10
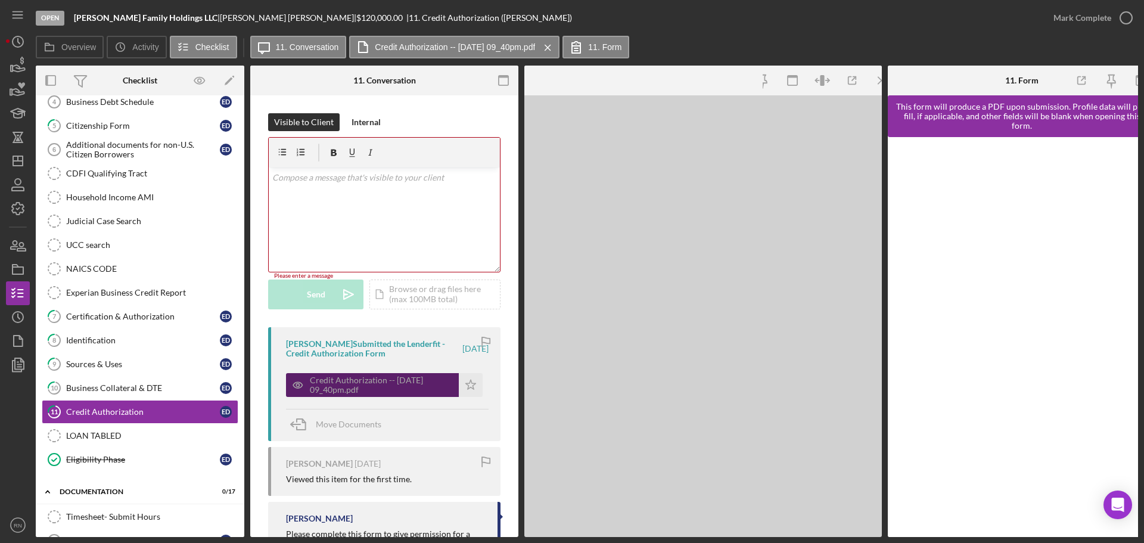
click at [375, 375] on div "Credit Authorization -- [DATE] 09_40pm.pdf" at bounding box center [381, 384] width 143 height 19
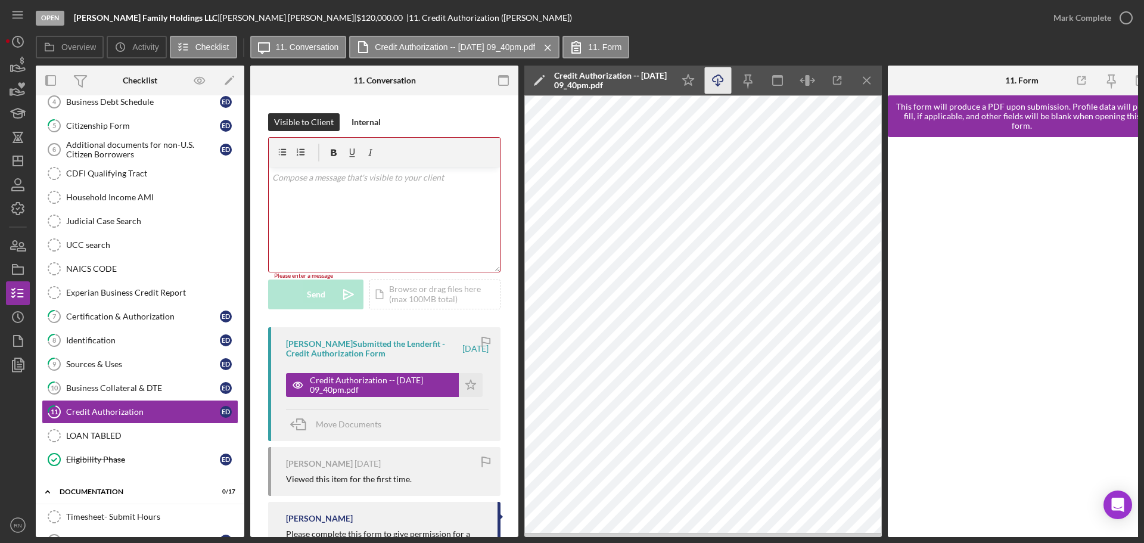
click at [721, 78] on icon "button" at bounding box center [717, 78] width 10 height 7
click at [24, 161] on icon "Icon/Dashboard" at bounding box center [18, 161] width 30 height 30
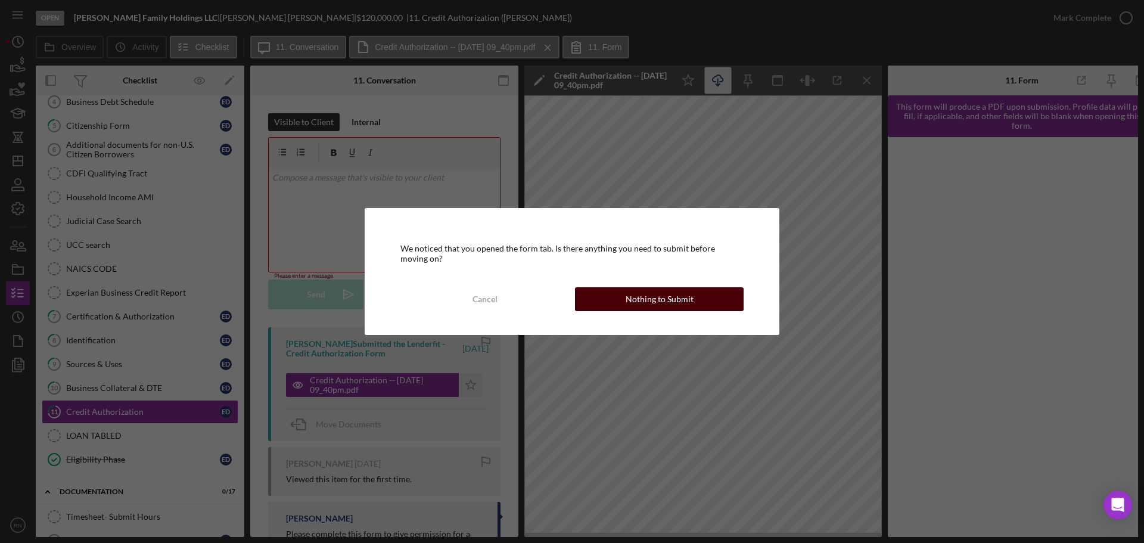
click at [626, 295] on button "Nothing to Submit" at bounding box center [659, 299] width 169 height 24
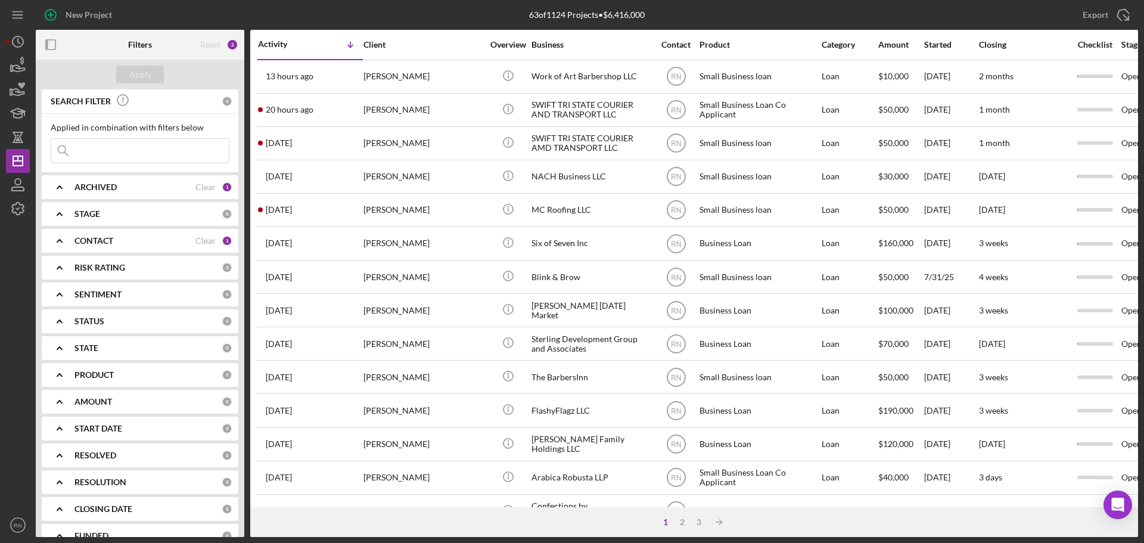
click at [100, 156] on input at bounding box center [139, 151] width 177 height 24
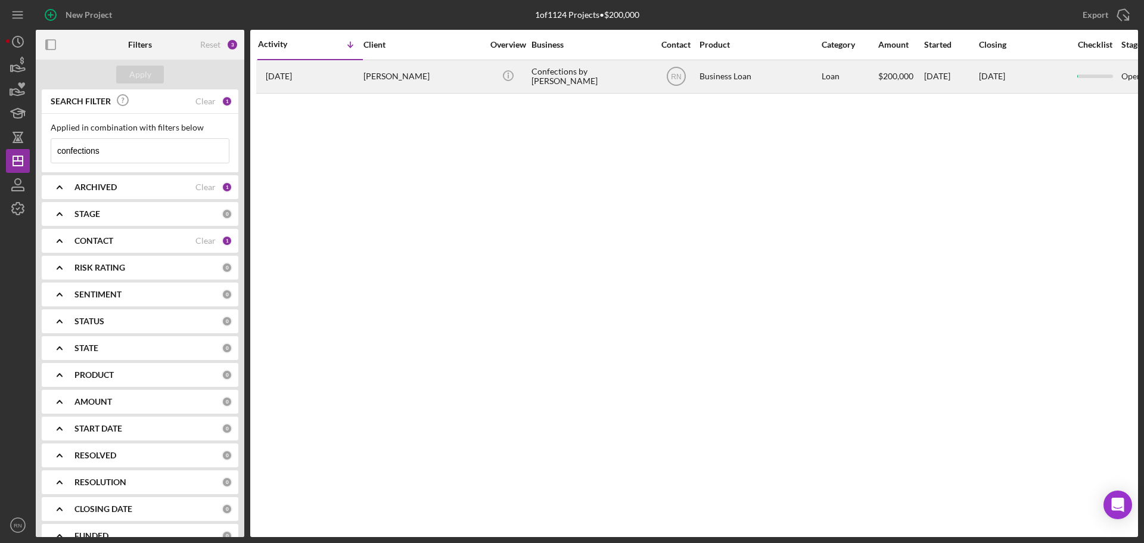
type input "confections"
click at [612, 75] on div "Confections by [PERSON_NAME]" at bounding box center [590, 77] width 119 height 32
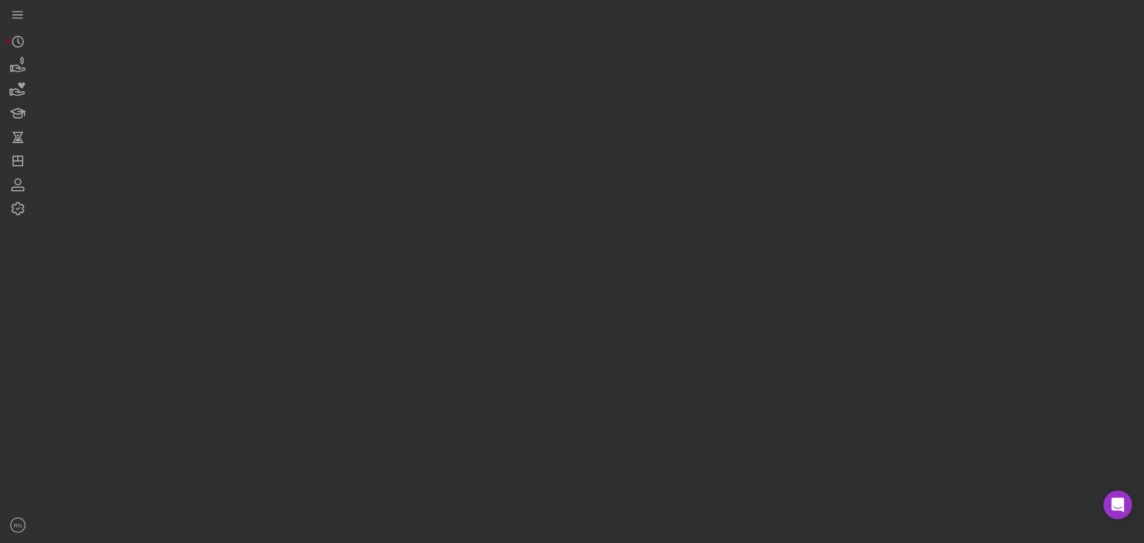
click at [612, 75] on div at bounding box center [587, 268] width 1102 height 537
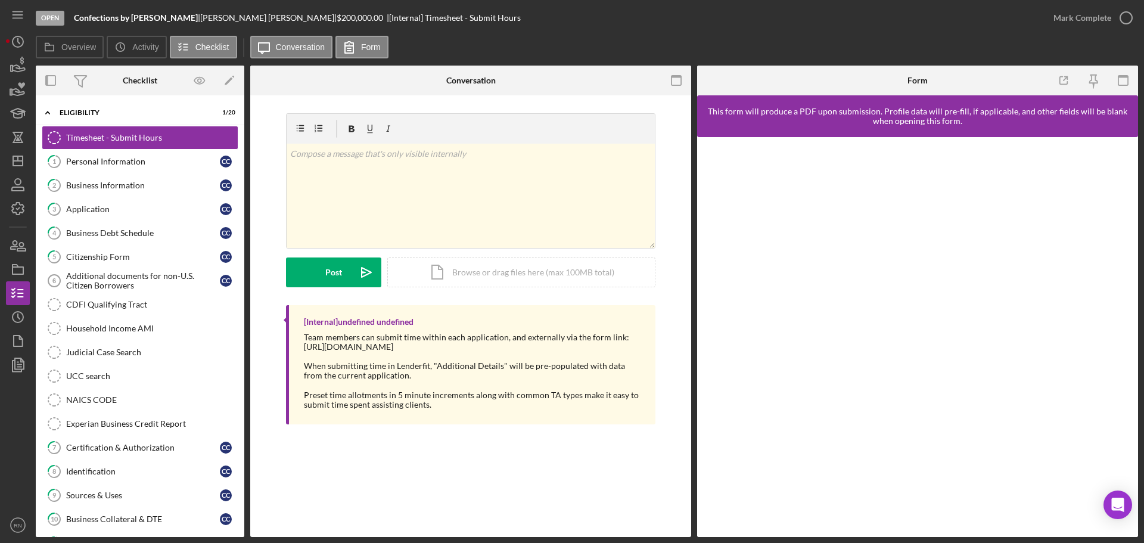
click at [276, 448] on div "v Color teal Color pink Remove color Add row above Add row below Add column bef…" at bounding box center [470, 271] width 441 height 353
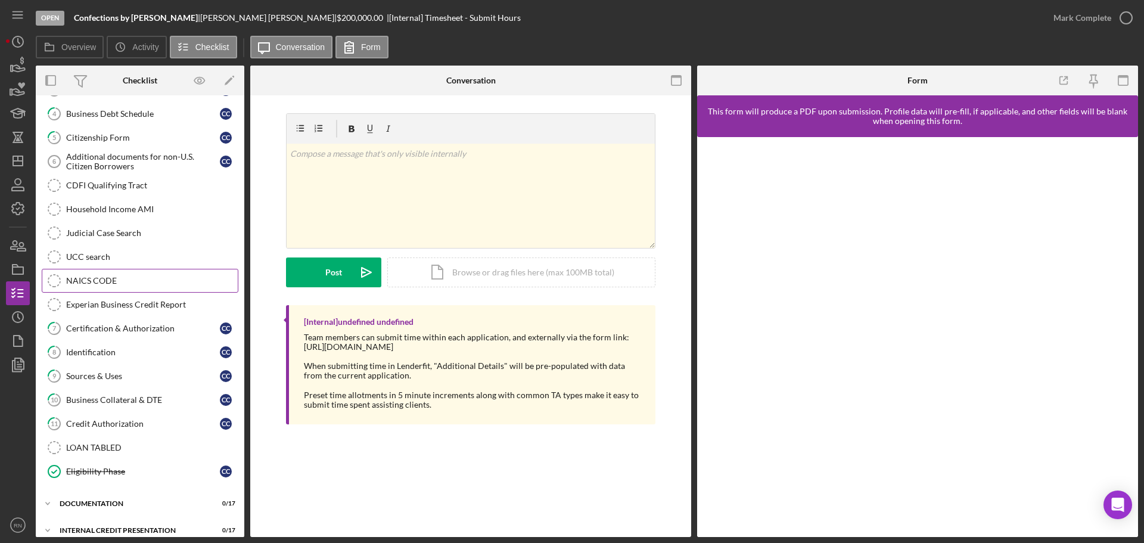
scroll to position [131, 0]
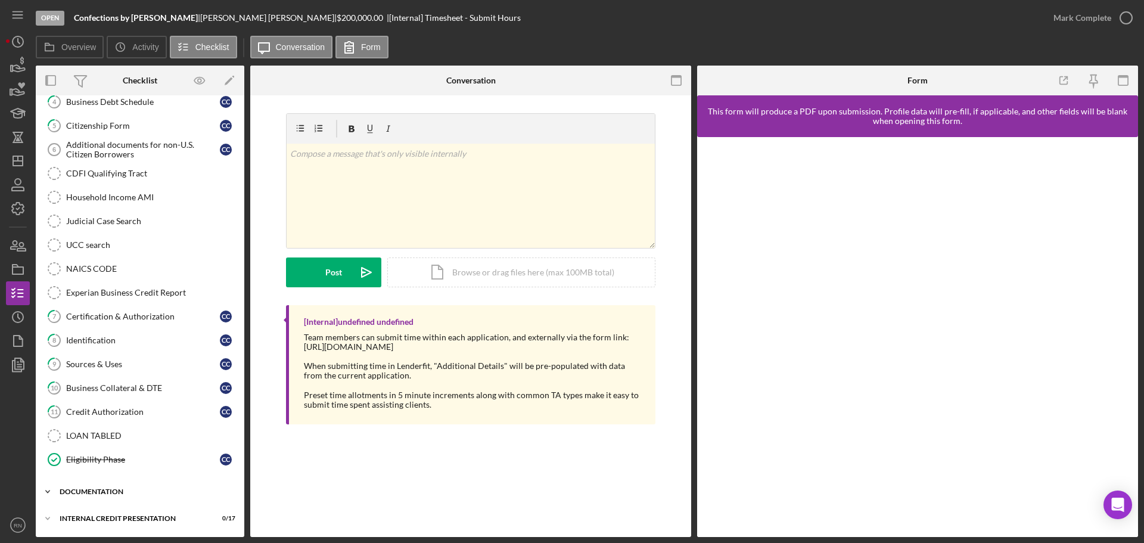
click at [89, 490] on div "documentation" at bounding box center [145, 491] width 170 height 7
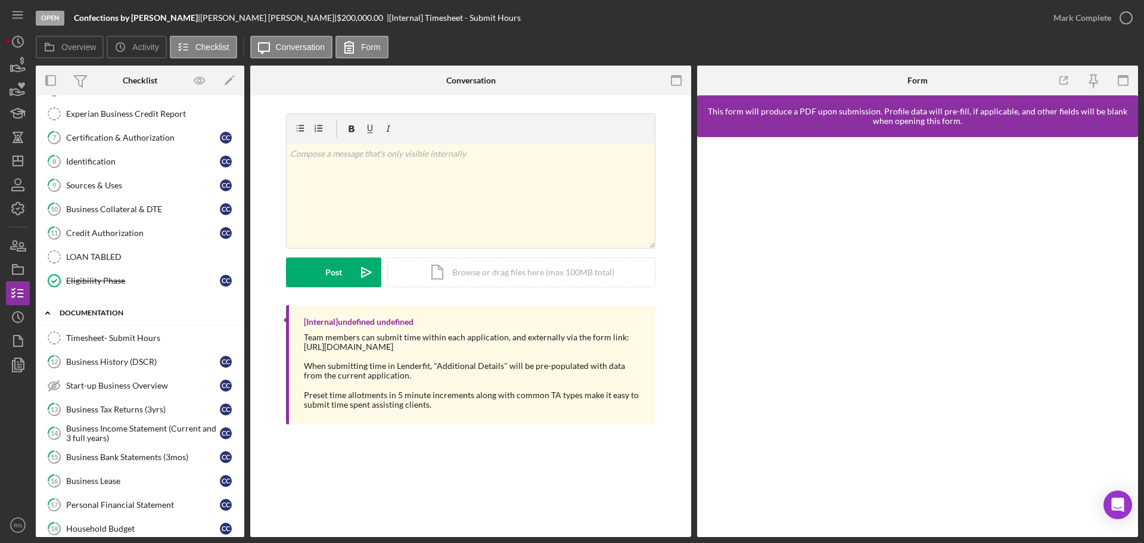
scroll to position [369, 0]
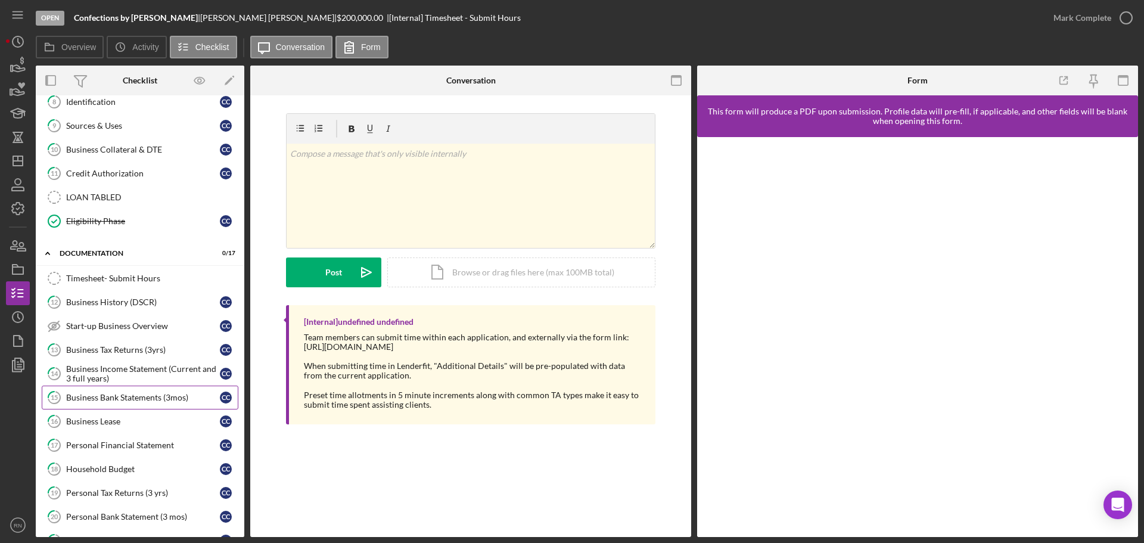
click at [133, 394] on div "Business Bank Statements (3mos)" at bounding box center [143, 398] width 154 height 10
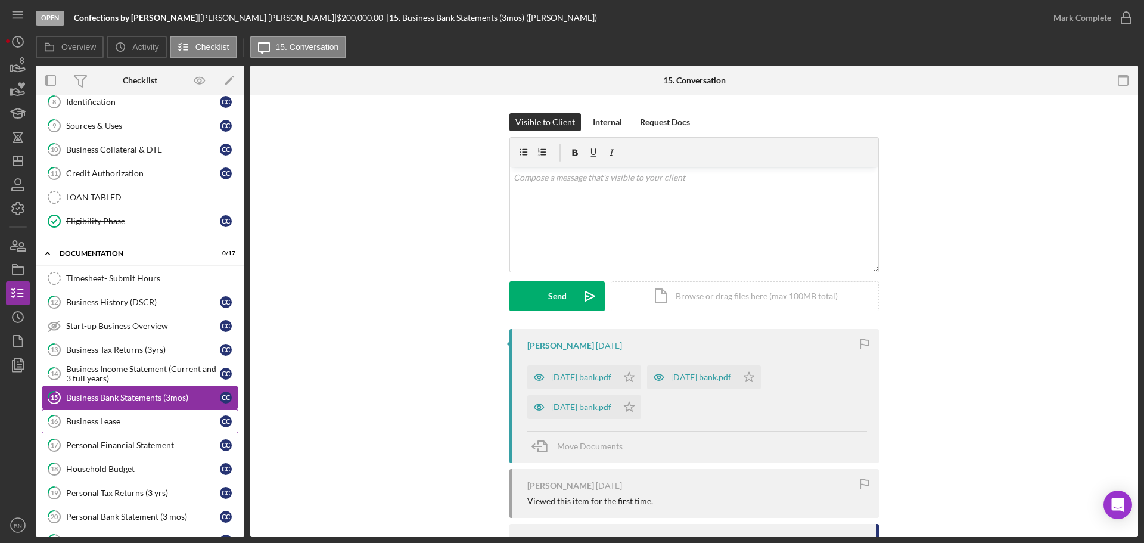
click at [118, 423] on div "Business Lease" at bounding box center [143, 421] width 154 height 10
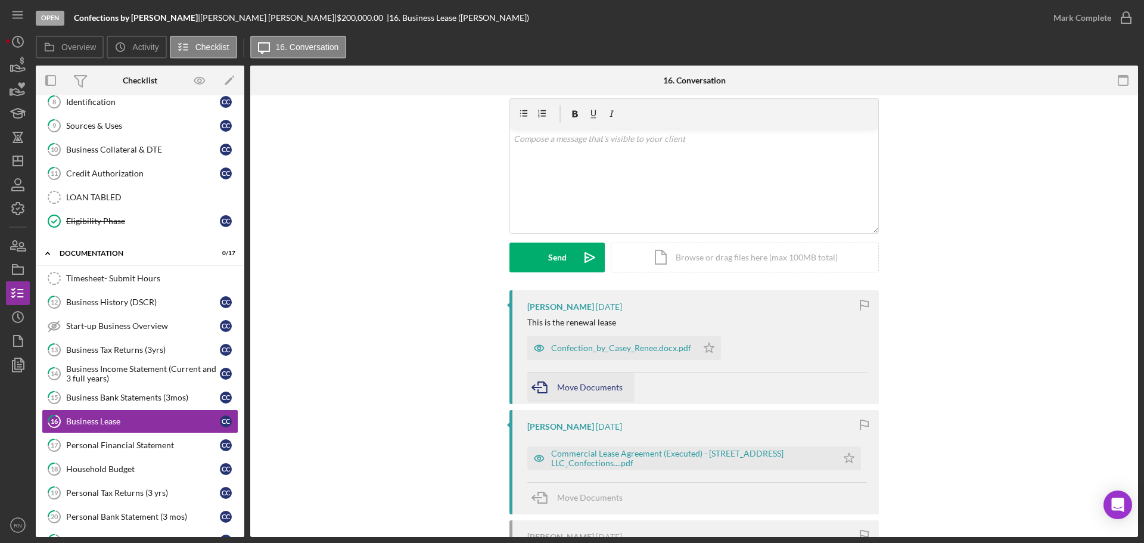
scroll to position [60, 0]
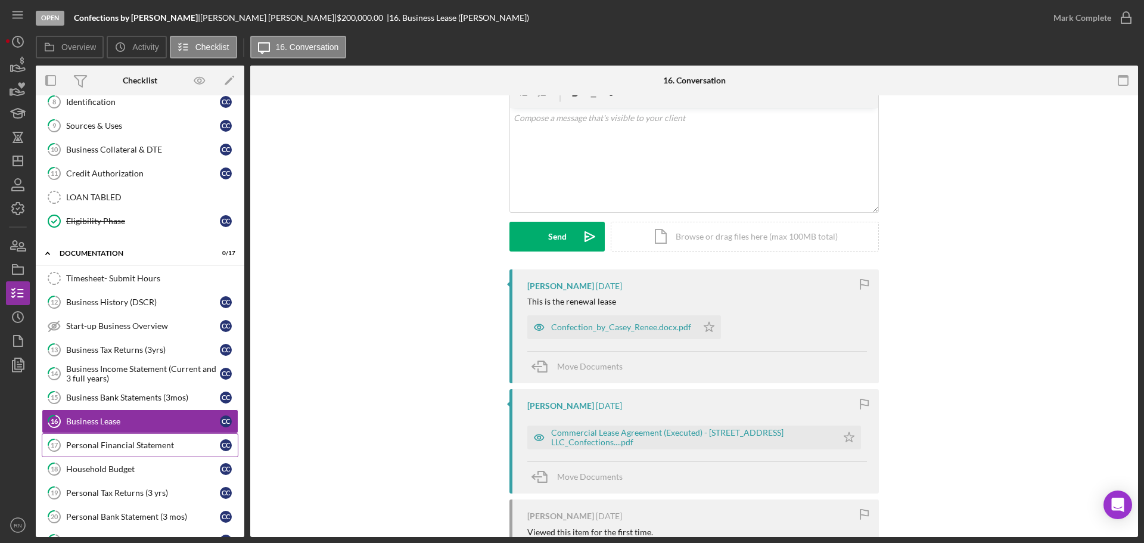
click at [148, 451] on link "17 Personal Financial Statement C C" at bounding box center [140, 445] width 197 height 24
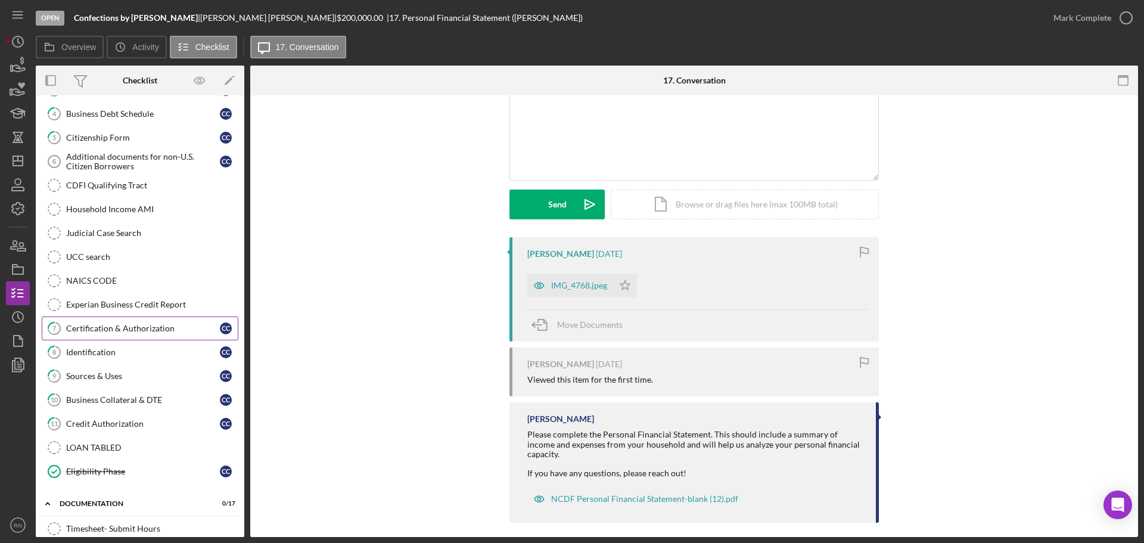
scroll to position [179, 0]
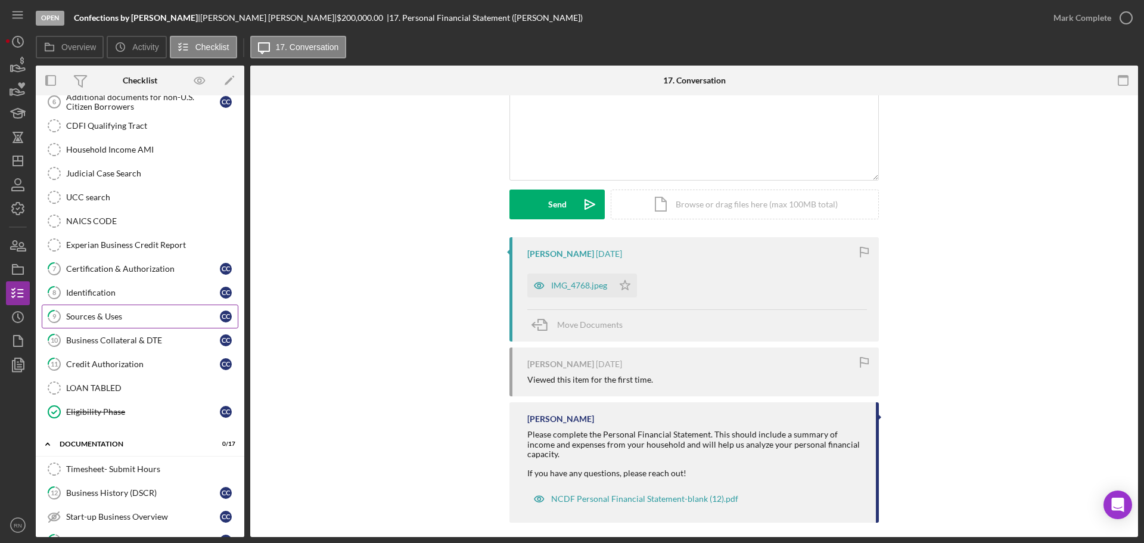
click at [137, 320] on div "Sources & Uses" at bounding box center [143, 317] width 154 height 10
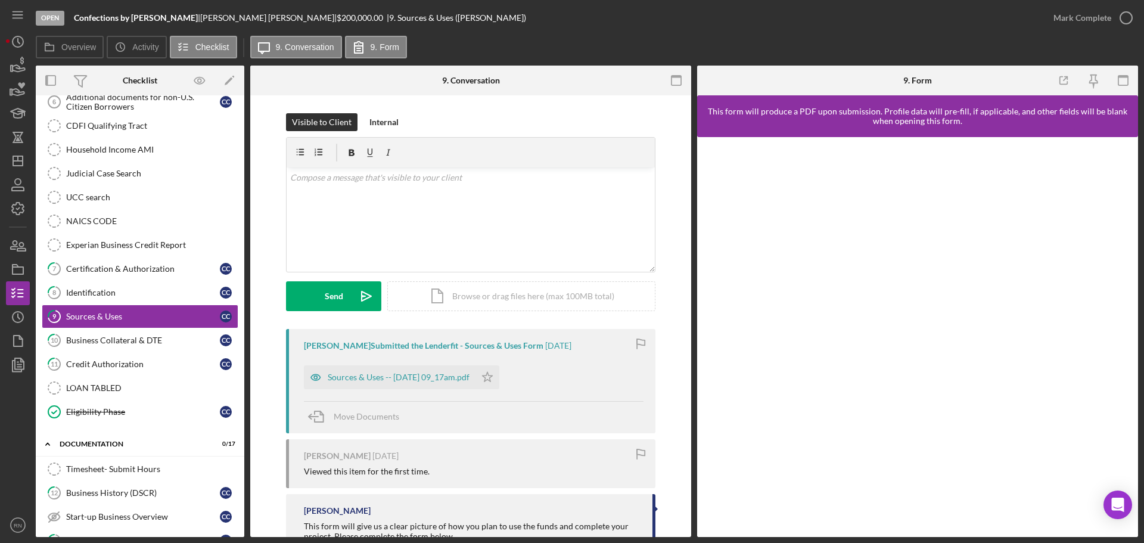
scroll to position [43, 0]
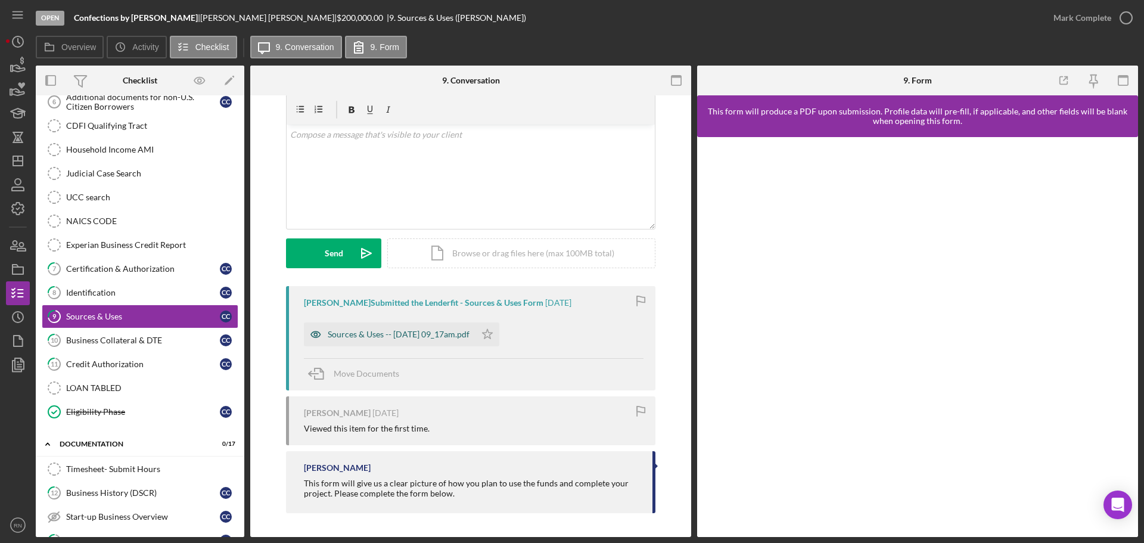
click at [398, 333] on div "Sources & Uses -- [DATE] 09_17am.pdf" at bounding box center [399, 334] width 142 height 10
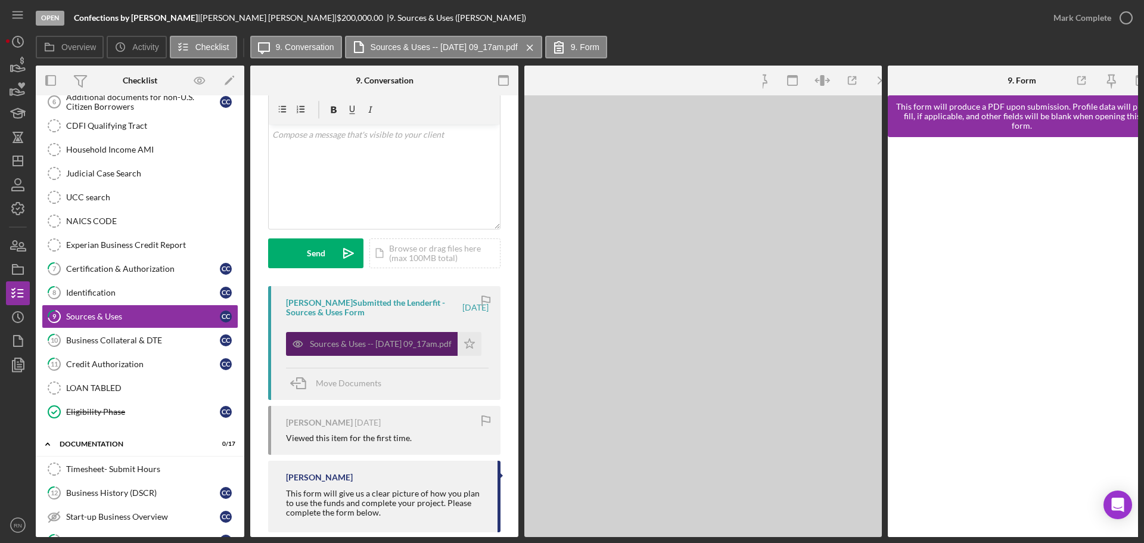
click at [398, 333] on div "Sources & Uses -- [DATE] 09_17am.pdf" at bounding box center [372, 344] width 172 height 24
